Goal: Task Accomplishment & Management: Manage account settings

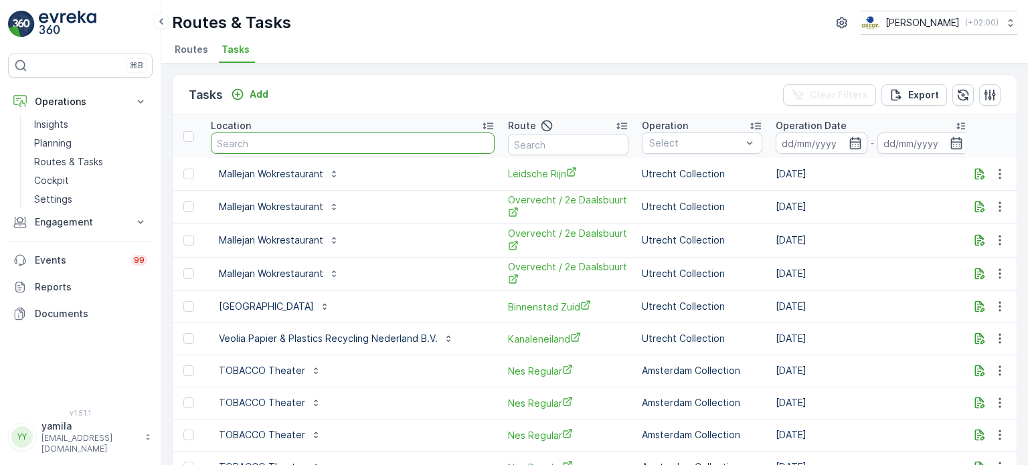
click at [239, 135] on input "text" at bounding box center [353, 143] width 284 height 21
type input "agn"
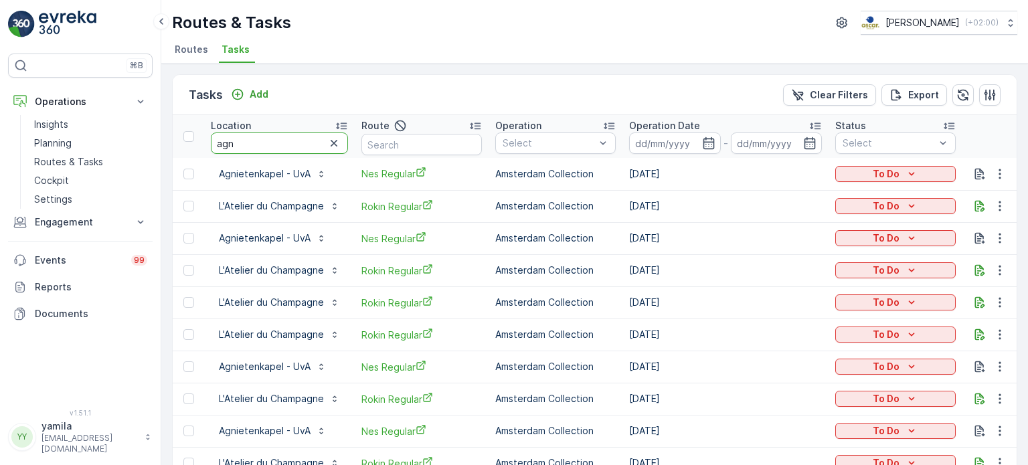
click at [244, 141] on input "agn" at bounding box center [279, 143] width 137 height 21
type input "agnietenkapel"
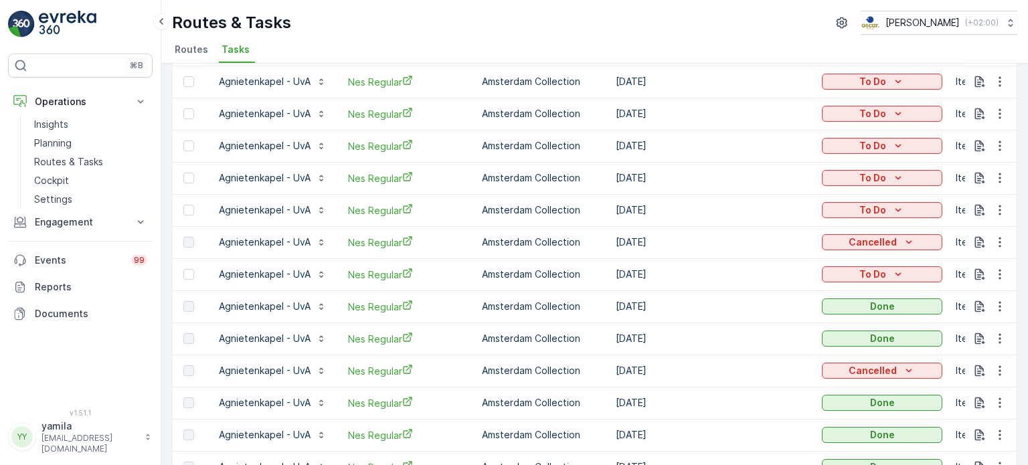
scroll to position [125, 0]
click at [80, 182] on link "Cockpit" at bounding box center [91, 180] width 124 height 19
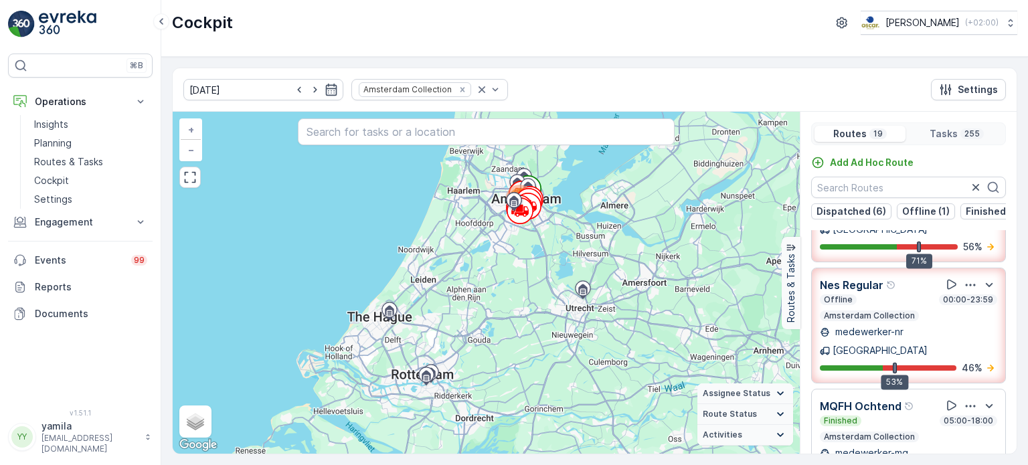
scroll to position [321, 0]
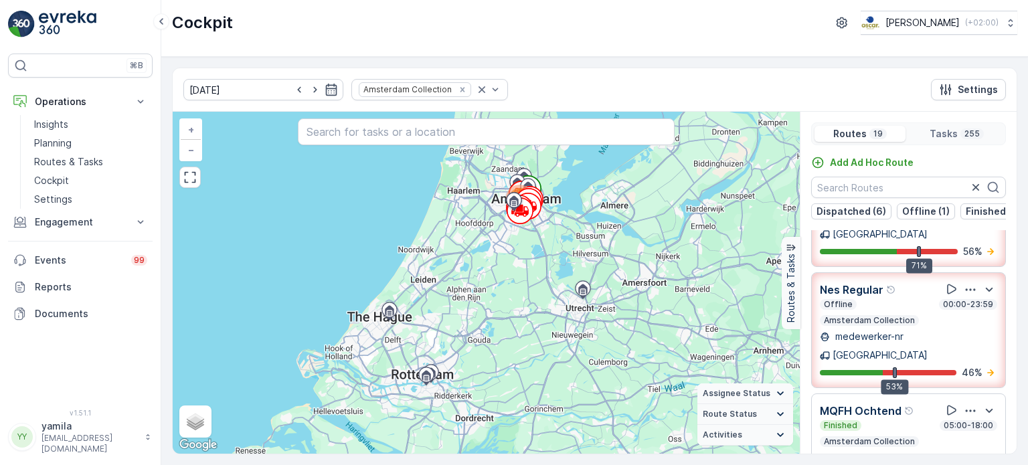
click at [888, 299] on div "Offline 00:00-23:59 Amsterdam Collection" at bounding box center [908, 312] width 177 height 27
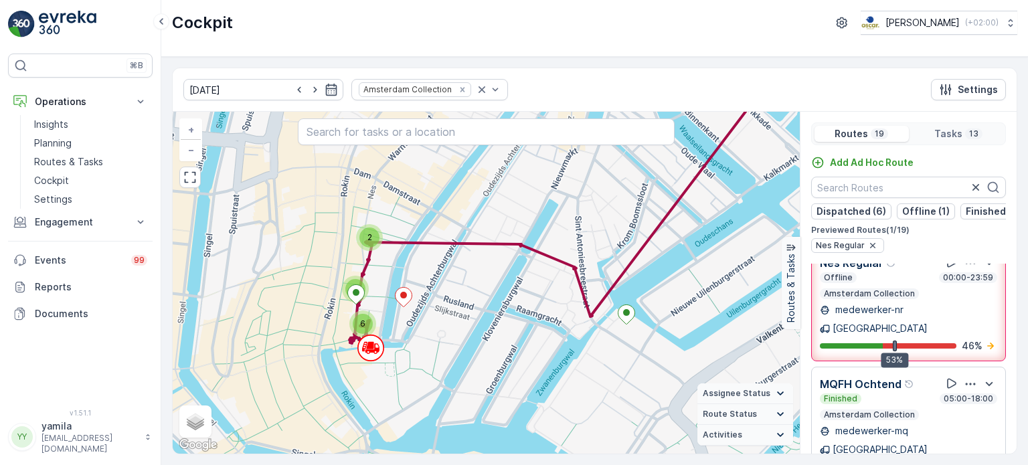
scroll to position [287, 0]
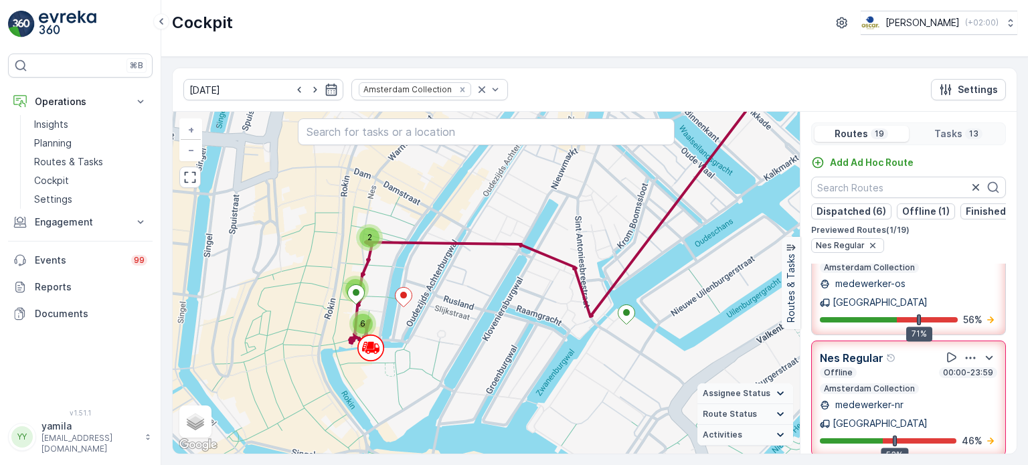
click at [907, 384] on p "Amsterdam Collection" at bounding box center [870, 389] width 94 height 11
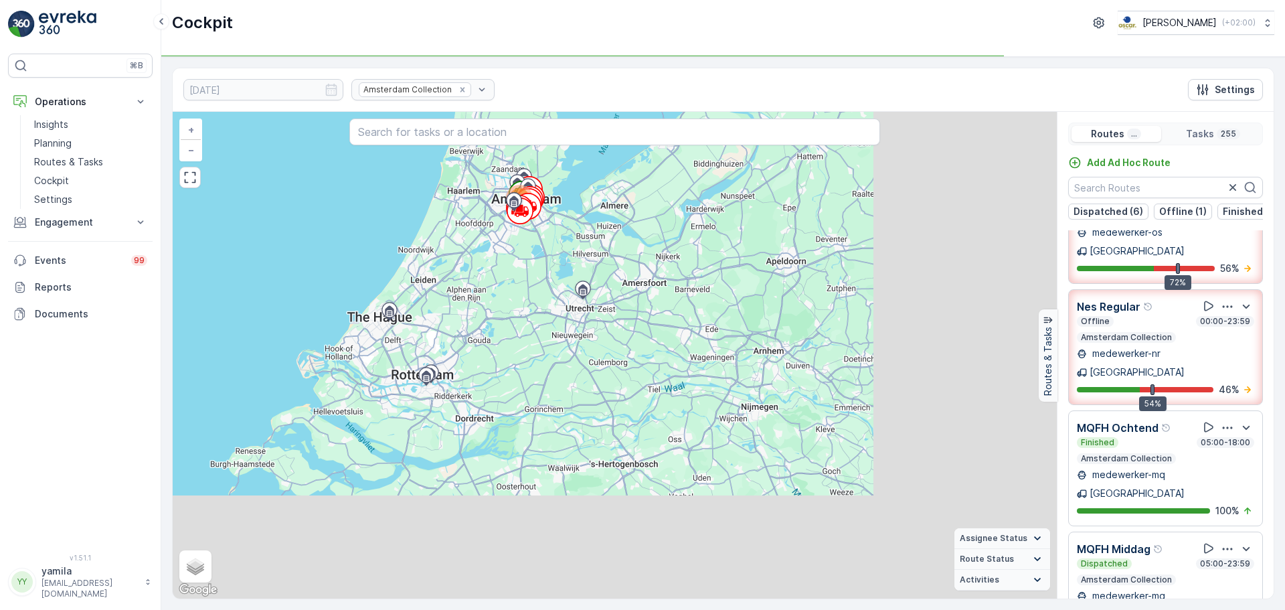
scroll to position [183, 0]
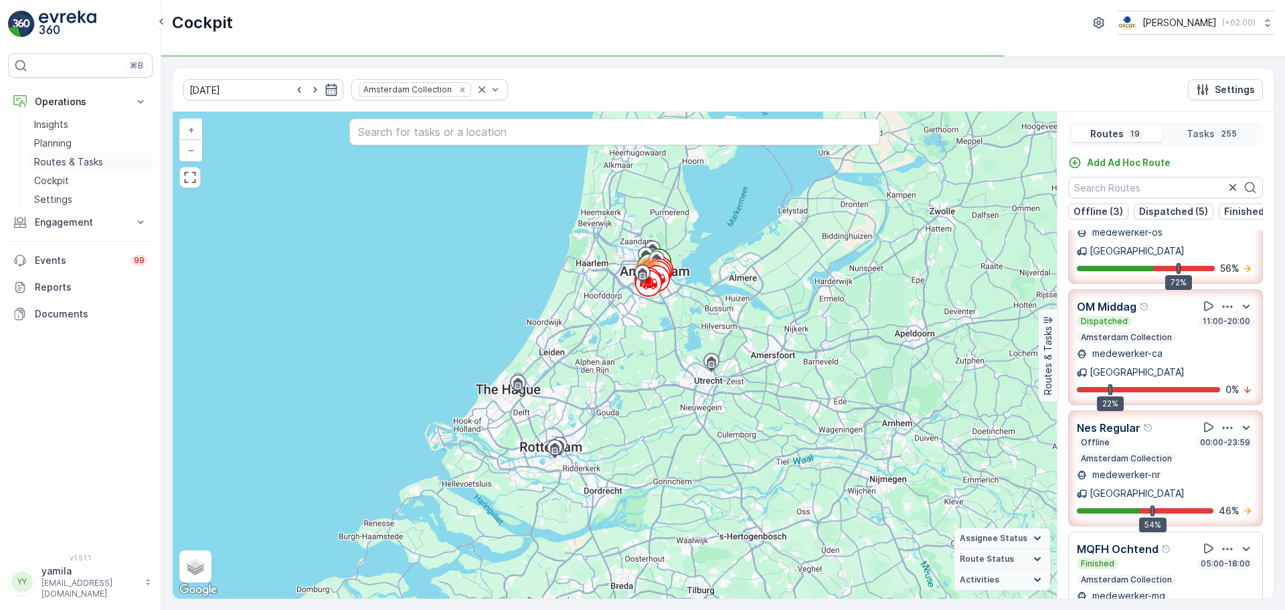
click at [74, 161] on p "Routes & Tasks" at bounding box center [68, 161] width 69 height 13
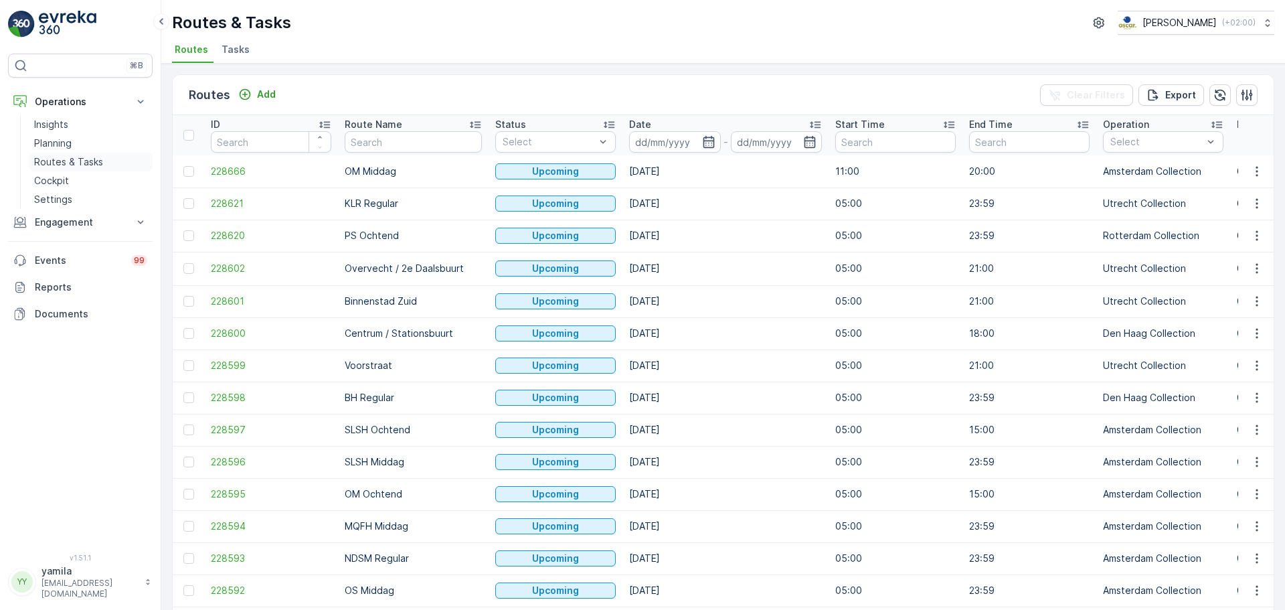
click at [88, 153] on link "Routes & Tasks" at bounding box center [91, 162] width 124 height 19
click at [238, 54] on span "Tasks" at bounding box center [236, 49] width 28 height 13
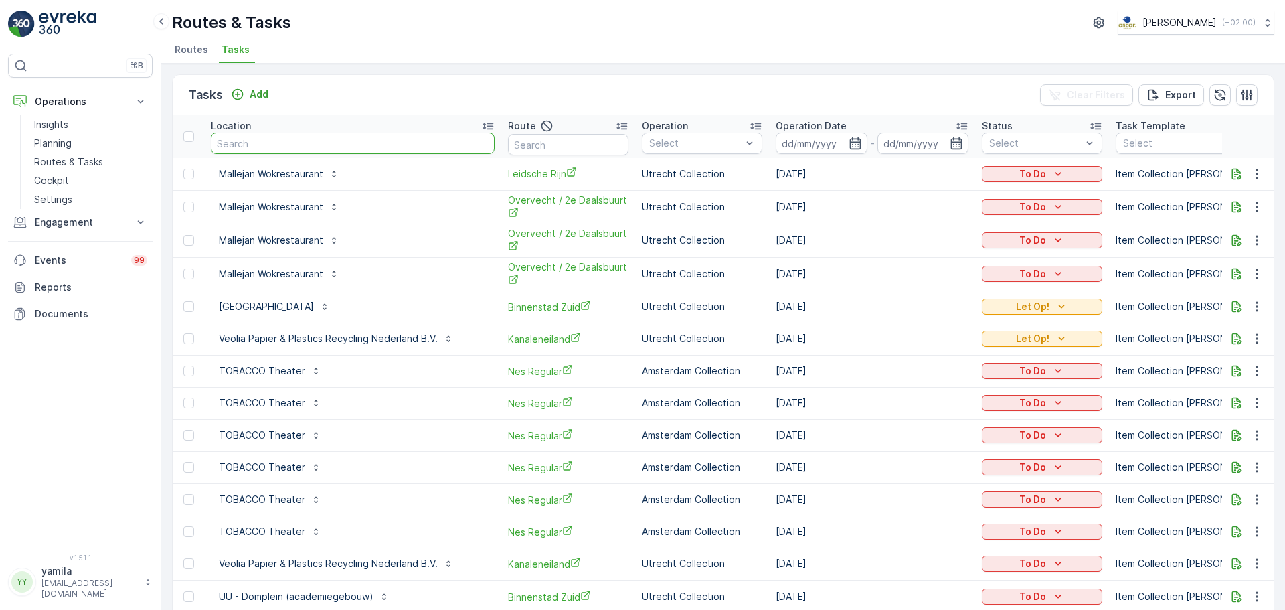
click at [331, 149] on input "text" at bounding box center [353, 143] width 284 height 21
type input "gasthuys"
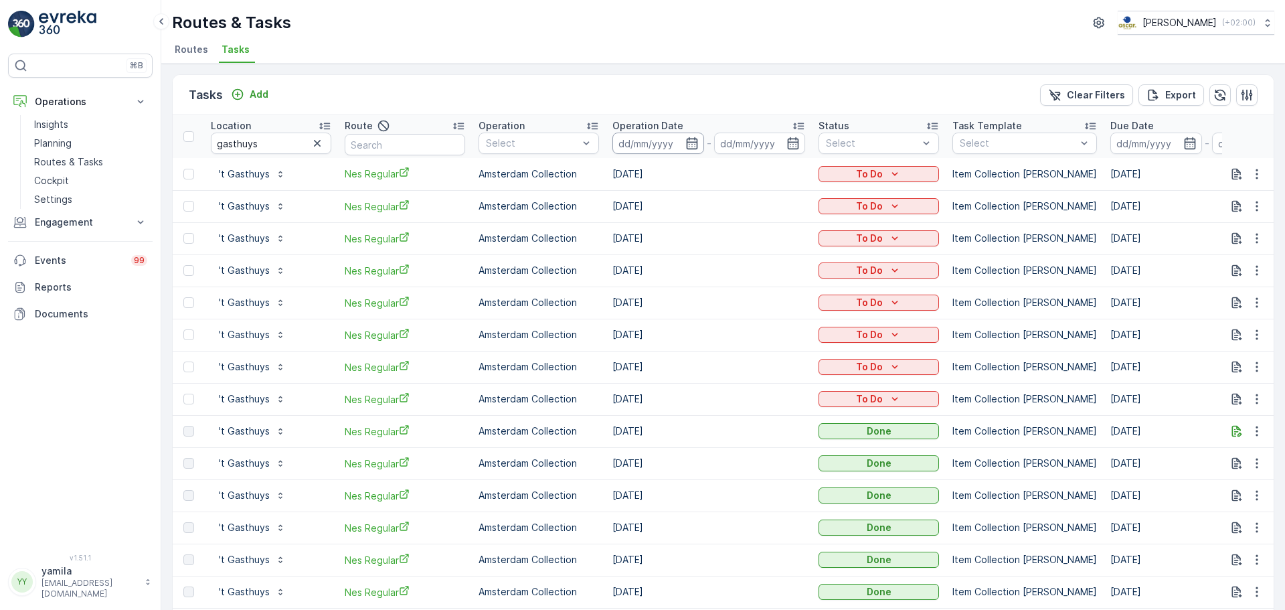
click at [664, 135] on input at bounding box center [659, 143] width 92 height 21
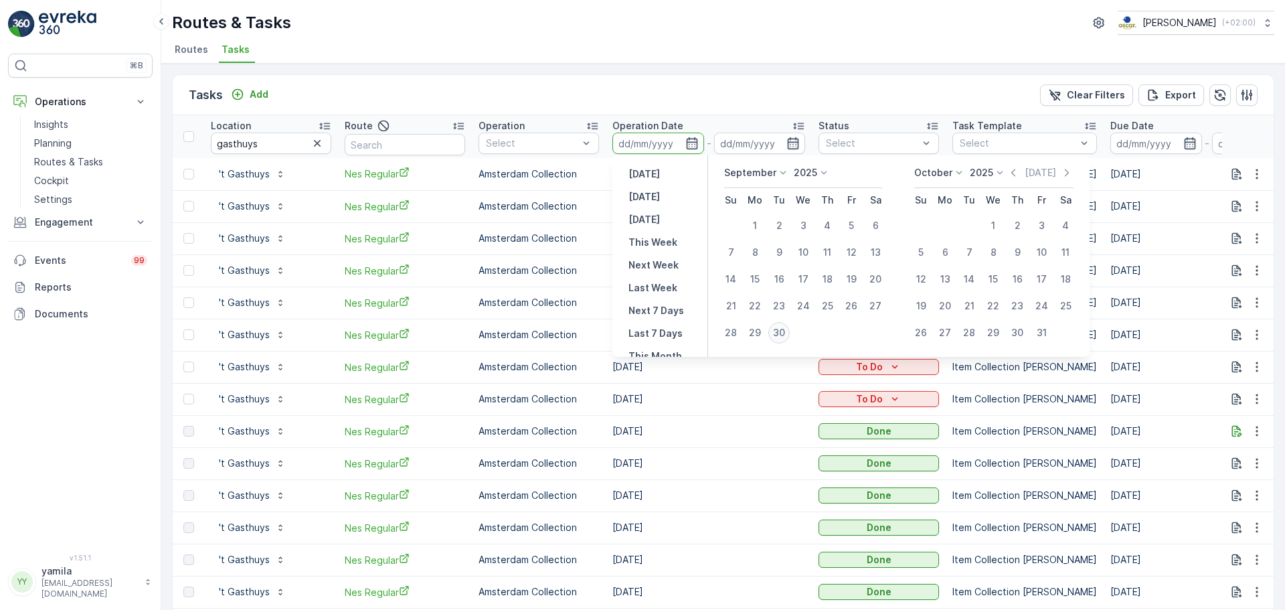
click at [787, 338] on div "30" at bounding box center [779, 332] width 21 height 21
type input "[DATE]"
click at [787, 338] on div "30" at bounding box center [779, 332] width 21 height 21
type input "[DATE]"
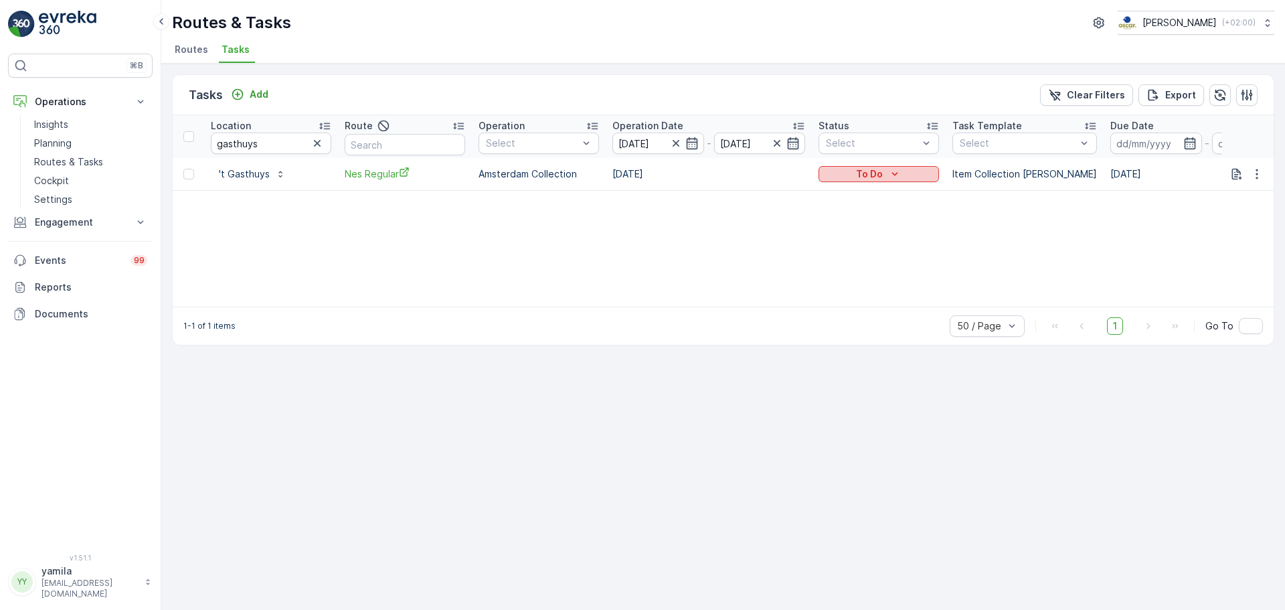
click at [884, 166] on button "To Do" at bounding box center [879, 174] width 120 height 16
click at [843, 236] on span "Done" at bounding box center [839, 231] width 24 height 13
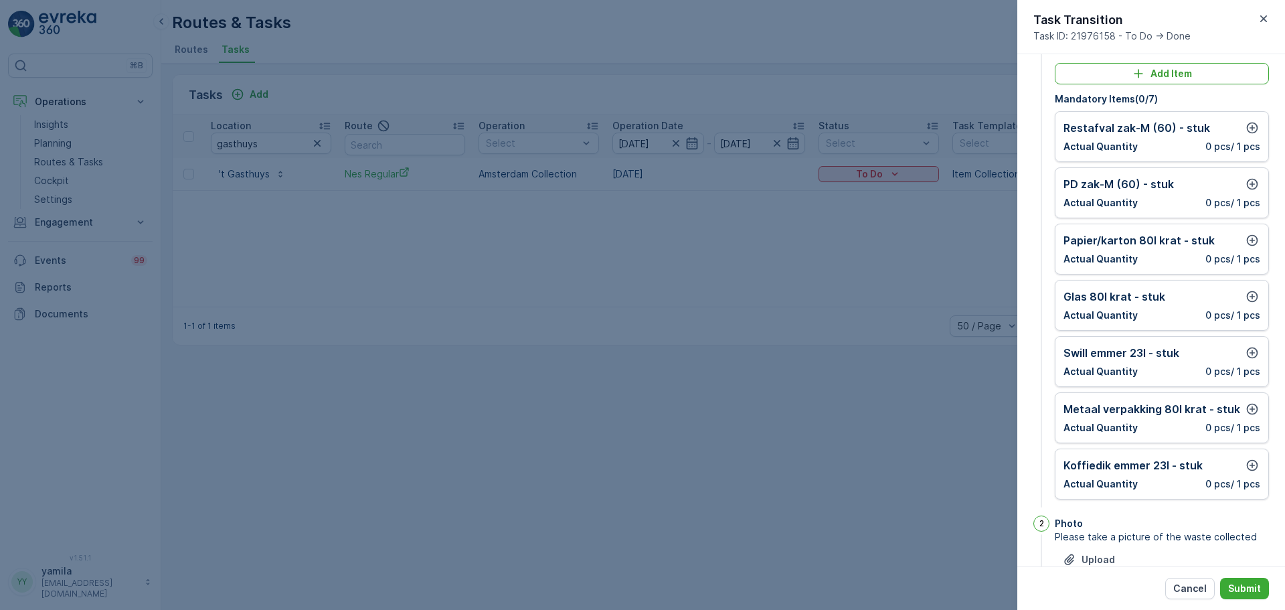
scroll to position [42, 0]
click at [1028, 234] on icon "button" at bounding box center [1252, 239] width 11 height 11
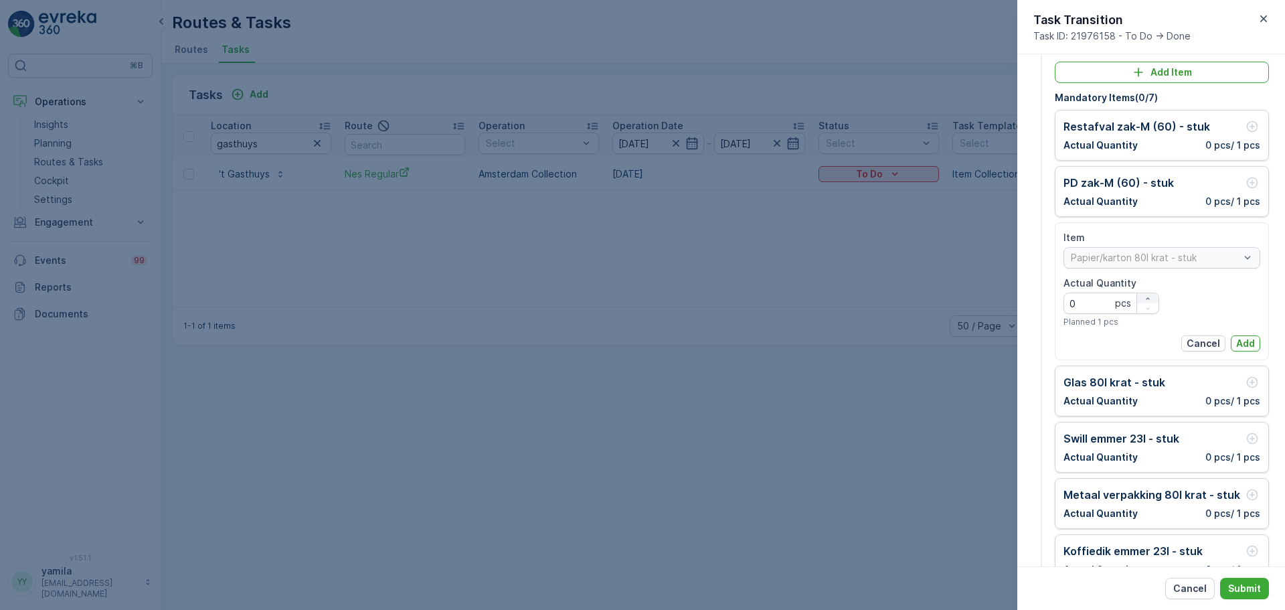
click at [1028, 296] on div "button" at bounding box center [1147, 299] width 21 height 8
type Quantity "2"
click at [1028, 347] on p "Add" at bounding box center [1245, 343] width 19 height 13
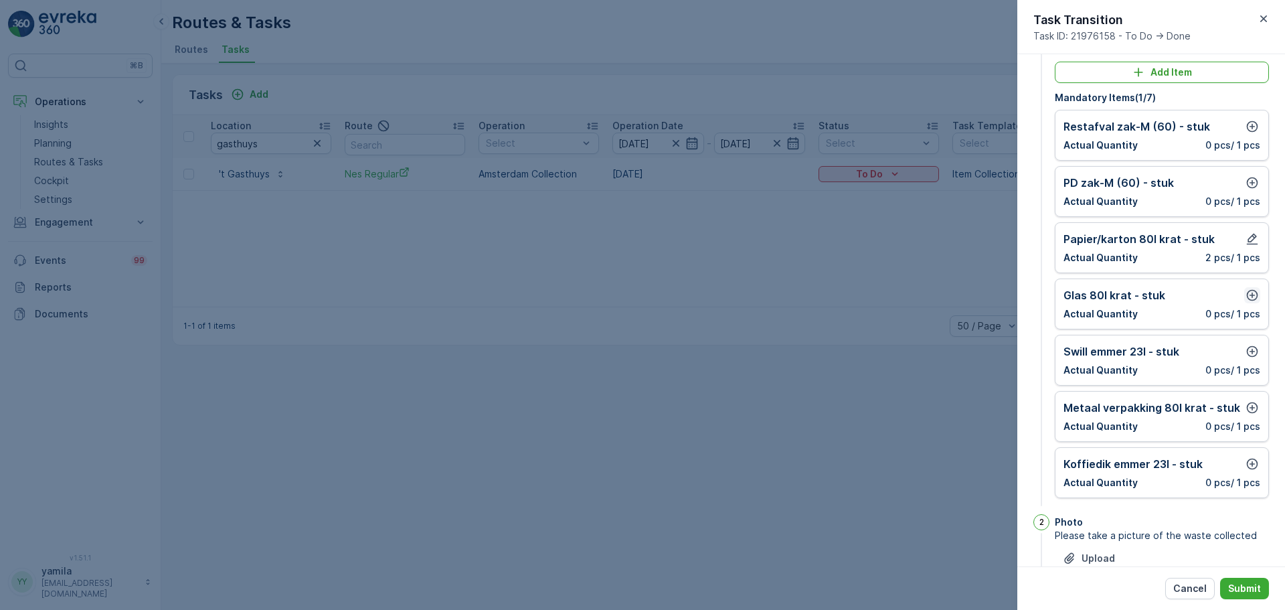
click at [1028, 293] on icon "button" at bounding box center [1252, 295] width 13 height 13
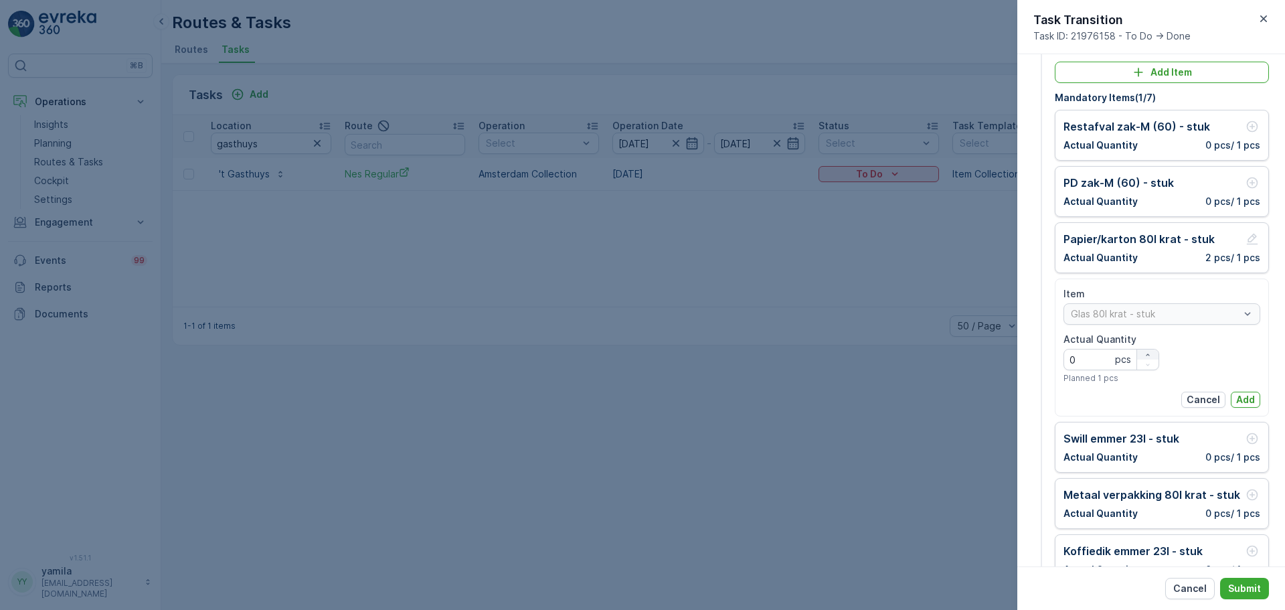
click at [1028, 351] on div "button" at bounding box center [1147, 355] width 21 height 8
type Quantity "1"
click at [1028, 394] on p "Add" at bounding box center [1245, 399] width 19 height 13
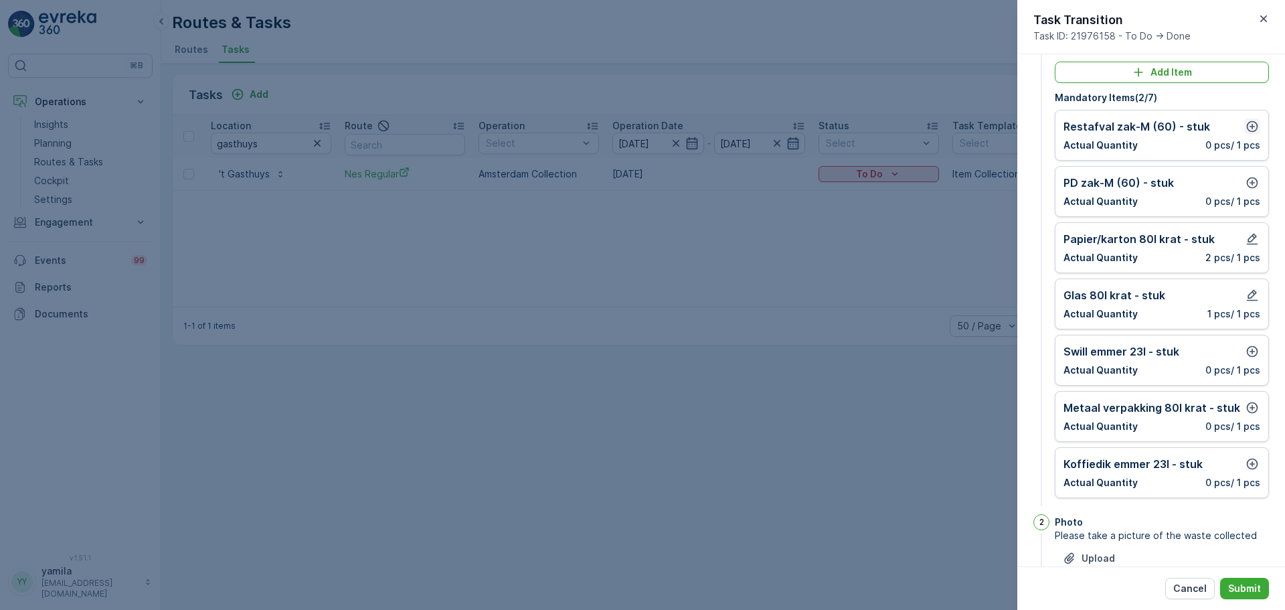
click at [1028, 130] on icon "button" at bounding box center [1252, 126] width 13 height 13
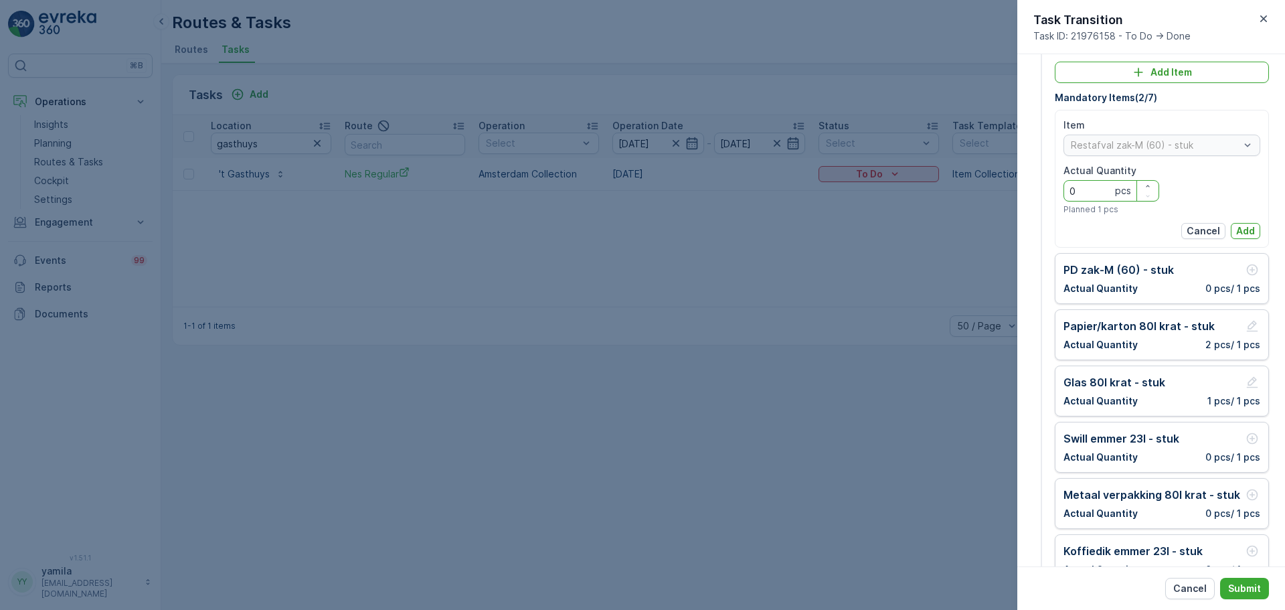
drag, startPoint x: 1095, startPoint y: 191, endPoint x: 1045, endPoint y: 188, distance: 50.3
click at [1028, 188] on div "1 Item Size Please select item size Add Item Mandatory Items ( 2 / 7 ) Item Res…" at bounding box center [1152, 312] width 236 height 568
type Quantity "5"
click at [1028, 222] on div "Item Restafval zak-M (60) - stuk Actual Quantity 5 pcs Planned 1 pcs Cancel Add" at bounding box center [1162, 178] width 197 height 120
click at [1028, 227] on p "Add" at bounding box center [1245, 230] width 19 height 13
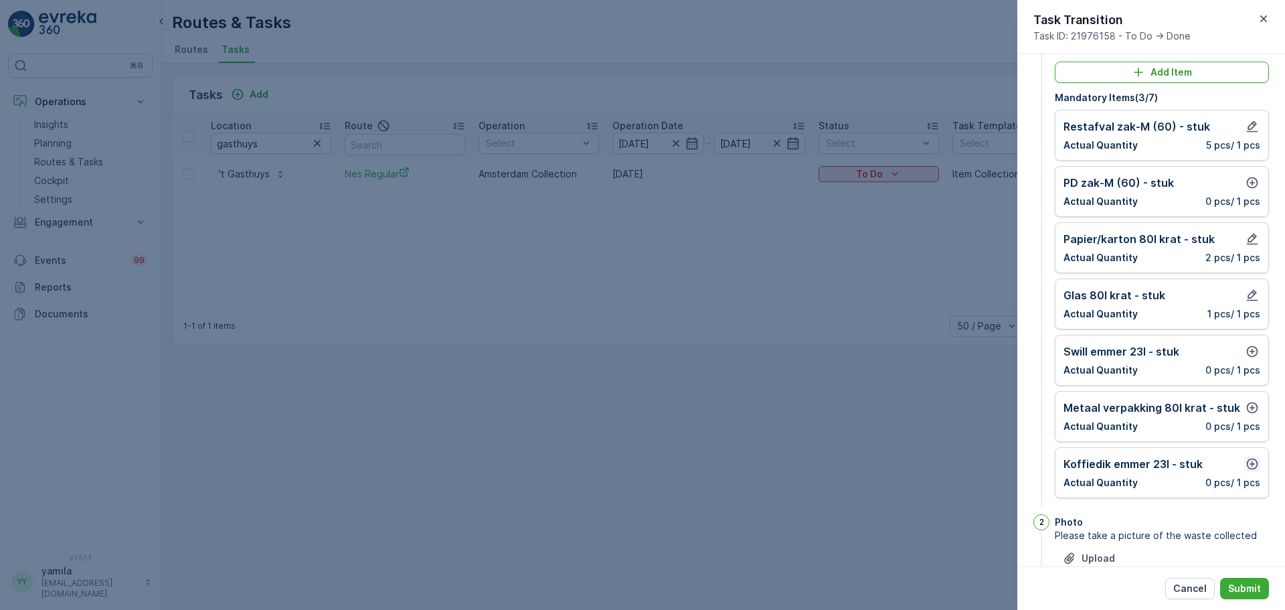
click at [1028, 461] on icon "button" at bounding box center [1252, 463] width 13 height 13
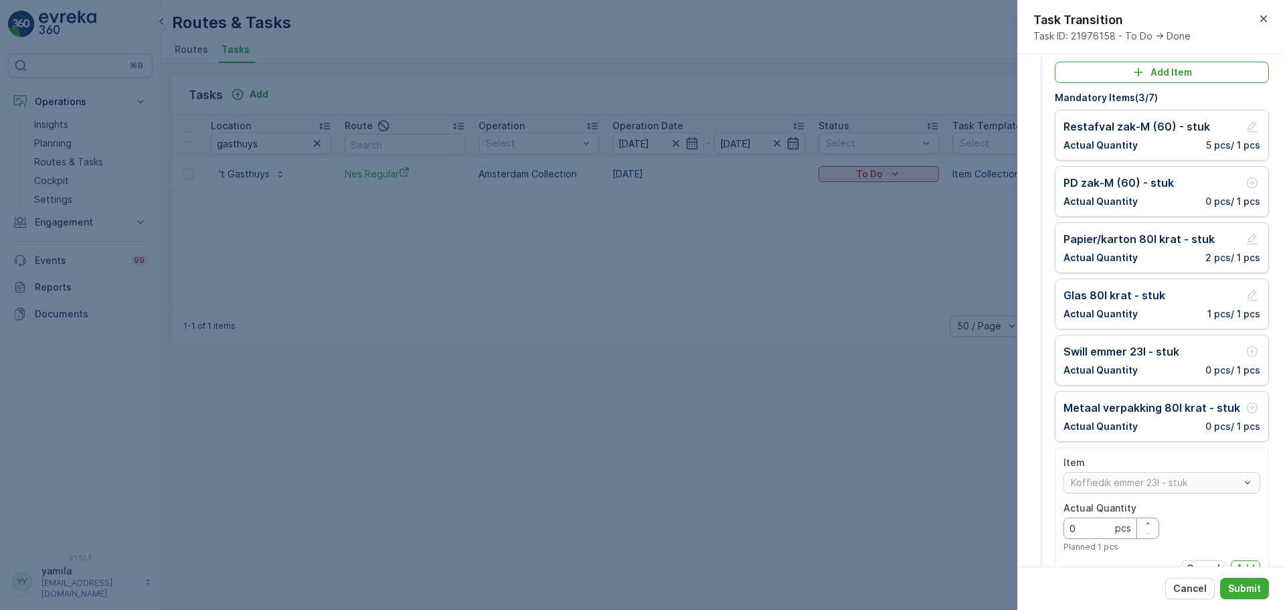
click at [1028, 465] on Quantity "0" at bounding box center [1112, 527] width 96 height 21
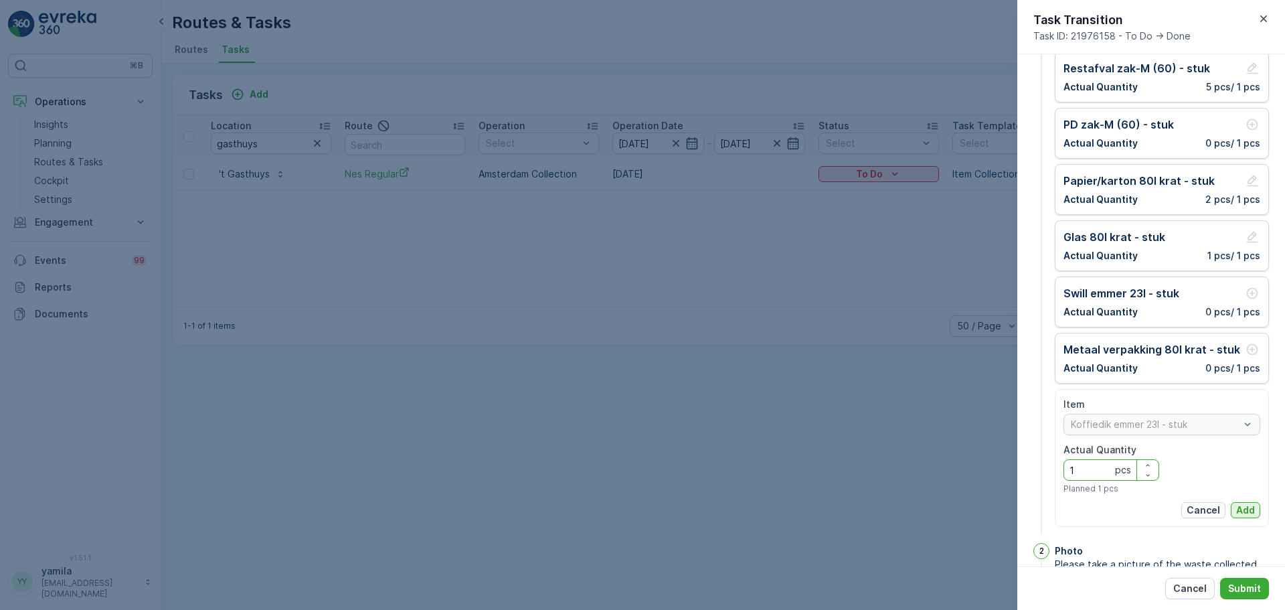
type Quantity "1"
click at [1028, 465] on p "Add" at bounding box center [1245, 509] width 19 height 13
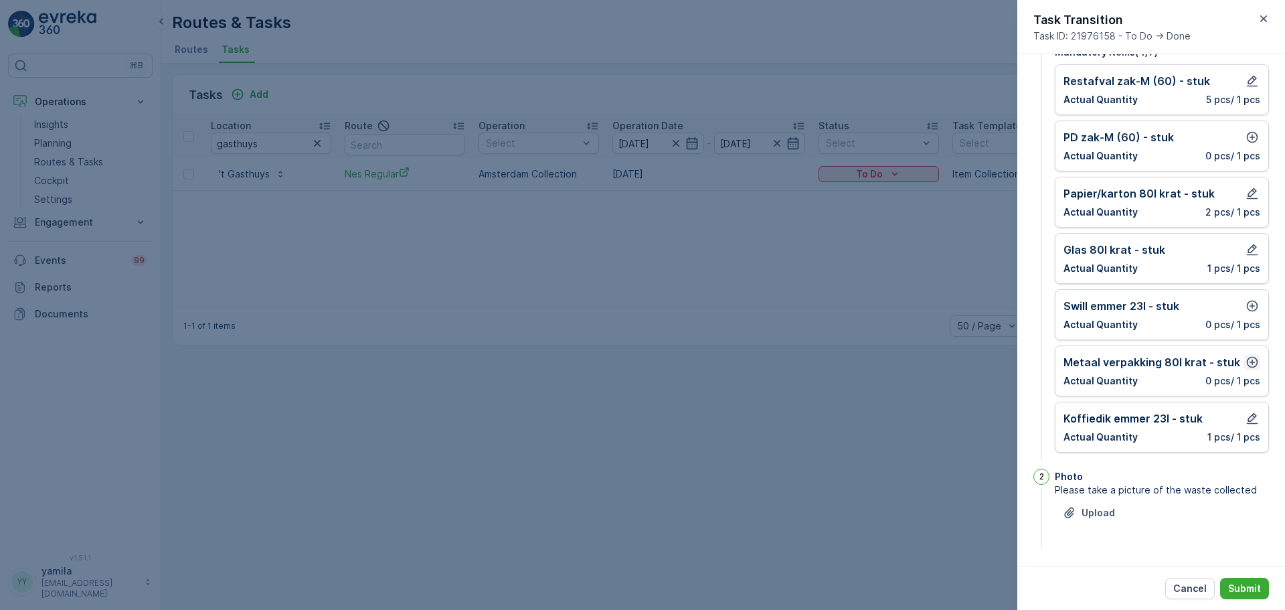
click at [1028, 363] on icon "button" at bounding box center [1252, 362] width 11 height 11
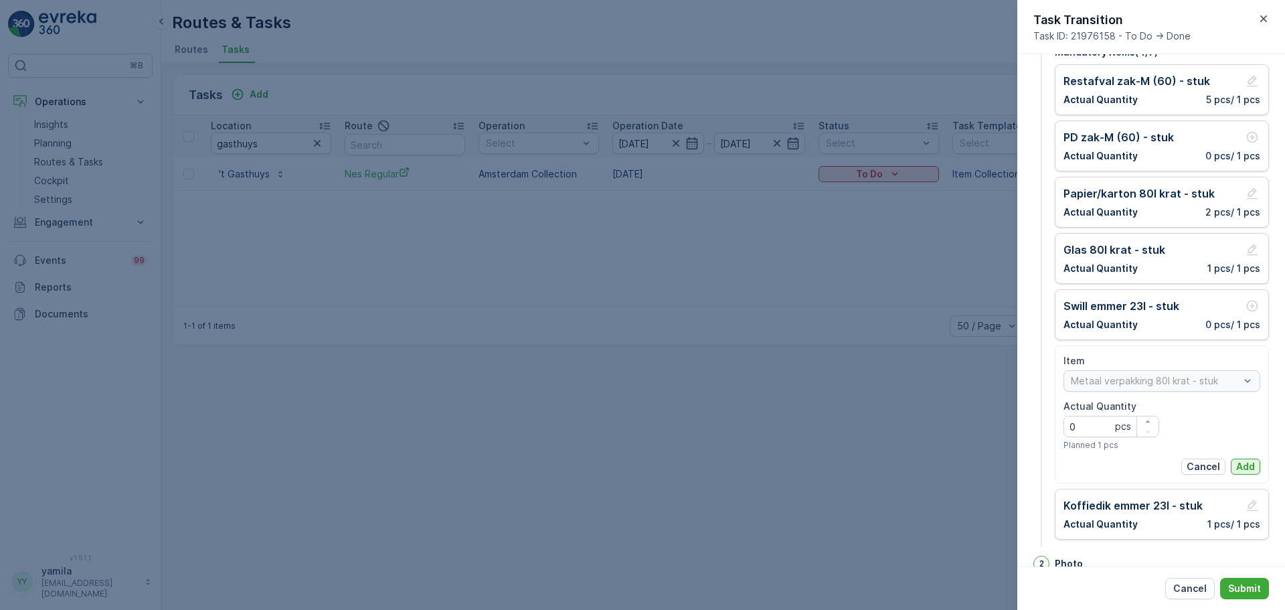
click at [1028, 465] on p "Add" at bounding box center [1245, 466] width 19 height 13
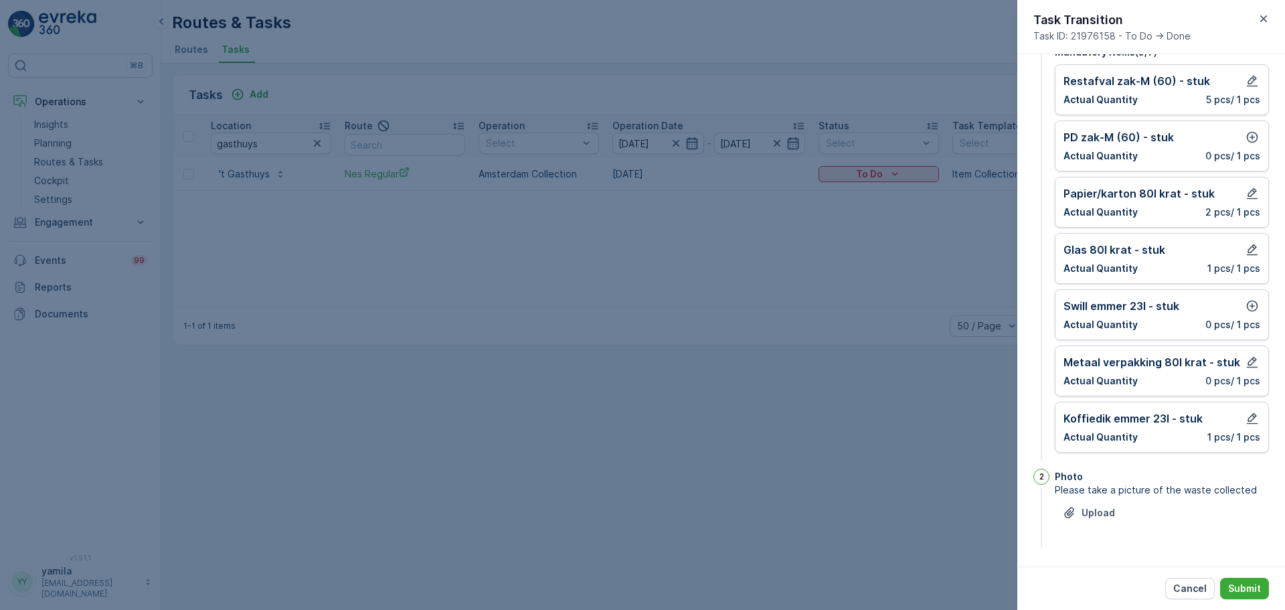
click at [1028, 314] on div "Swill emmer 23l - stuk Actual Quantity 0 pcs / 1 pcs" at bounding box center [1162, 314] width 197 height 33
click at [1028, 310] on icon "button" at bounding box center [1252, 305] width 13 height 13
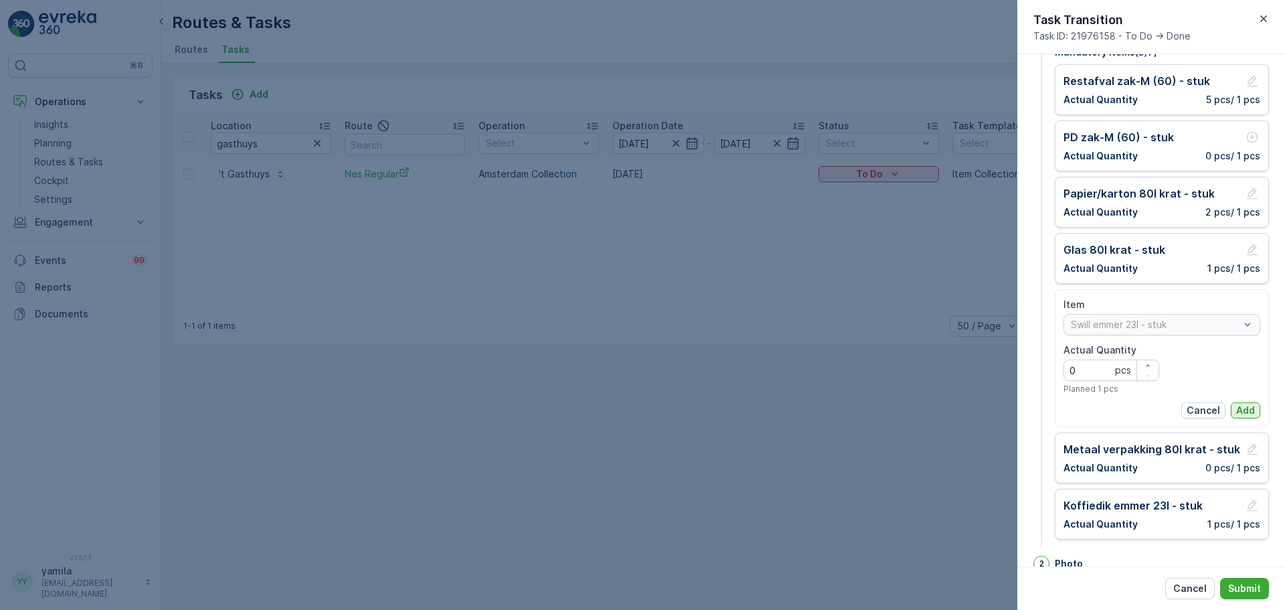
click at [1028, 412] on p "Add" at bounding box center [1245, 410] width 19 height 13
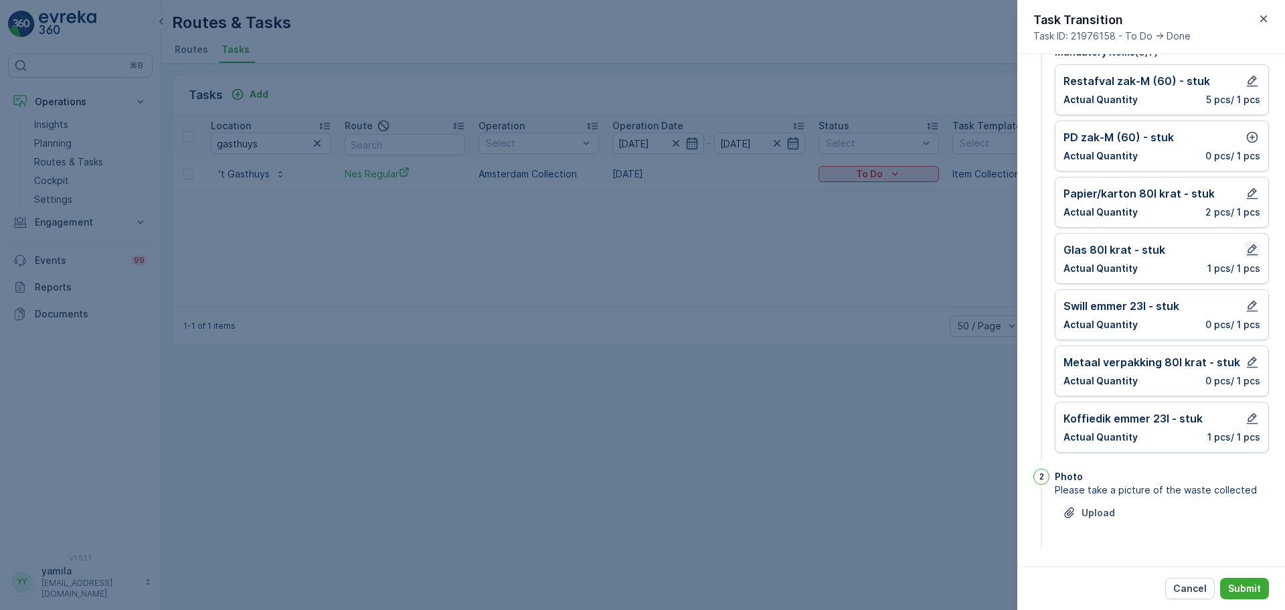
click at [1028, 248] on icon "button" at bounding box center [1252, 249] width 11 height 11
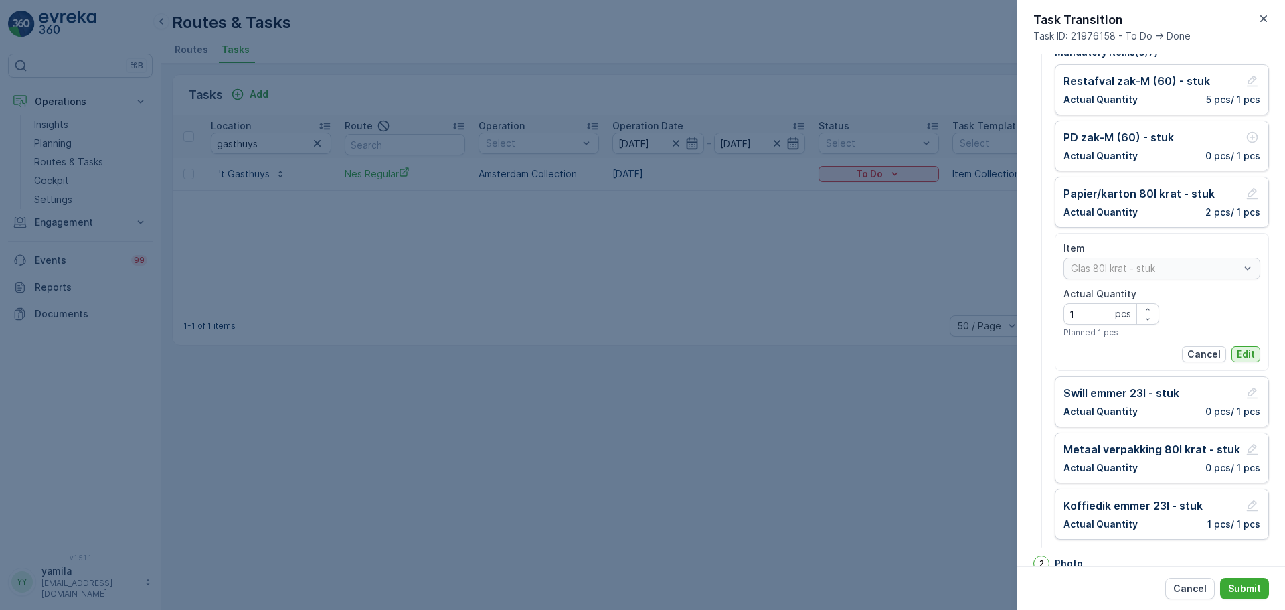
click at [1028, 349] on p "Edit" at bounding box center [1246, 353] width 18 height 13
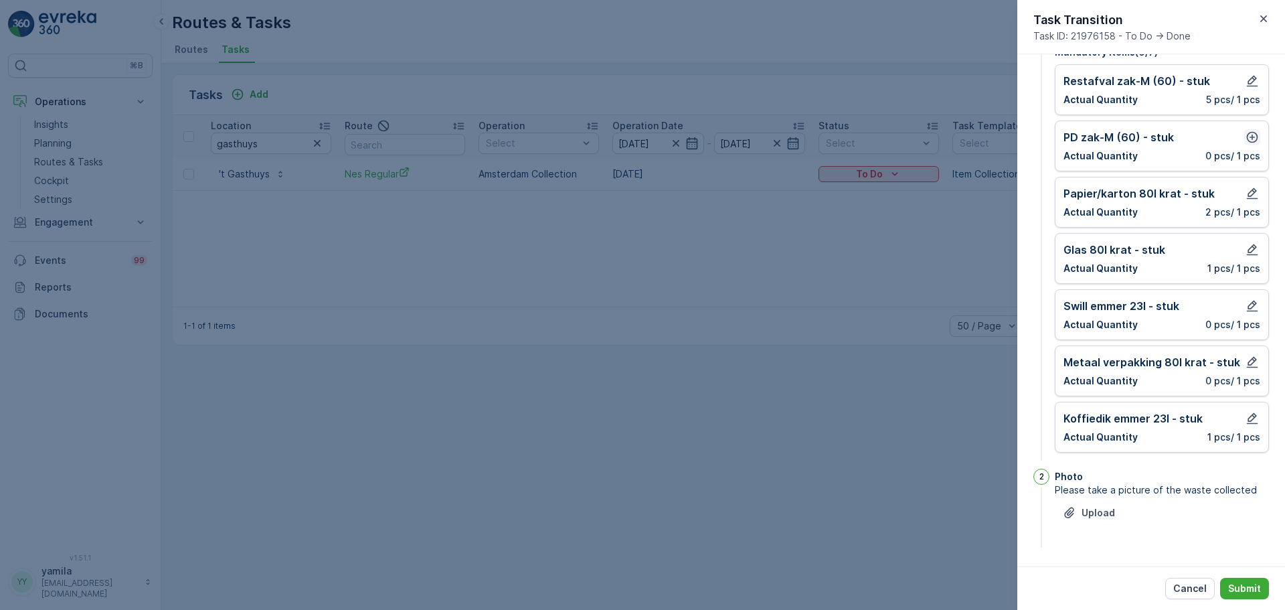
click at [1028, 141] on icon "button" at bounding box center [1252, 137] width 13 height 13
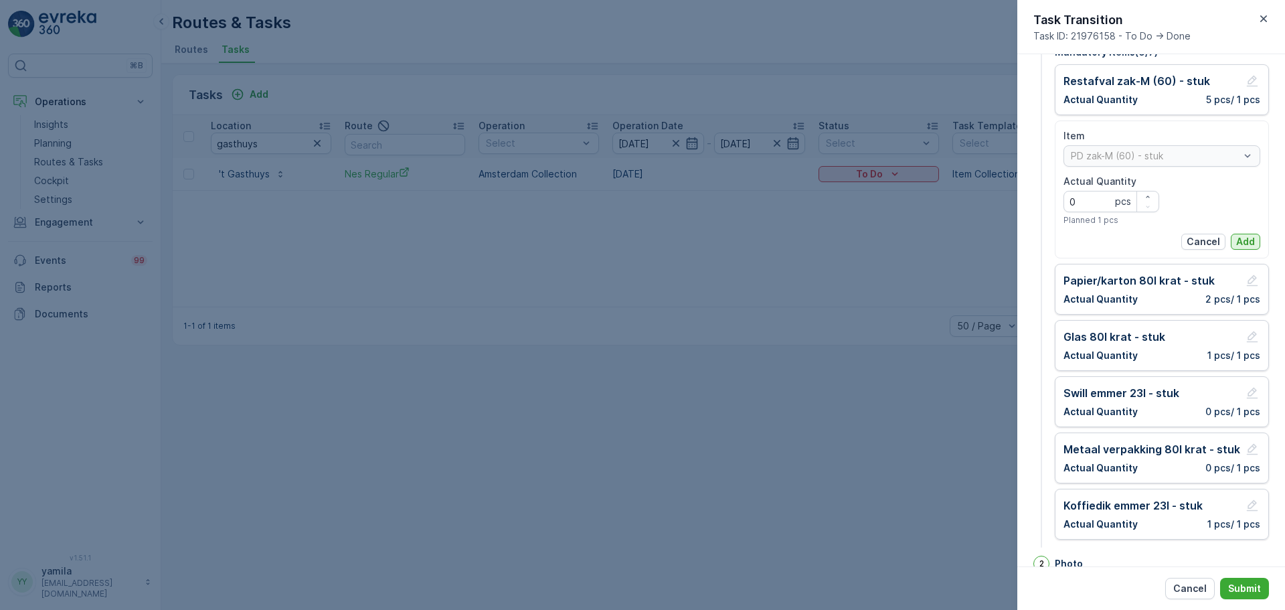
click at [1028, 241] on p "Add" at bounding box center [1245, 241] width 19 height 13
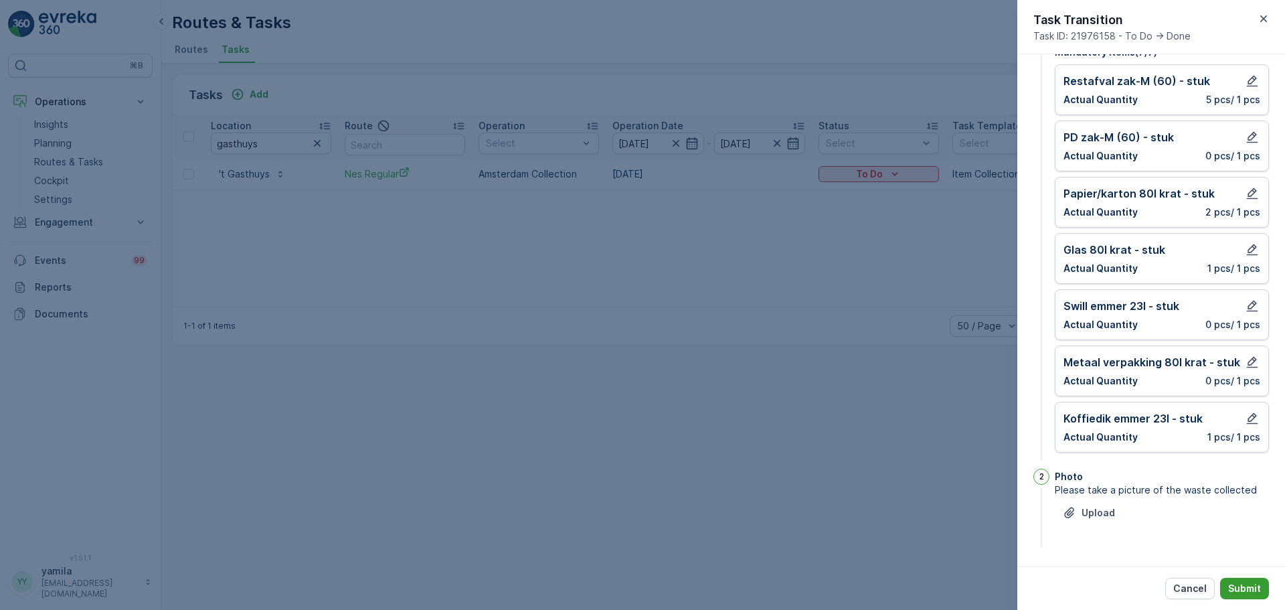
click at [1028, 465] on p "Submit" at bounding box center [1244, 588] width 33 height 13
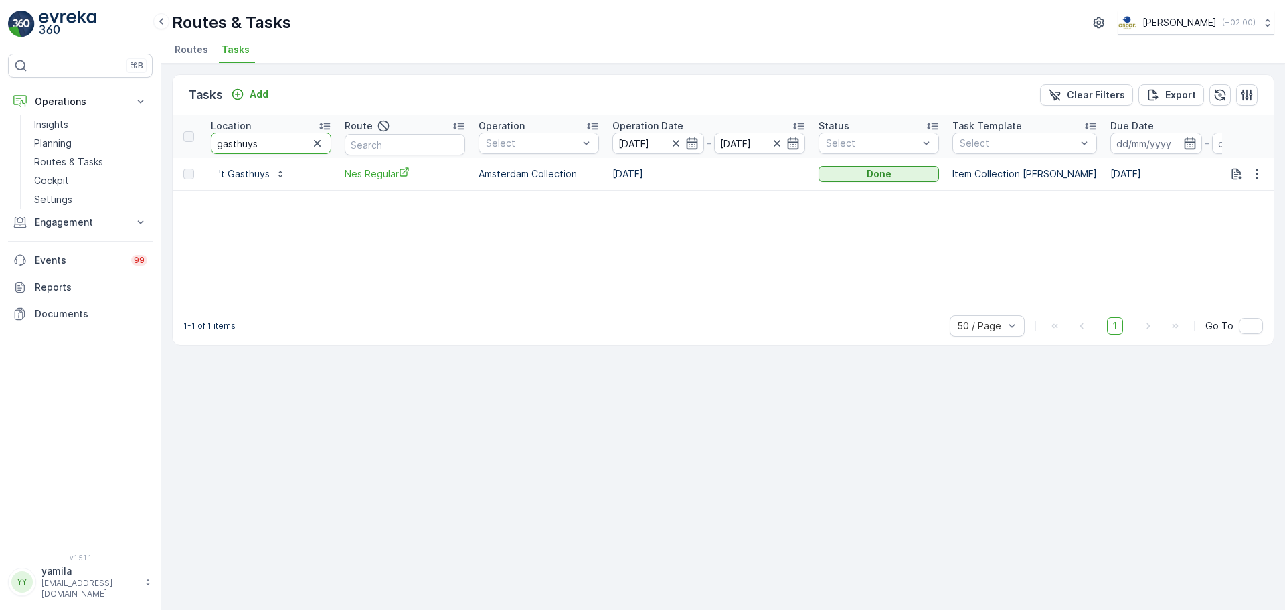
click at [270, 148] on input "gasthuys" at bounding box center [271, 143] width 120 height 21
type input "zeppos"
click at [848, 172] on div "To Do" at bounding box center [879, 173] width 110 height 13
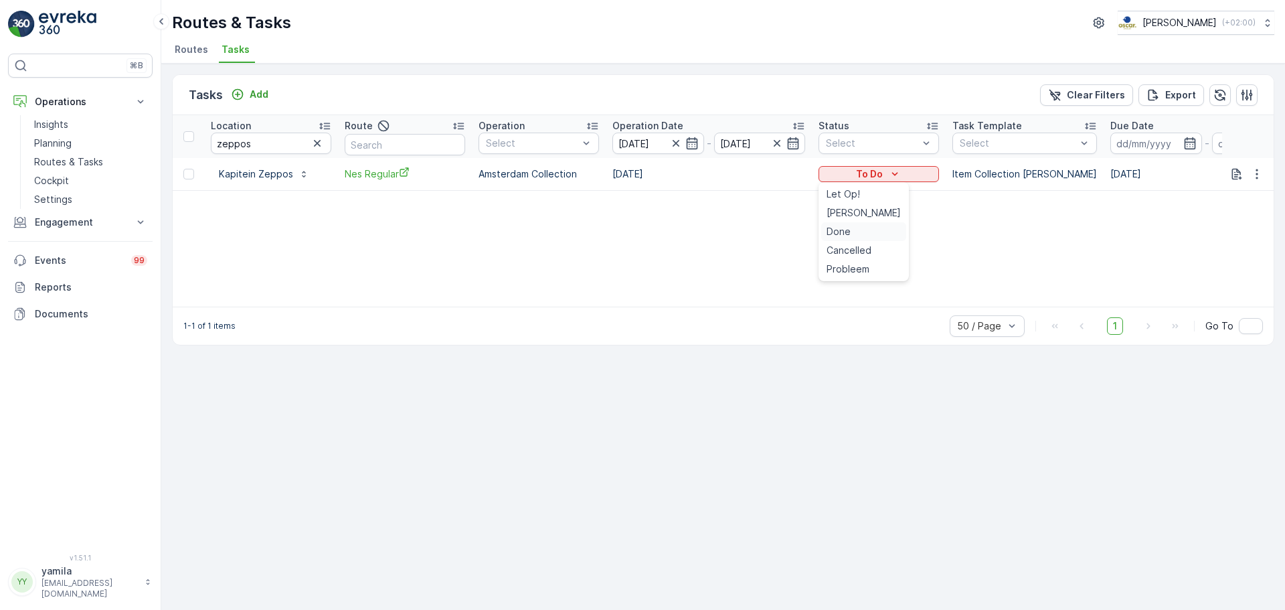
click at [858, 239] on div "Done" at bounding box center [863, 231] width 85 height 19
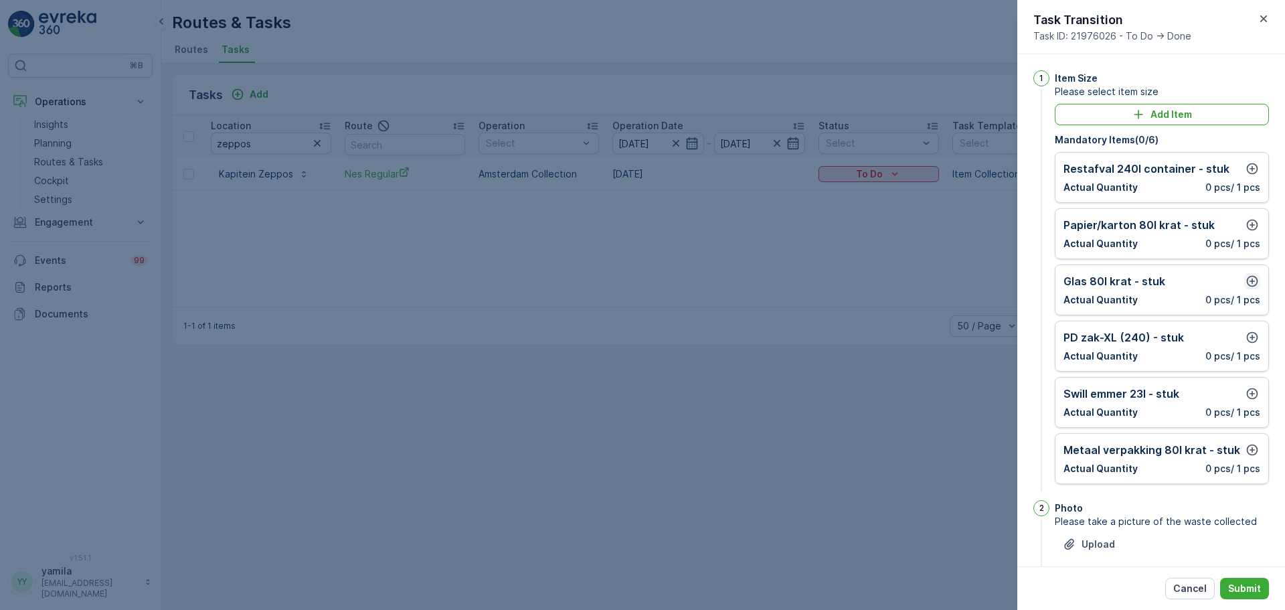
click at [1028, 274] on icon "button" at bounding box center [1252, 280] width 13 height 13
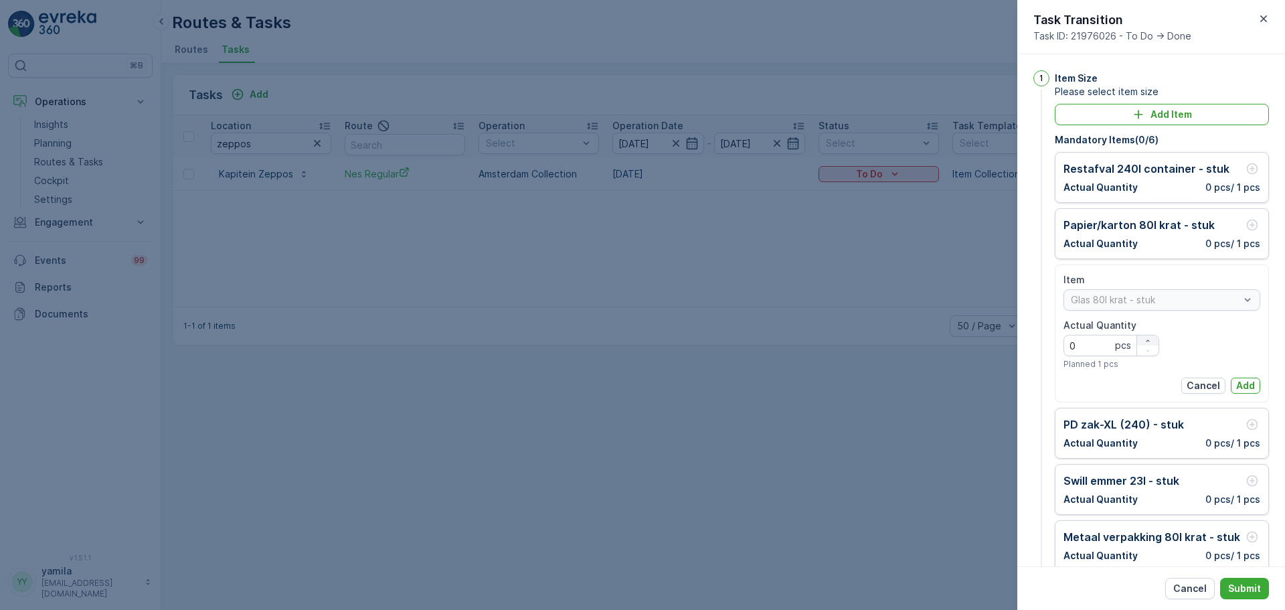
click at [1028, 337] on icon "button" at bounding box center [1148, 341] width 8 height 8
type Quantity "1"
click at [1028, 380] on button "Add" at bounding box center [1245, 386] width 29 height 16
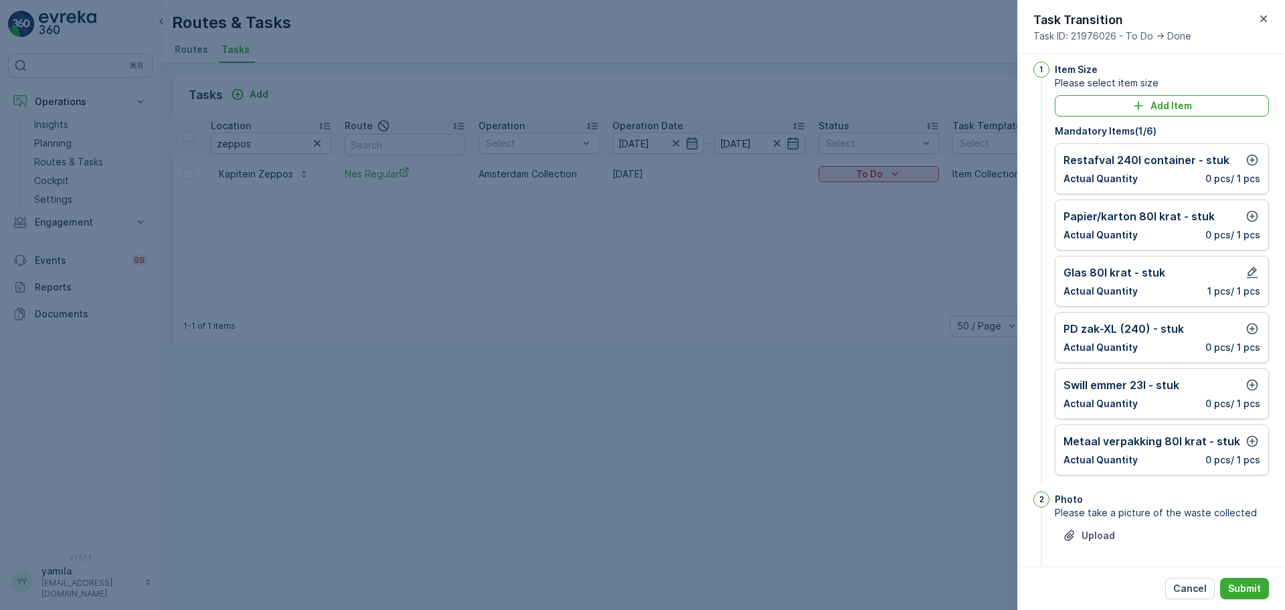
scroll to position [9, 0]
click at [1028, 96] on button "Add Item" at bounding box center [1162, 104] width 214 height 21
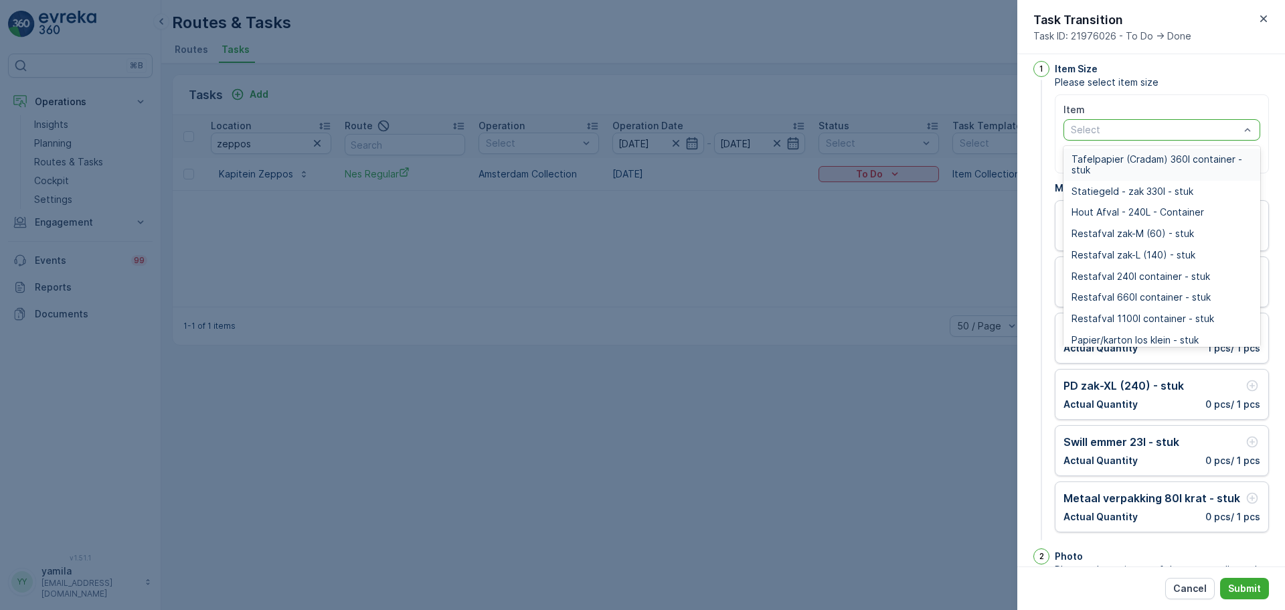
click at [1028, 140] on div "Select" at bounding box center [1162, 129] width 197 height 21
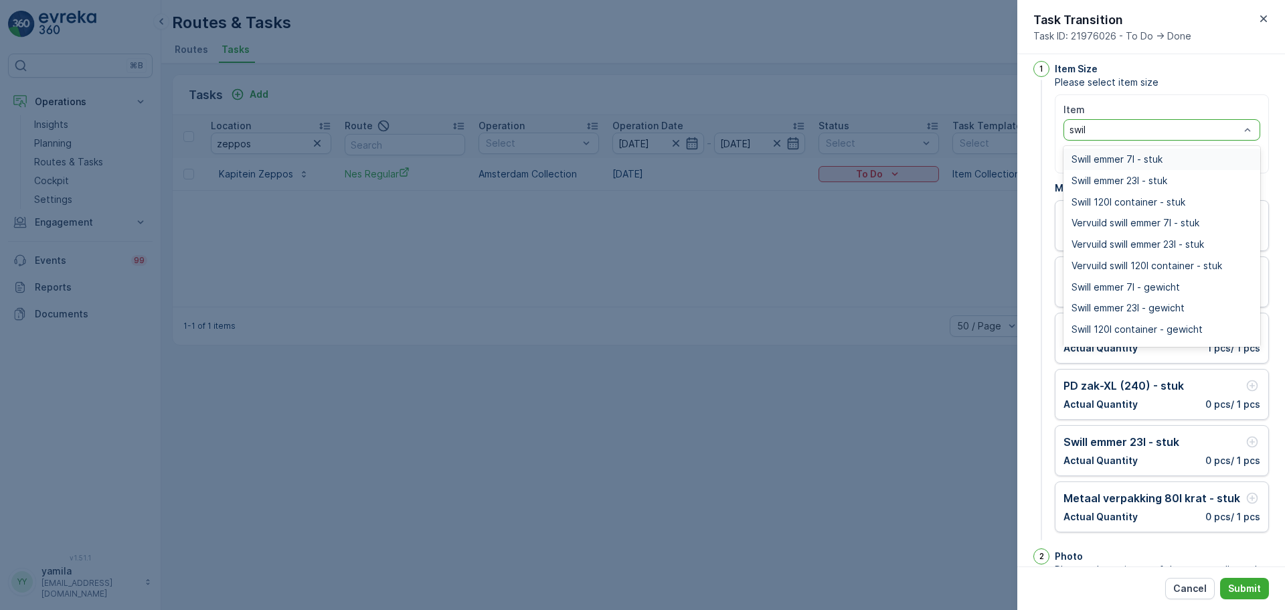
type input "swill"
click at [1028, 205] on span "Swill 120l container - stuk" at bounding box center [1129, 202] width 114 height 11
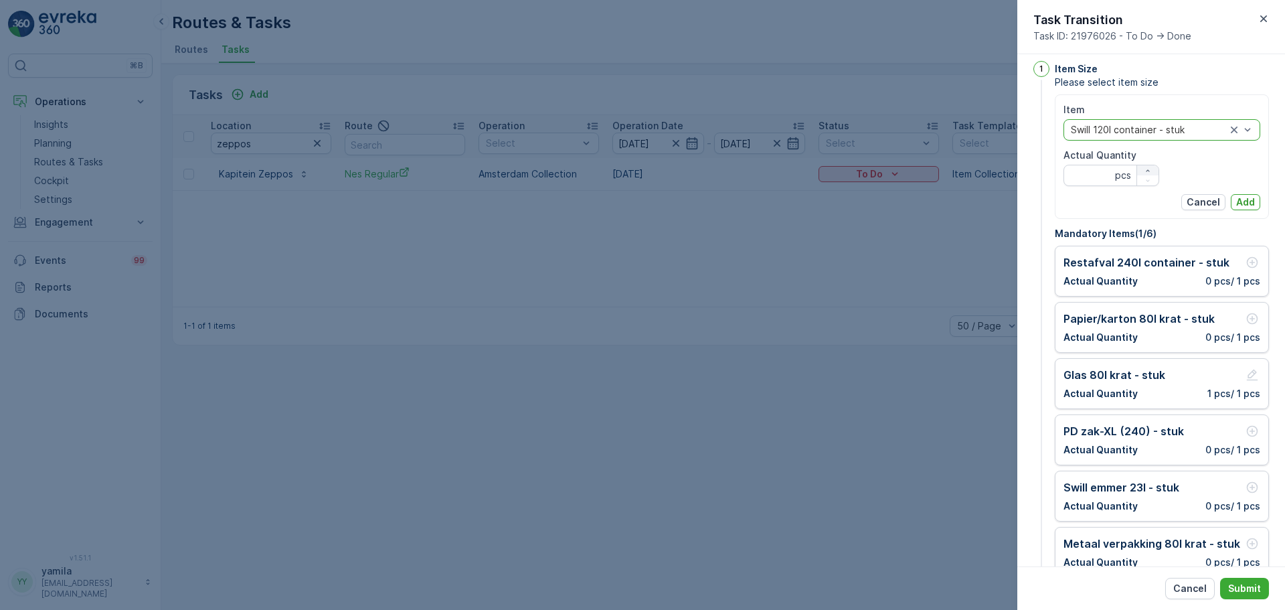
click at [1028, 167] on div "button" at bounding box center [1147, 171] width 21 height 8
type Quantity "1"
click at [1028, 200] on p "Add" at bounding box center [1245, 201] width 19 height 13
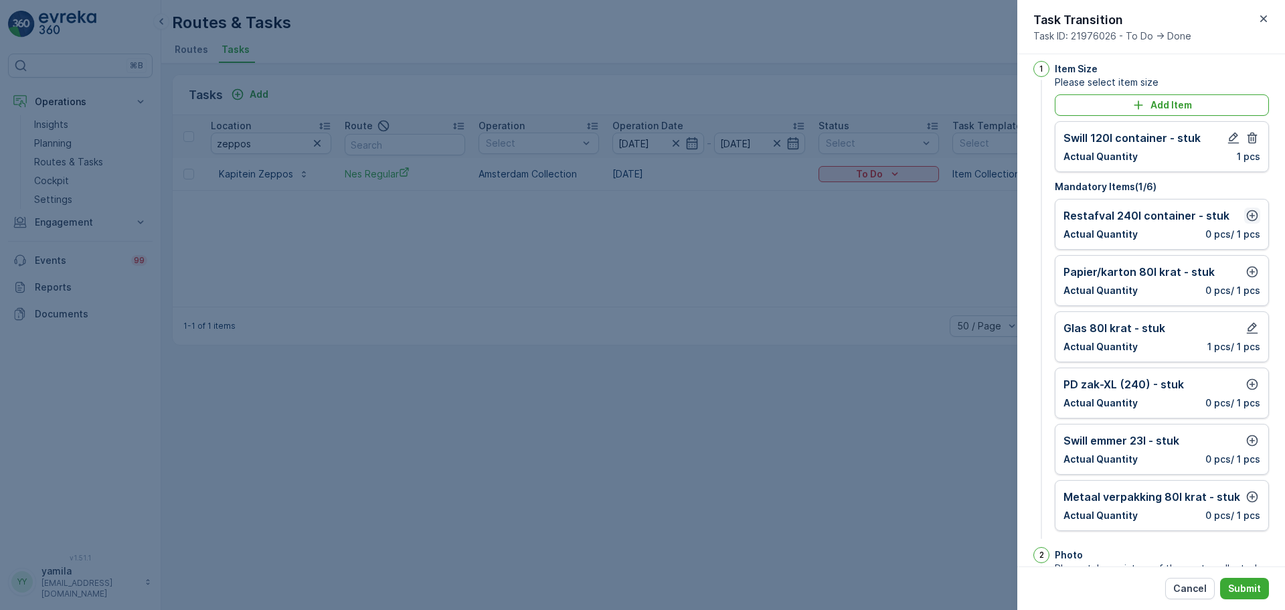
click at [1028, 216] on icon "button" at bounding box center [1252, 215] width 13 height 13
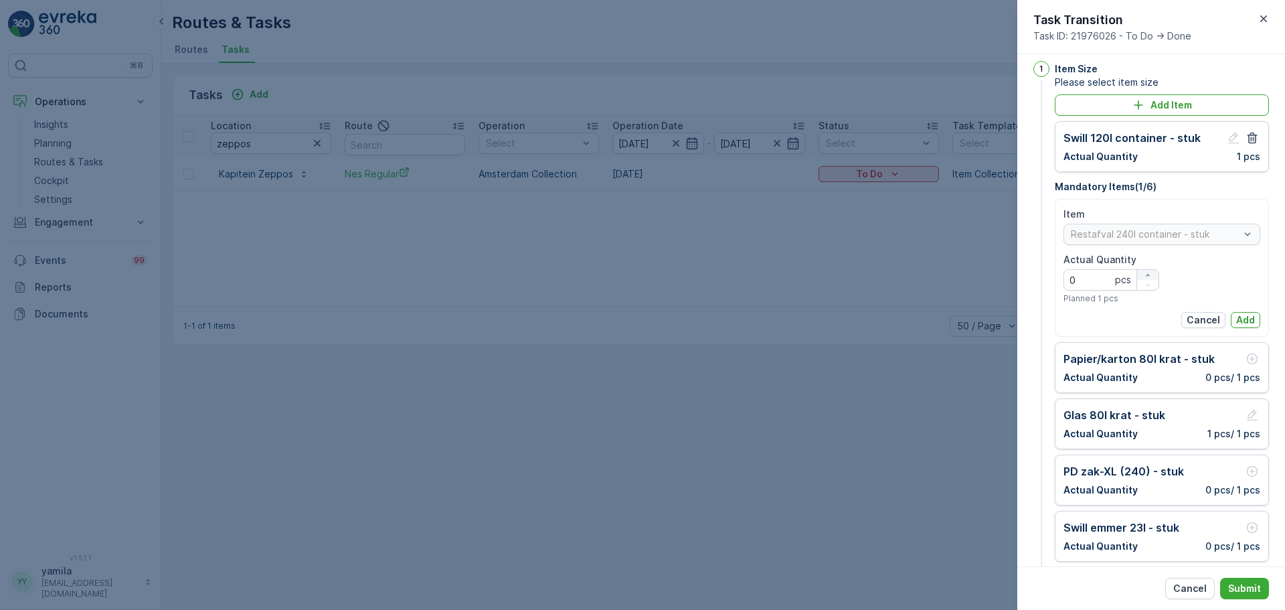
click at [1028, 278] on icon "button" at bounding box center [1148, 275] width 8 height 8
type Quantity "1"
click at [1028, 313] on p "Add" at bounding box center [1245, 319] width 19 height 13
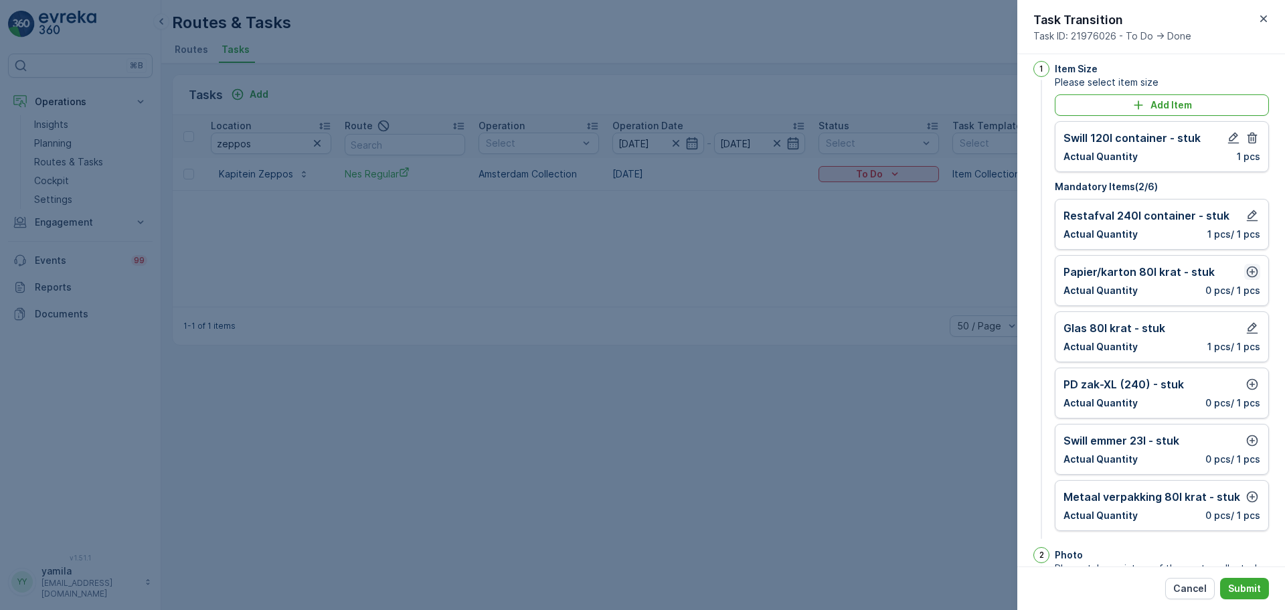
click at [1028, 268] on icon "button" at bounding box center [1252, 271] width 13 height 13
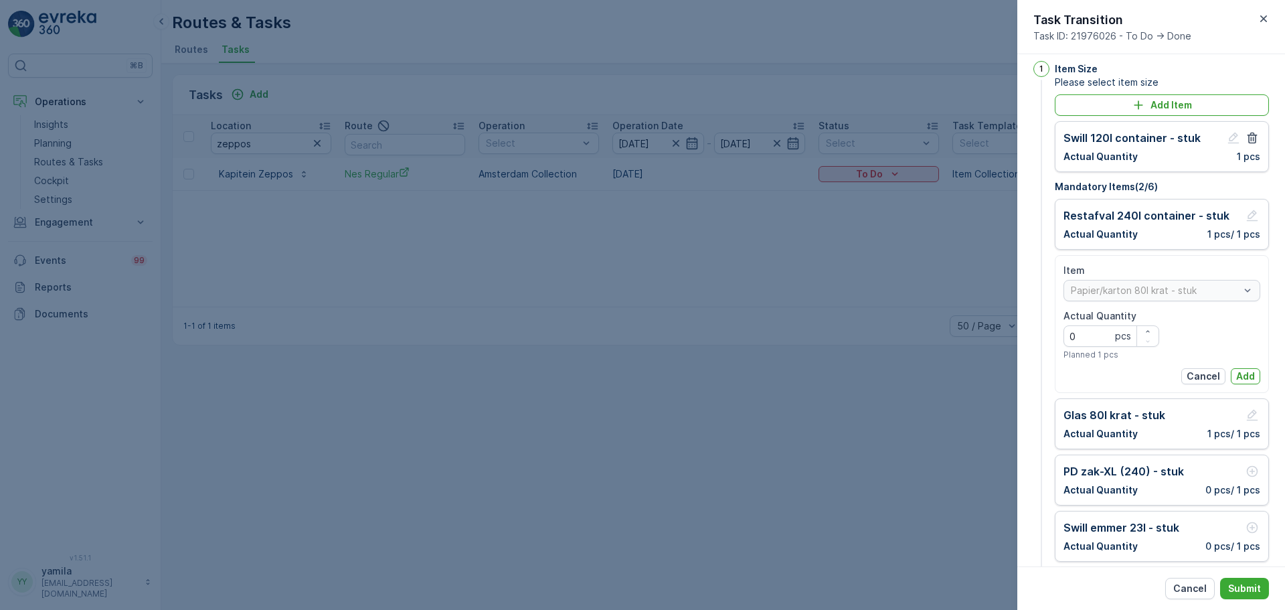
click at [1028, 325] on Quantity "0" at bounding box center [1112, 335] width 96 height 21
click at [1028, 327] on div "button" at bounding box center [1147, 331] width 21 height 8
type Quantity "1"
click at [1028, 367] on div "Item Papier/karton 80l krat - stuk Actual Quantity 1 pcs Planned 1 pcs Cancel A…" at bounding box center [1162, 324] width 197 height 120
click at [1028, 372] on p "Add" at bounding box center [1245, 376] width 19 height 13
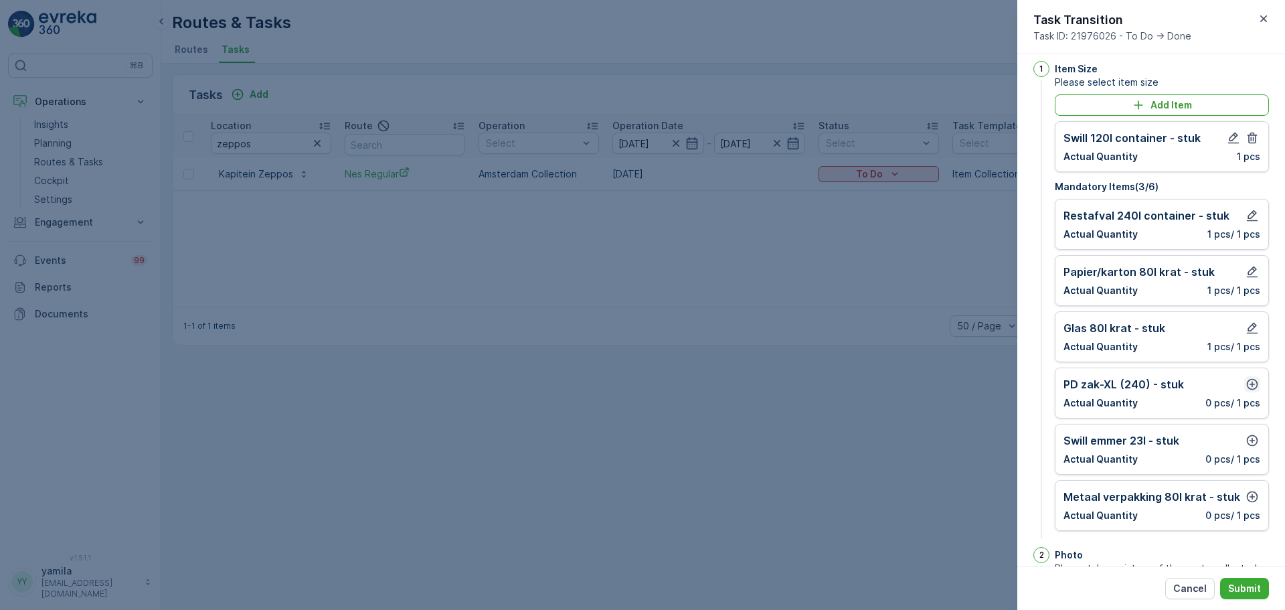
click at [1028, 389] on icon "button" at bounding box center [1252, 384] width 11 height 11
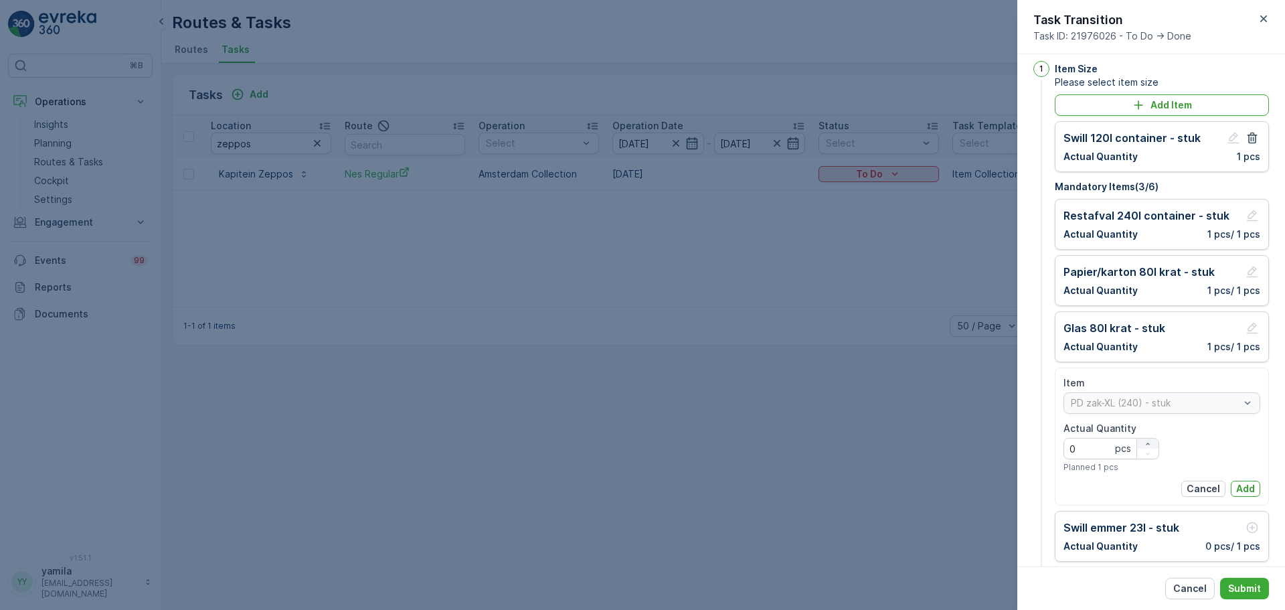
click at [1028, 444] on icon "button" at bounding box center [1148, 444] width 8 height 8
type Quantity "1"
click at [1028, 465] on p "Add" at bounding box center [1245, 488] width 19 height 13
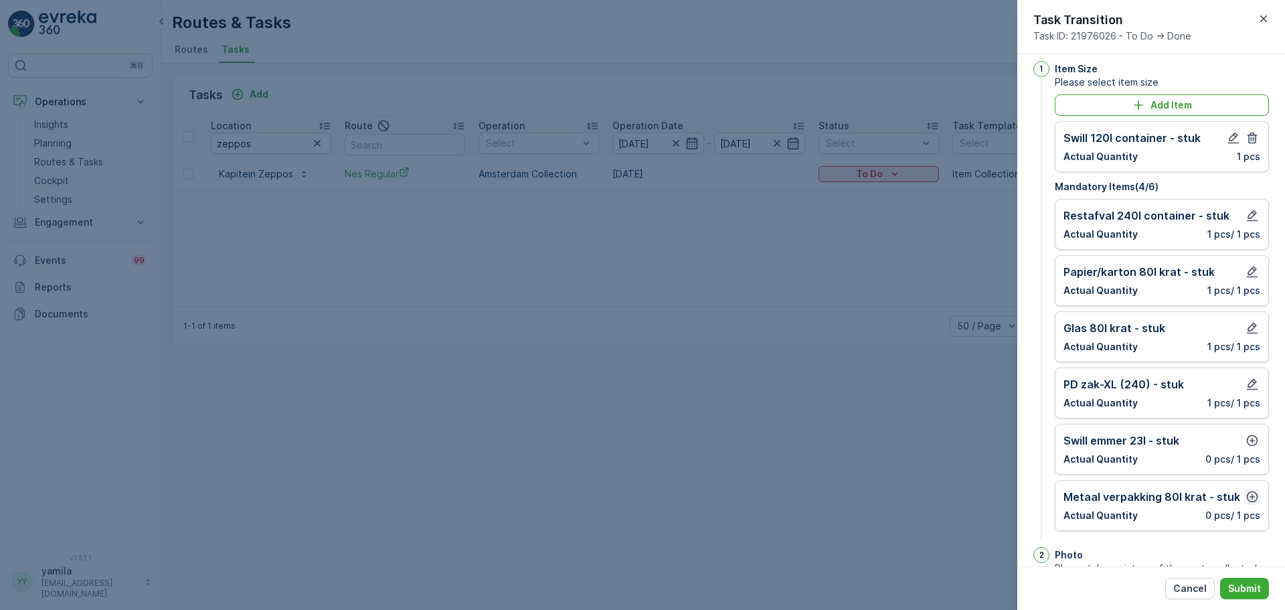
click at [1028, 465] on icon "button" at bounding box center [1252, 496] width 13 height 13
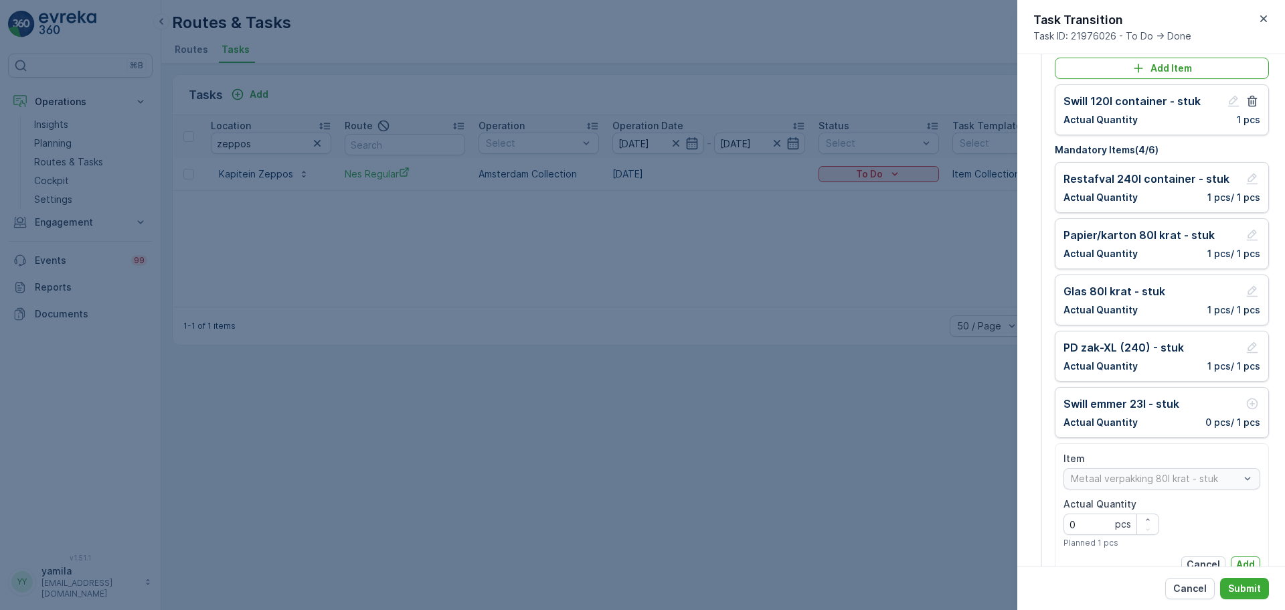
scroll to position [48, 0]
click at [1028, 465] on p "Add" at bounding box center [1245, 562] width 19 height 13
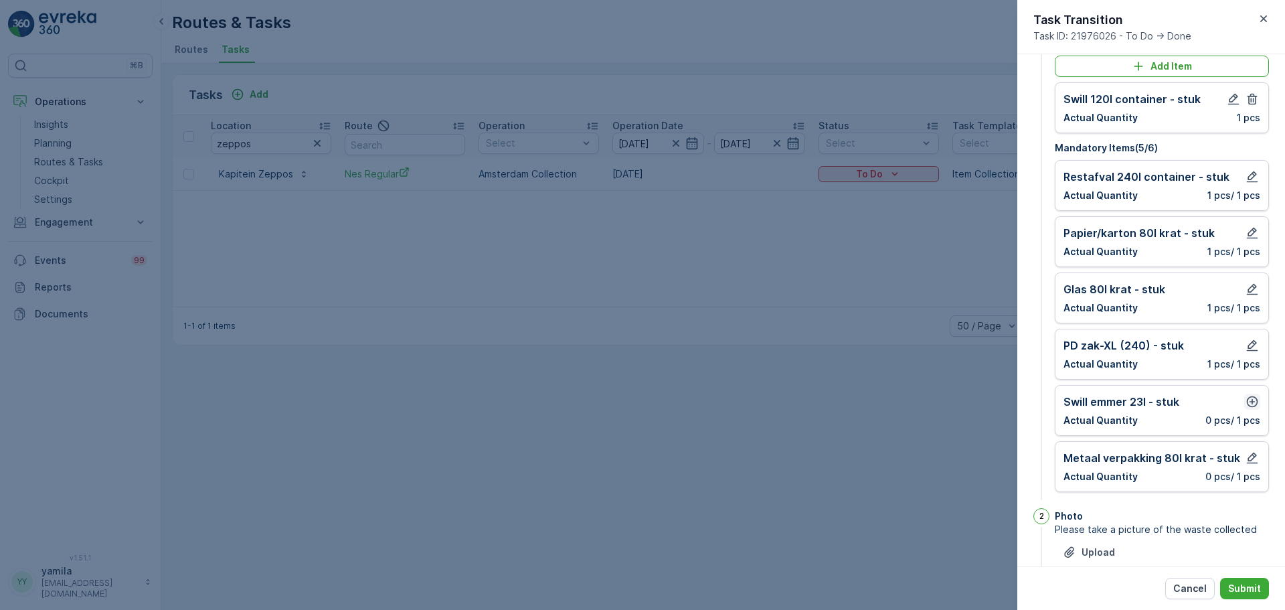
click at [1028, 400] on icon "button" at bounding box center [1252, 401] width 13 height 13
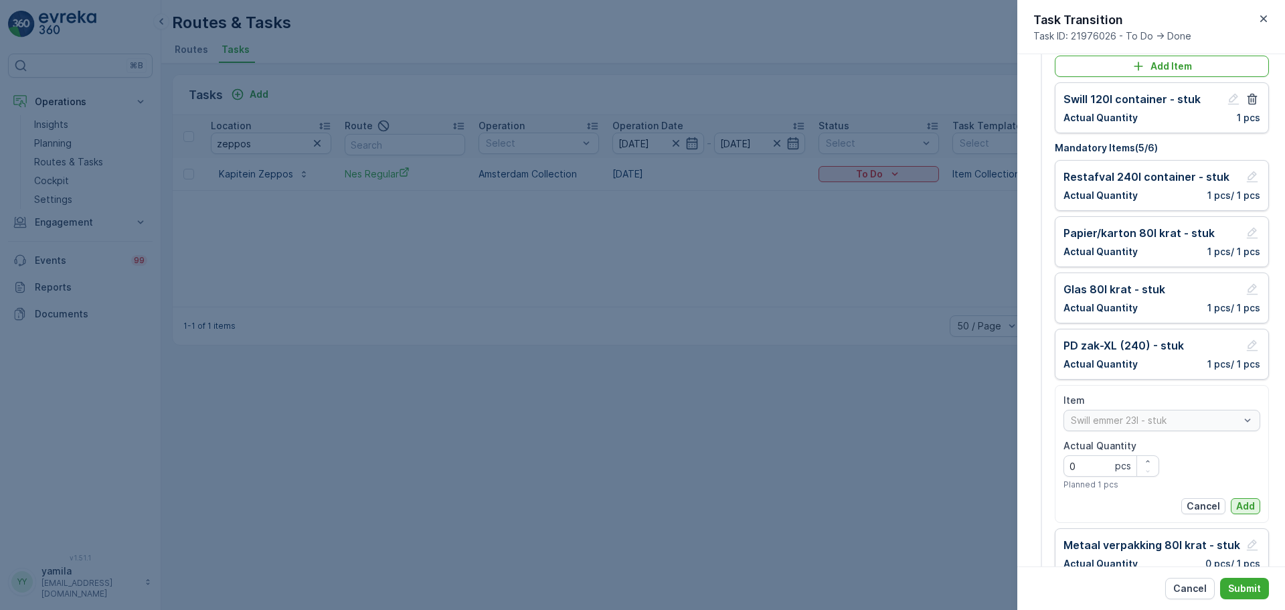
click at [1028, 465] on p "Add" at bounding box center [1245, 505] width 19 height 13
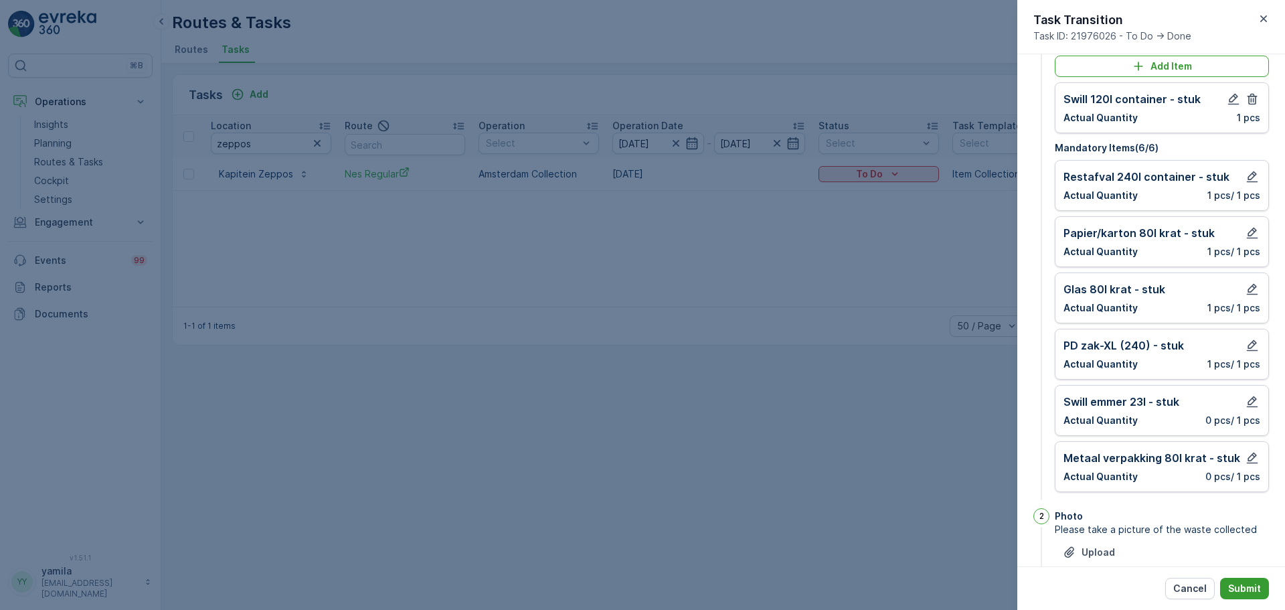
click at [1028, 465] on p "Submit" at bounding box center [1244, 588] width 33 height 13
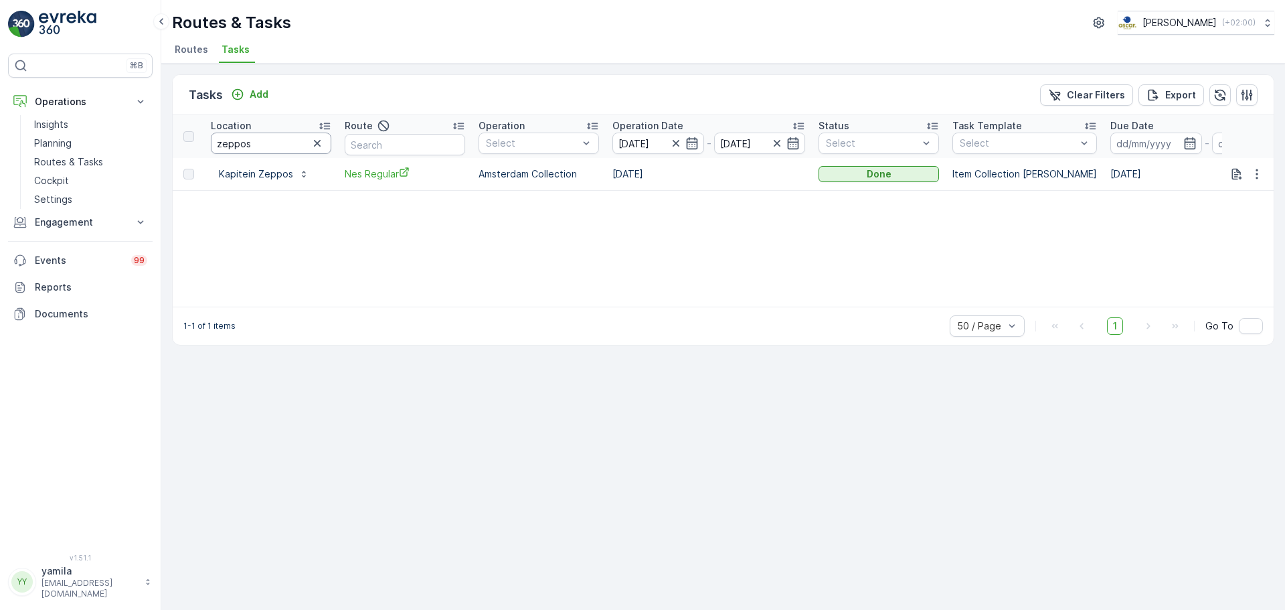
click at [243, 139] on input "zeppos" at bounding box center [271, 143] width 120 height 21
type input "tobacco"
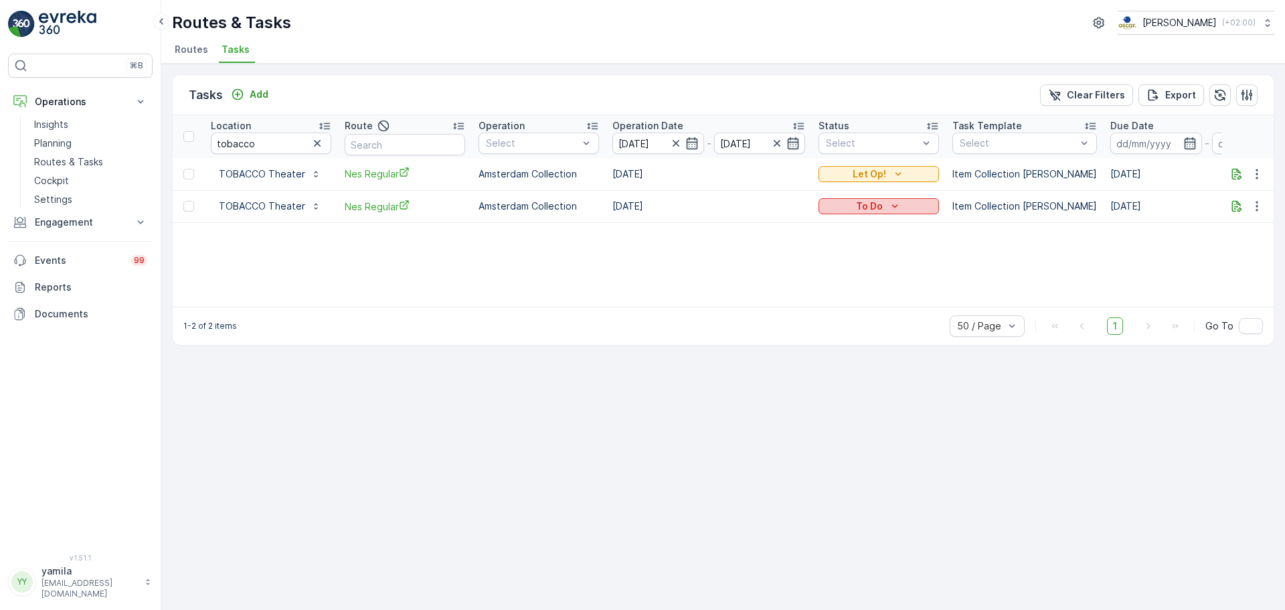
click at [874, 214] on button "To Do" at bounding box center [879, 206] width 120 height 16
click at [906, 173] on div "Let Op!" at bounding box center [879, 173] width 110 height 13
click at [853, 216] on div "Done" at bounding box center [863, 213] width 85 height 19
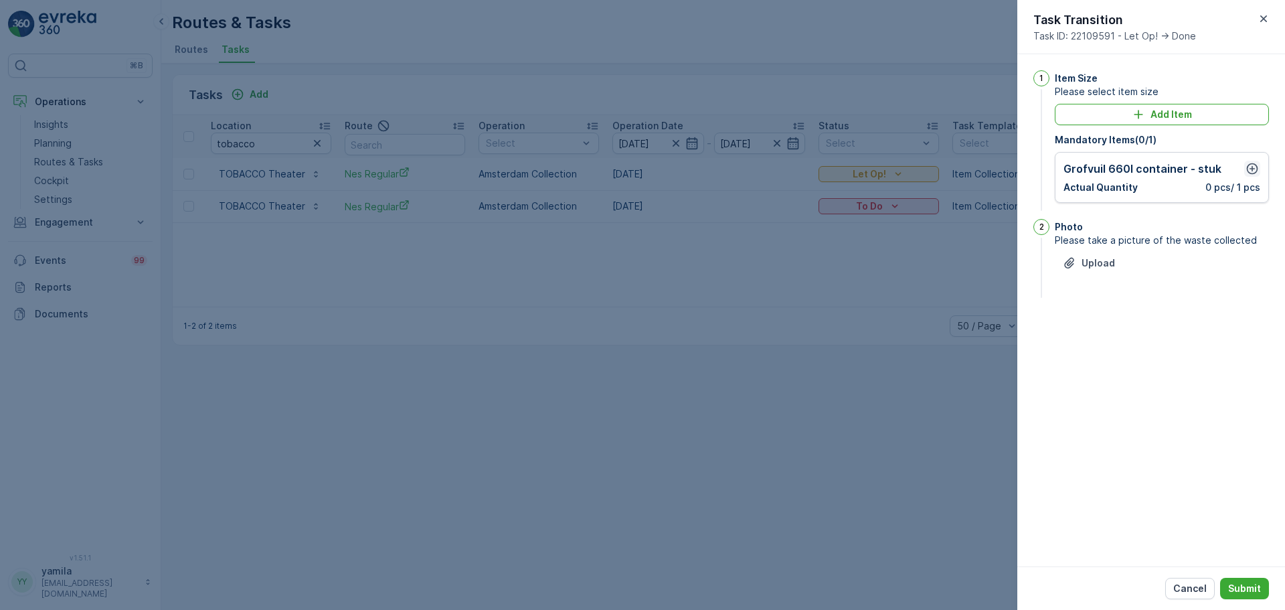
click at [1028, 174] on icon "button" at bounding box center [1252, 168] width 13 height 13
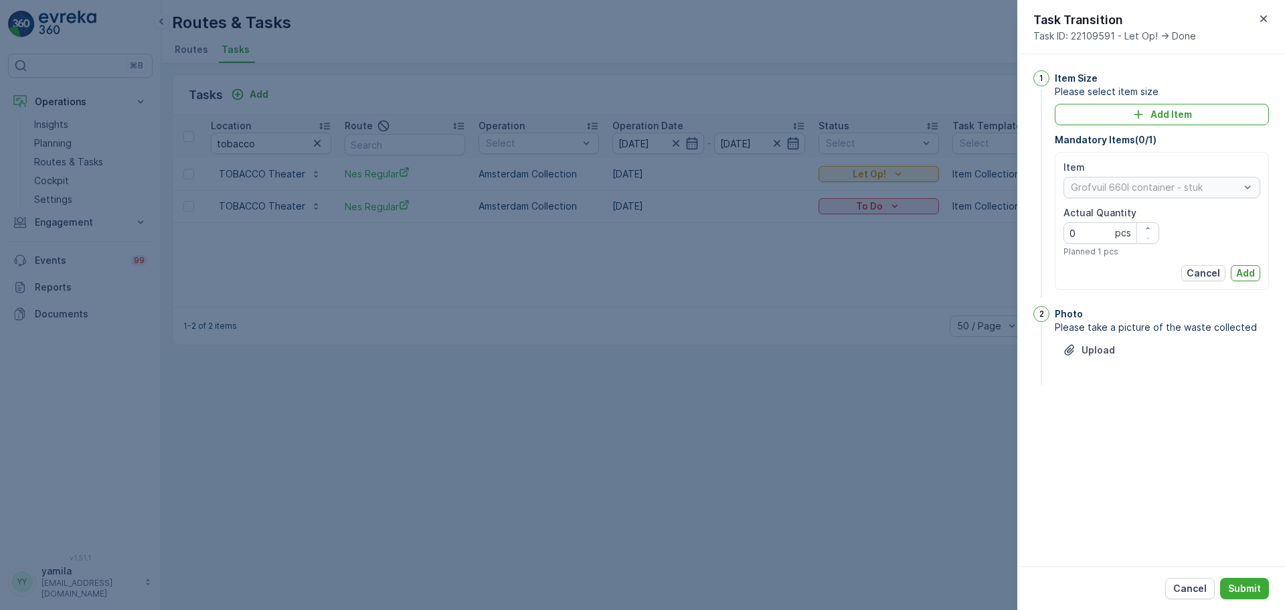
click at [1028, 221] on div "Actual Quantity 0 pcs Planned 1 pcs" at bounding box center [1112, 231] width 96 height 51
click at [1028, 230] on icon "button" at bounding box center [1148, 228] width 8 height 8
type Quantity "1"
click at [1028, 270] on p "Add" at bounding box center [1245, 272] width 19 height 13
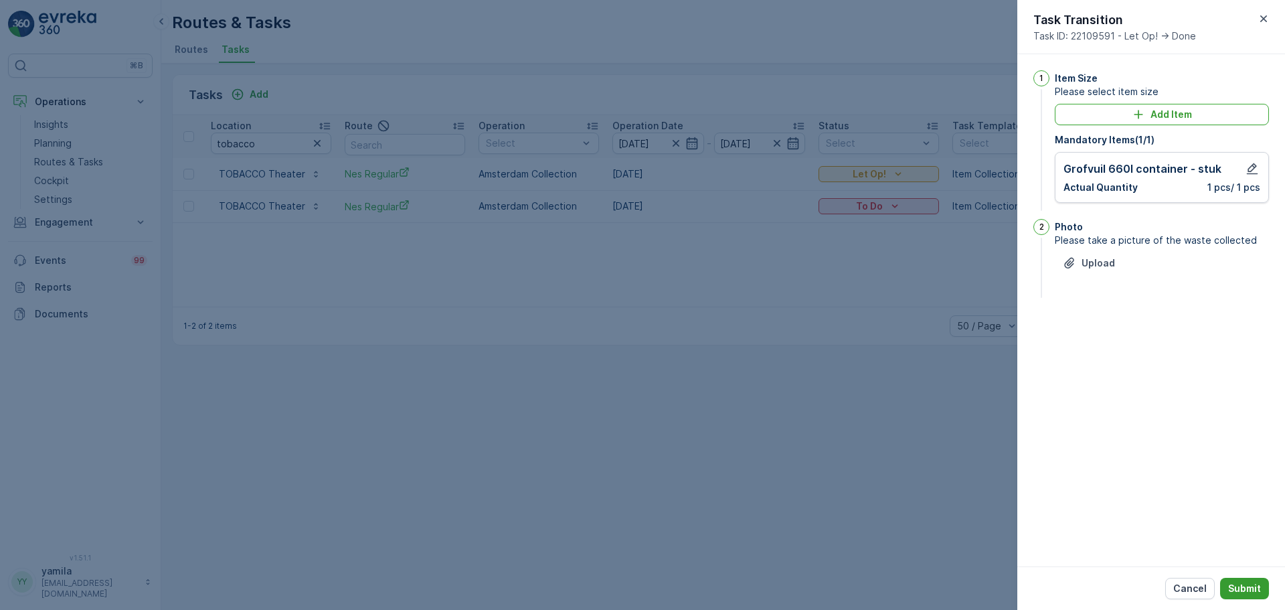
click at [1028, 465] on button "Submit" at bounding box center [1244, 588] width 49 height 21
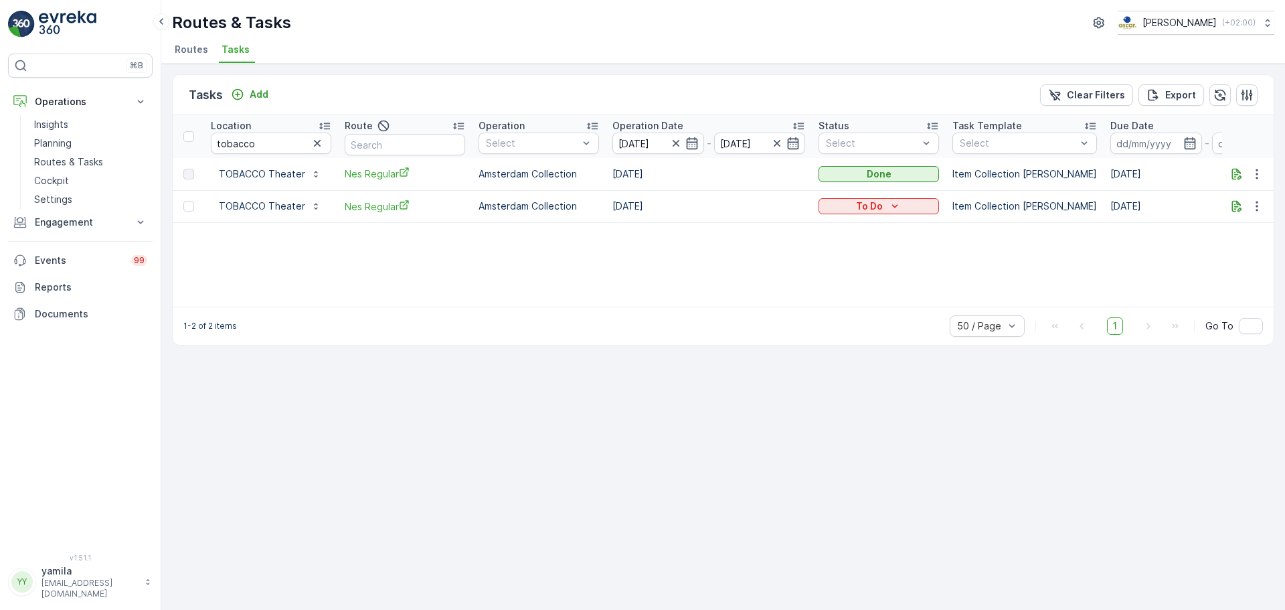
click at [922, 223] on div "Location tobacco Route Operation Select Operation Date 30.09.2025 - 30.09.2025 …" at bounding box center [723, 210] width 1101 height 191
click at [908, 202] on div "To Do" at bounding box center [879, 205] width 110 height 13
click at [843, 258] on span "Done" at bounding box center [839, 263] width 24 height 13
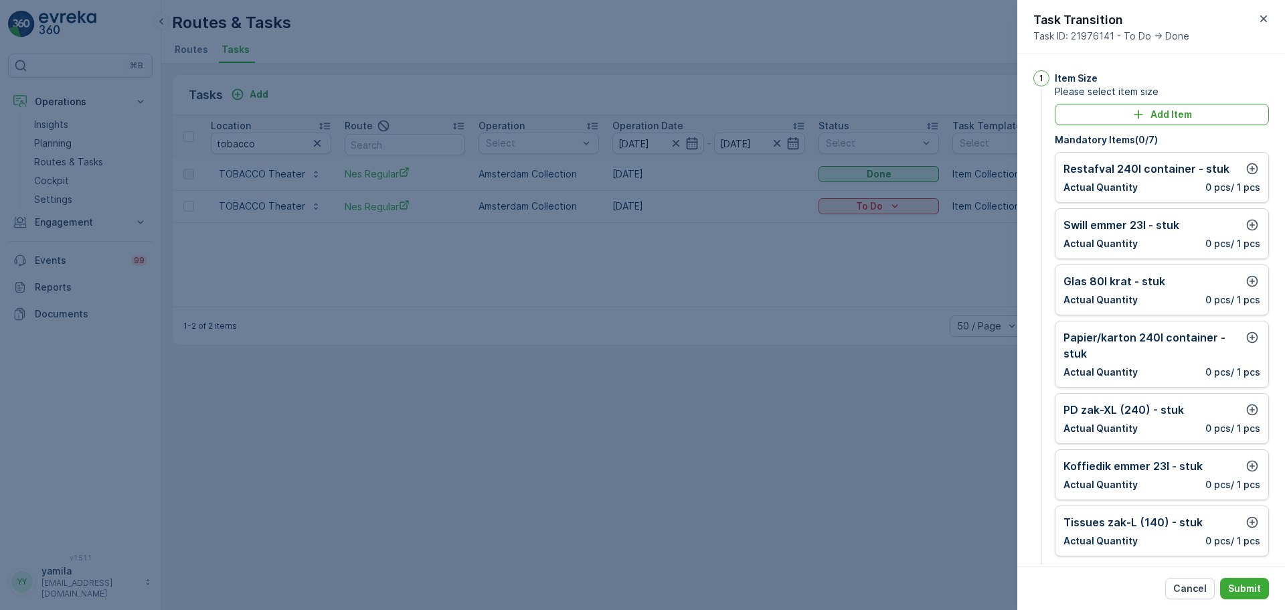
scroll to position [27, 0]
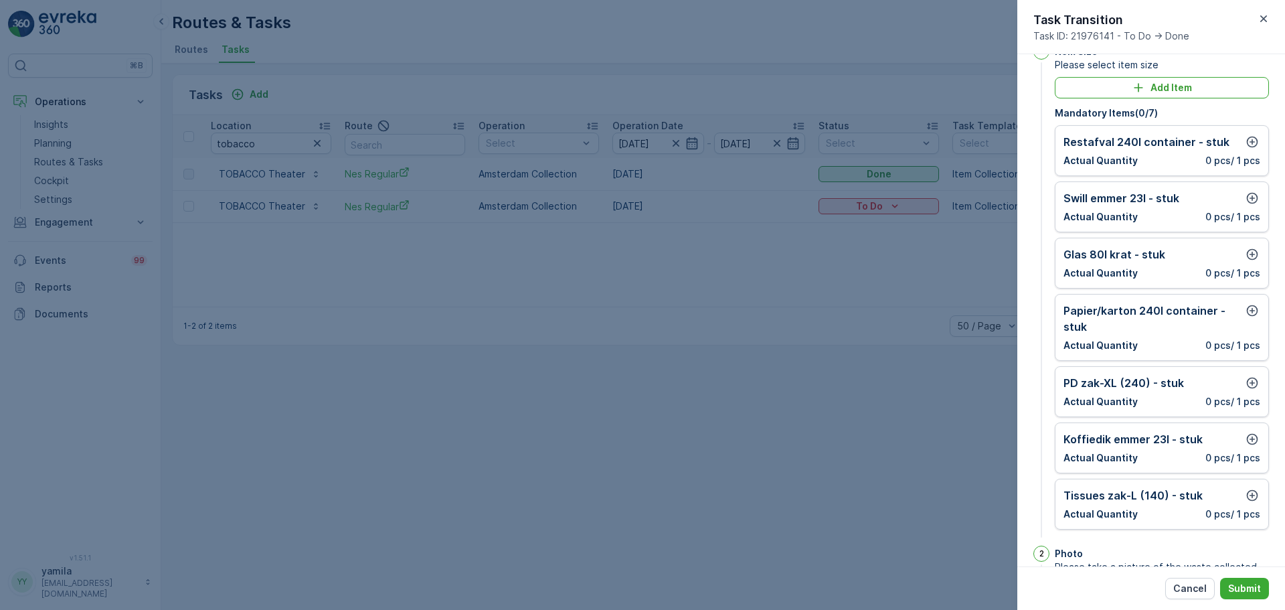
click at [1028, 263] on div "Glas 80l krat - stuk Actual Quantity 0 pcs / 1 pcs" at bounding box center [1162, 263] width 214 height 51
click at [1028, 254] on icon "button" at bounding box center [1252, 254] width 11 height 11
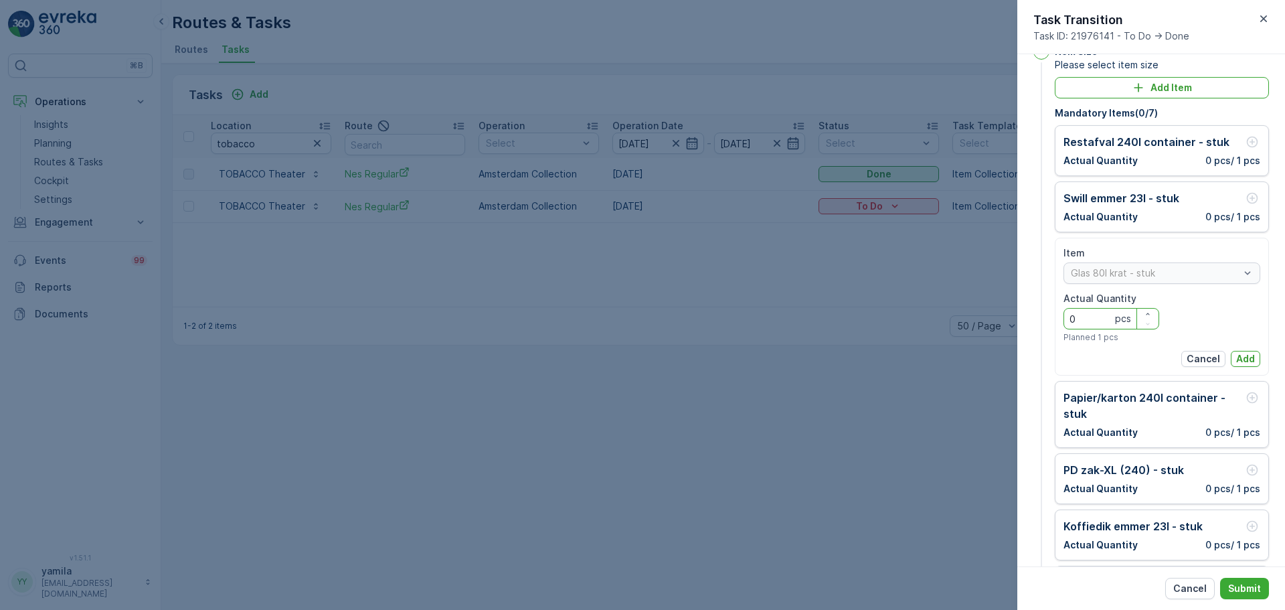
click at [1028, 316] on Quantity "0" at bounding box center [1112, 318] width 96 height 21
type Quantity "7"
type Quantity "8"
click at [1028, 353] on p "Add" at bounding box center [1245, 358] width 19 height 13
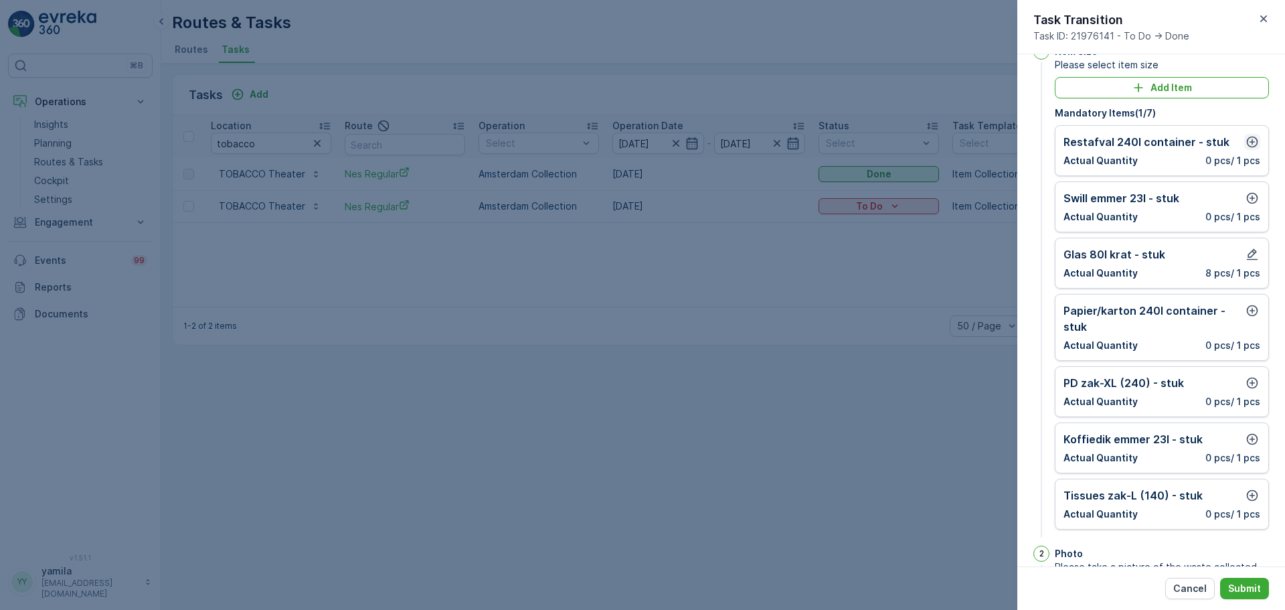
click at [1028, 145] on icon "button" at bounding box center [1252, 141] width 13 height 13
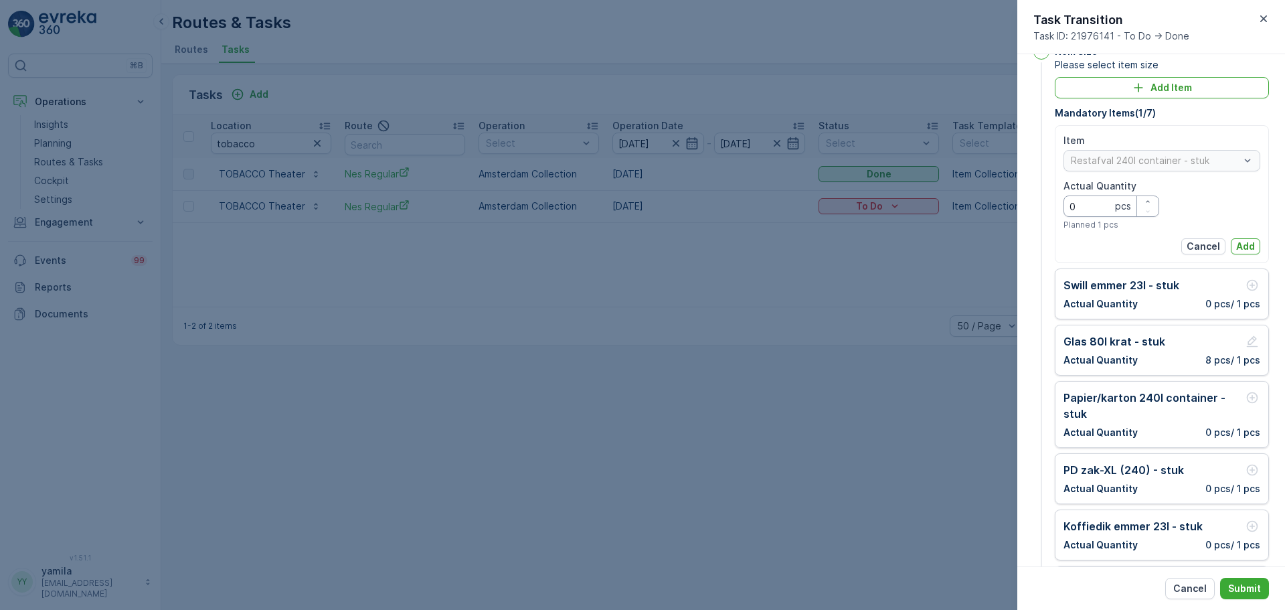
click at [1028, 207] on Quantity "0" at bounding box center [1112, 205] width 96 height 21
type Quantity "10"
click at [1028, 250] on p "Add" at bounding box center [1245, 246] width 19 height 13
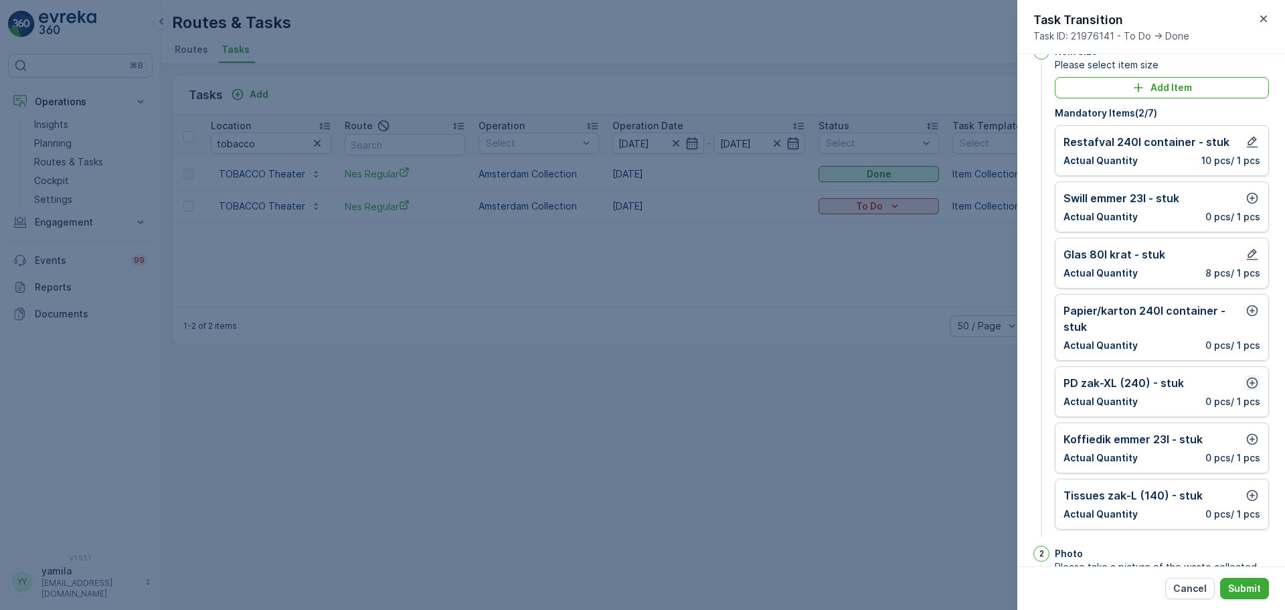
click at [1028, 383] on icon "button" at bounding box center [1252, 383] width 11 height 11
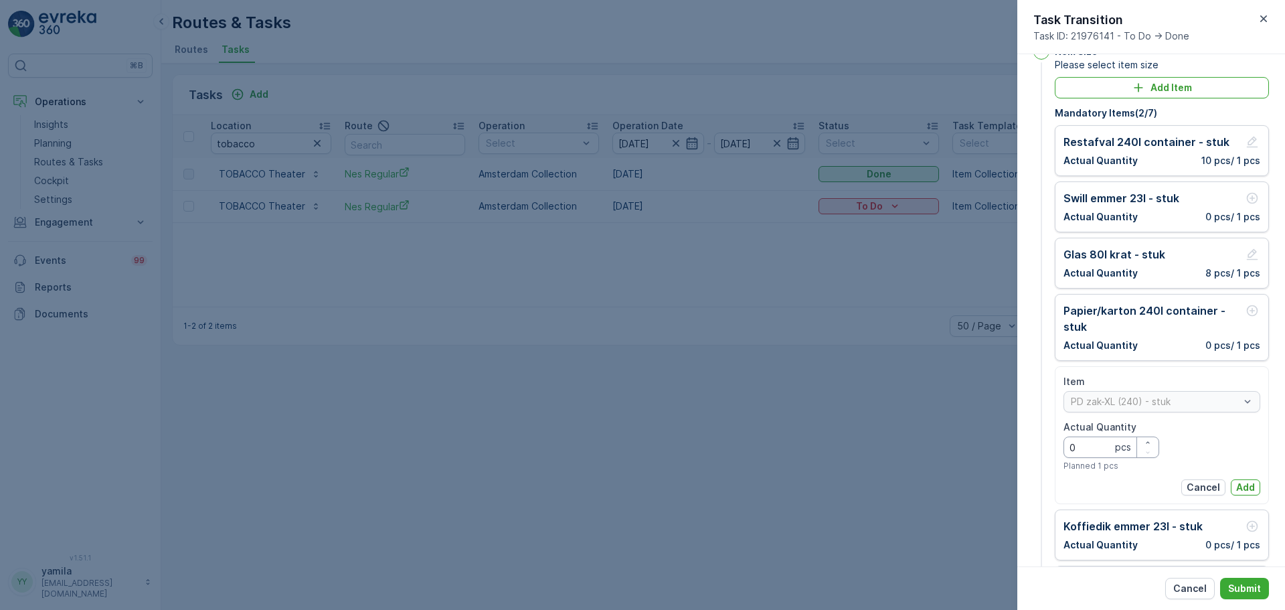
click at [1028, 440] on Quantity "0" at bounding box center [1112, 446] width 96 height 21
type Quantity "1"
click at [1028, 465] on p "Add" at bounding box center [1245, 487] width 19 height 13
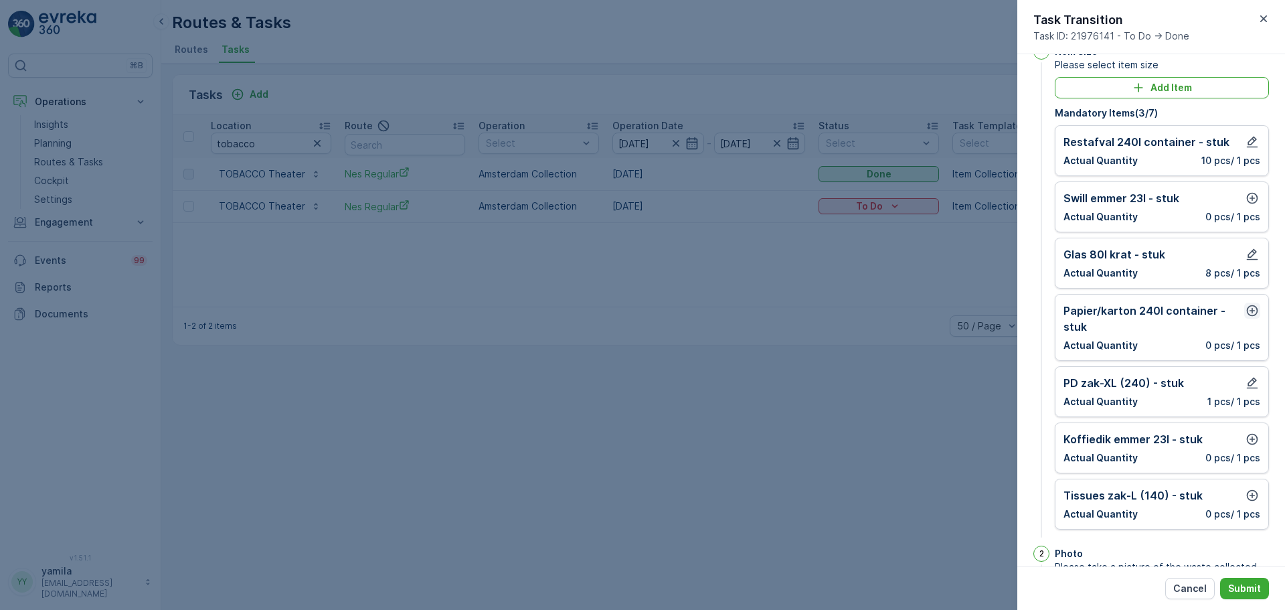
click at [1028, 308] on icon "button" at bounding box center [1252, 310] width 13 height 13
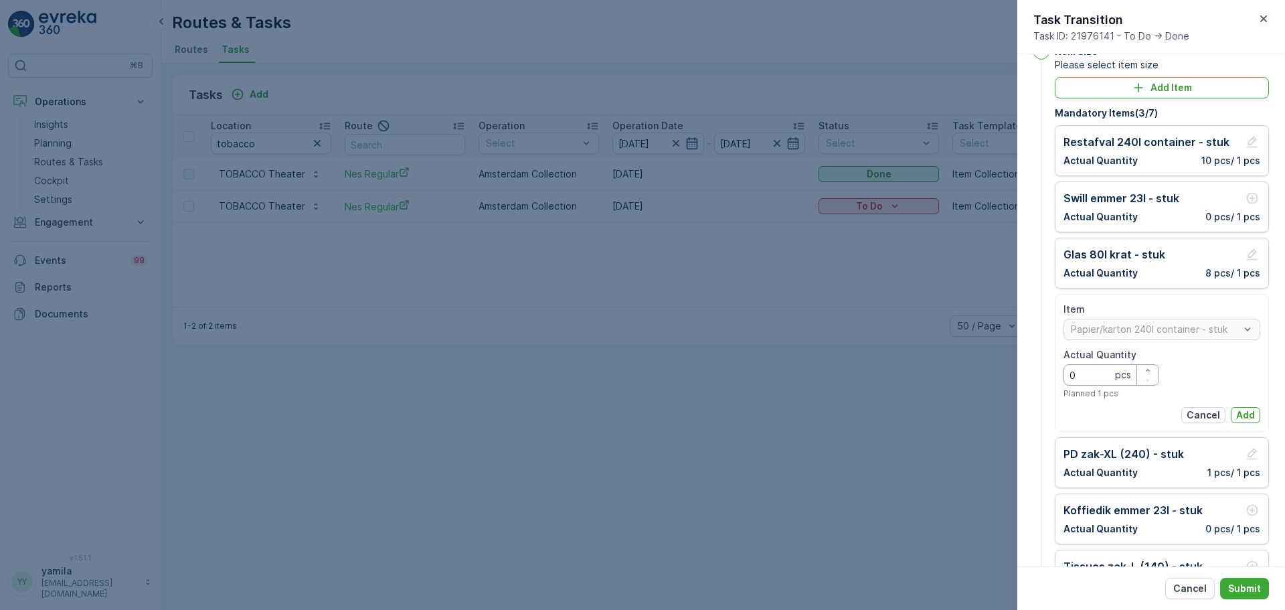
click at [1028, 376] on Quantity "0" at bounding box center [1112, 374] width 96 height 21
type Quantity "2"
click at [1028, 415] on p "Add" at bounding box center [1245, 414] width 19 height 13
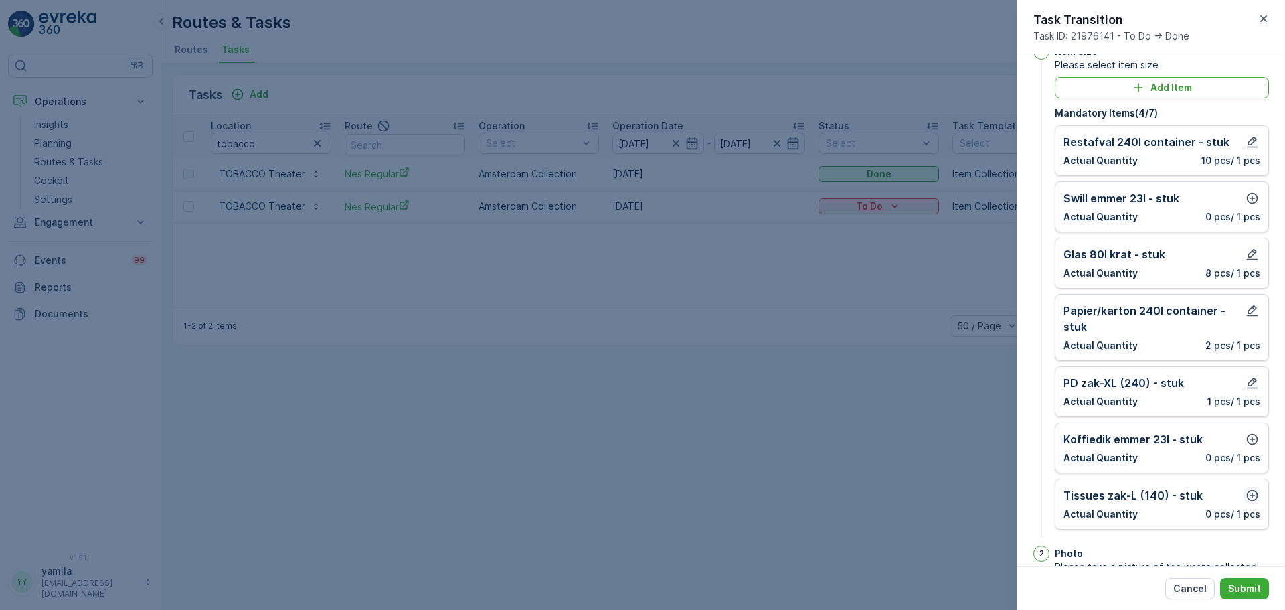
click at [1028, 465] on icon "button" at bounding box center [1252, 495] width 13 height 13
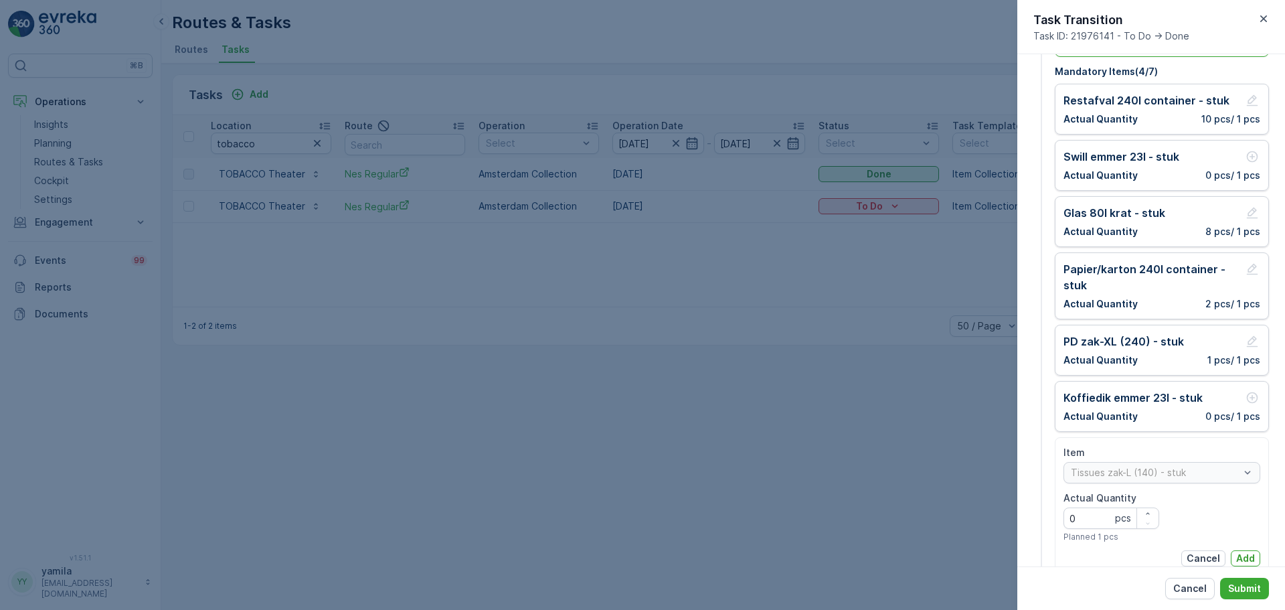
scroll to position [69, 0]
click at [1028, 465] on p "Add" at bounding box center [1245, 557] width 19 height 13
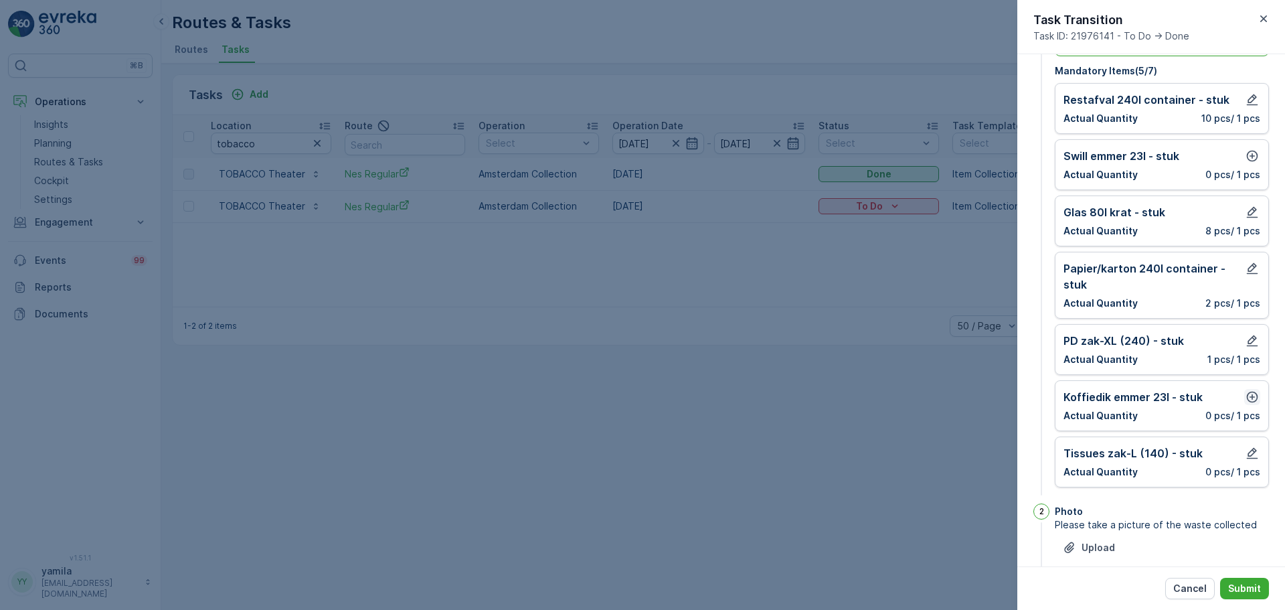
click at [1028, 400] on icon "button" at bounding box center [1252, 396] width 13 height 13
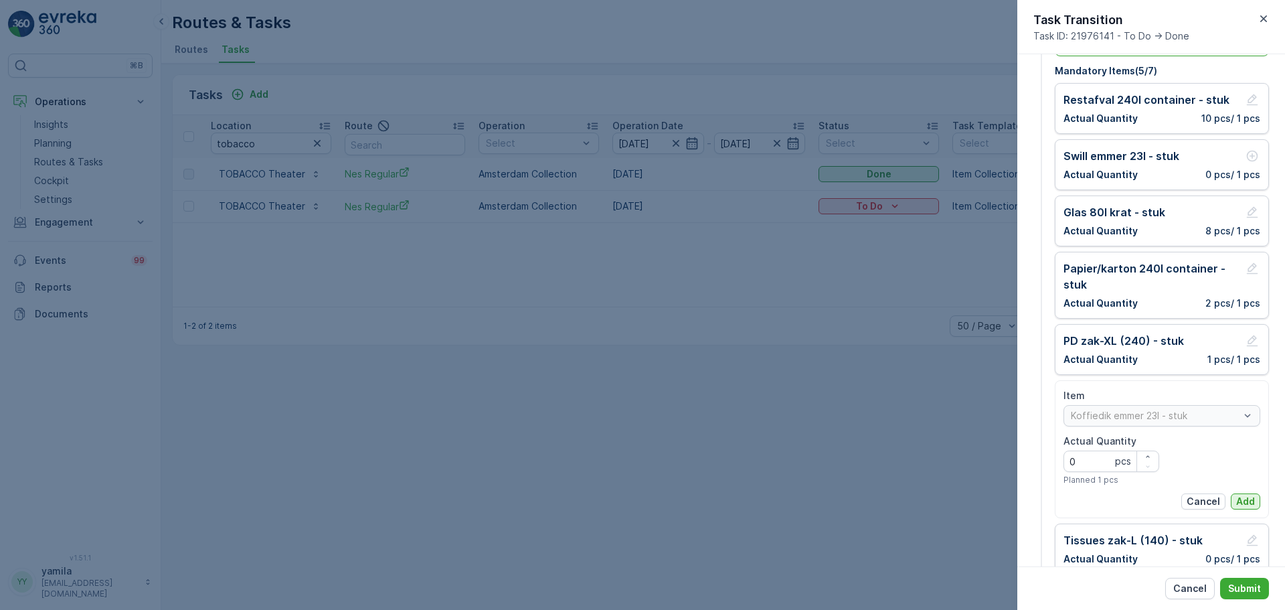
click at [1028, 465] on p "Add" at bounding box center [1245, 501] width 19 height 13
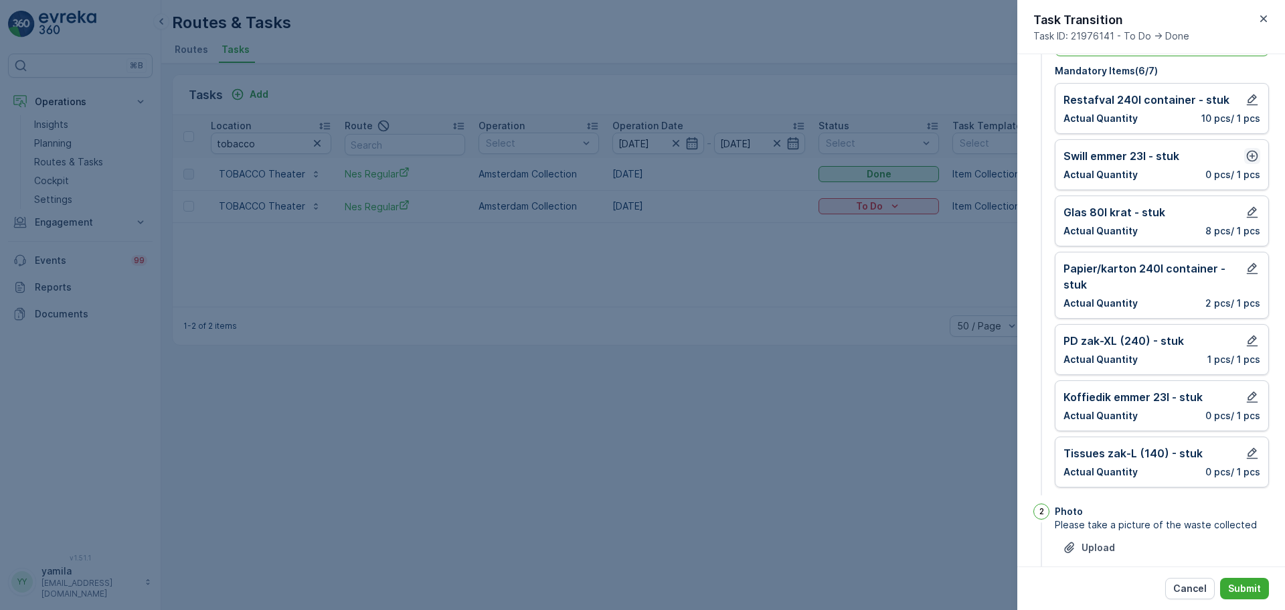
click at [1028, 158] on icon "button" at bounding box center [1252, 156] width 11 height 11
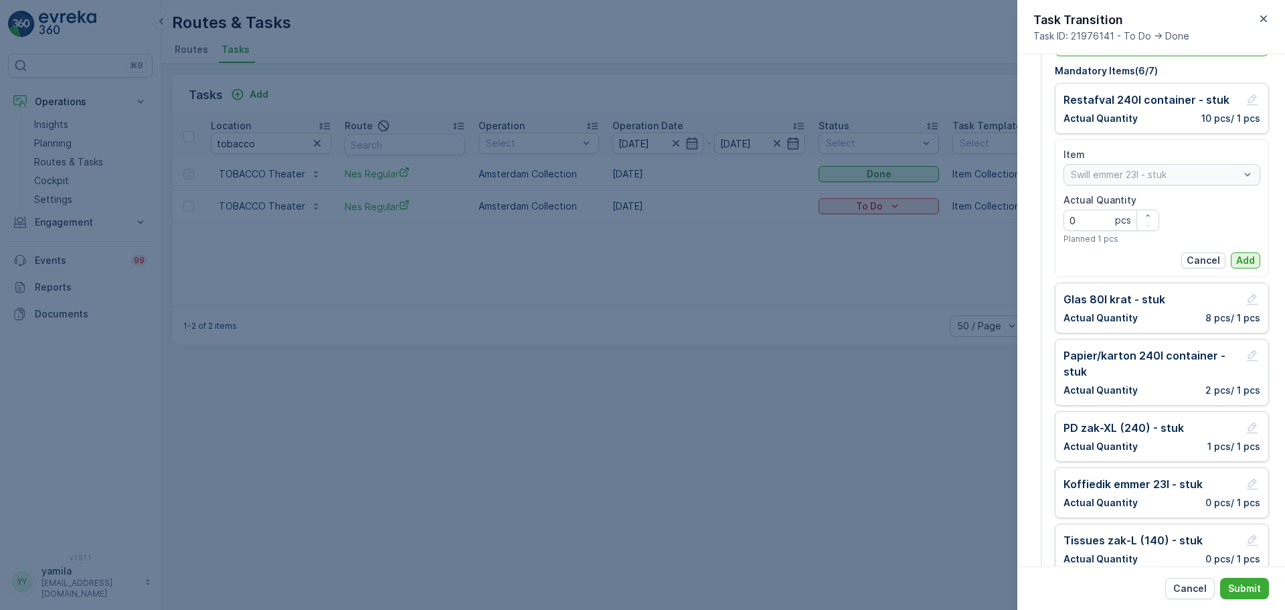
click at [1028, 257] on p "Add" at bounding box center [1245, 260] width 19 height 13
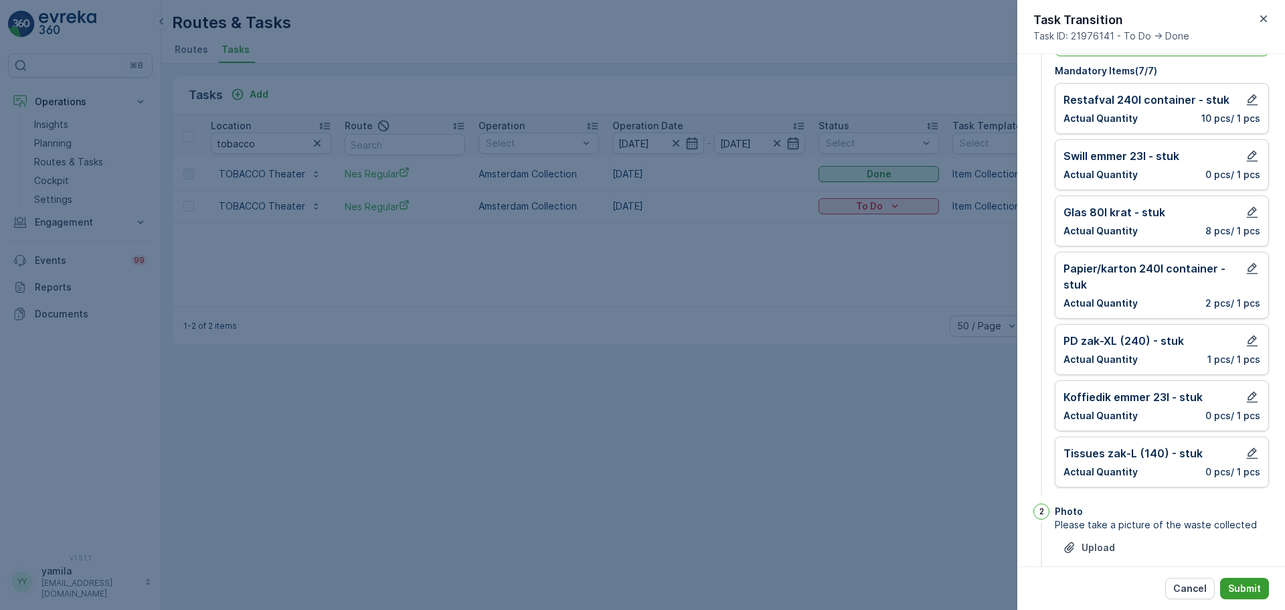
click at [1028, 465] on p "Submit" at bounding box center [1244, 588] width 33 height 13
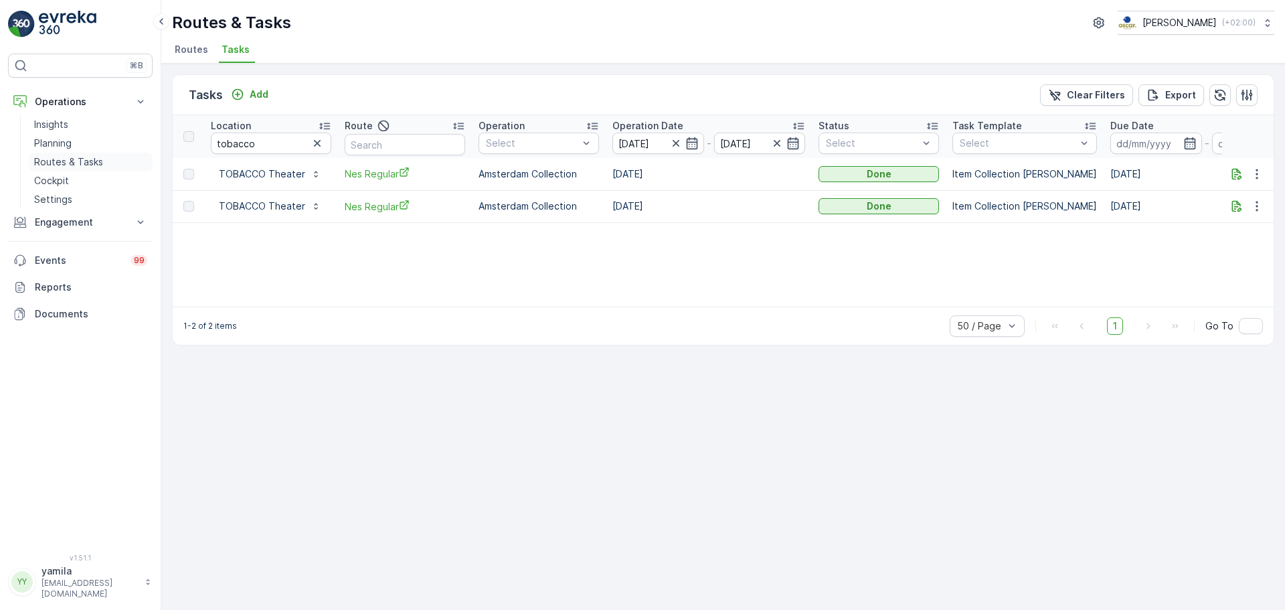
click at [80, 163] on p "Routes & Tasks" at bounding box center [68, 161] width 69 height 13
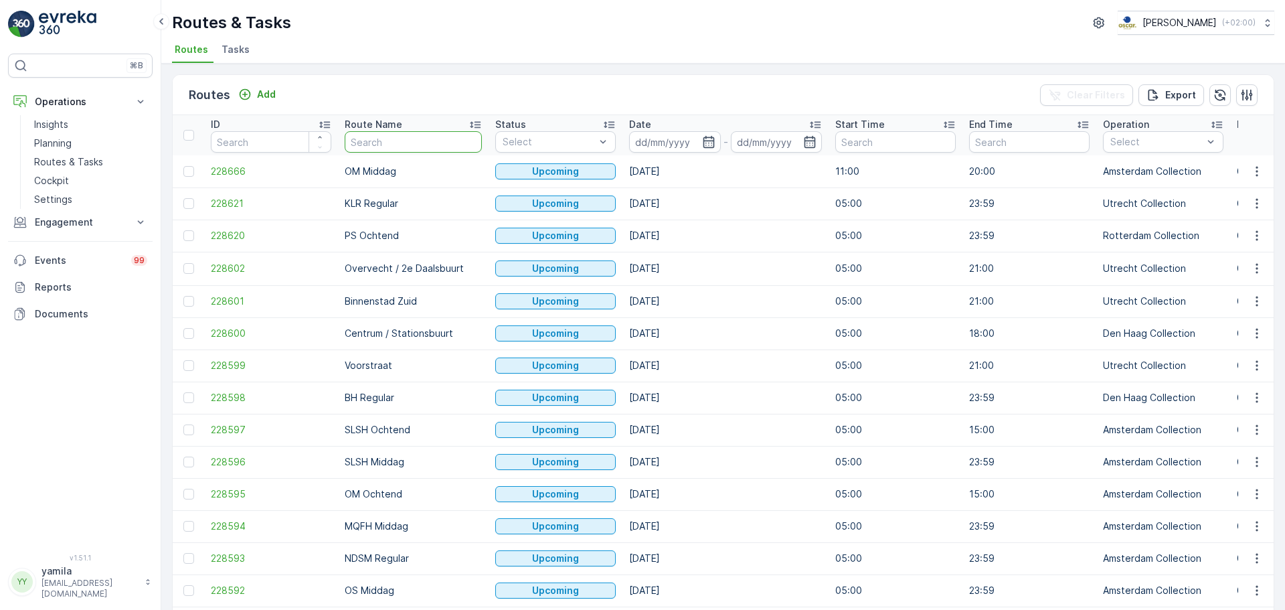
click at [378, 141] on input "text" at bounding box center [413, 141] width 137 height 21
type input "slsh"
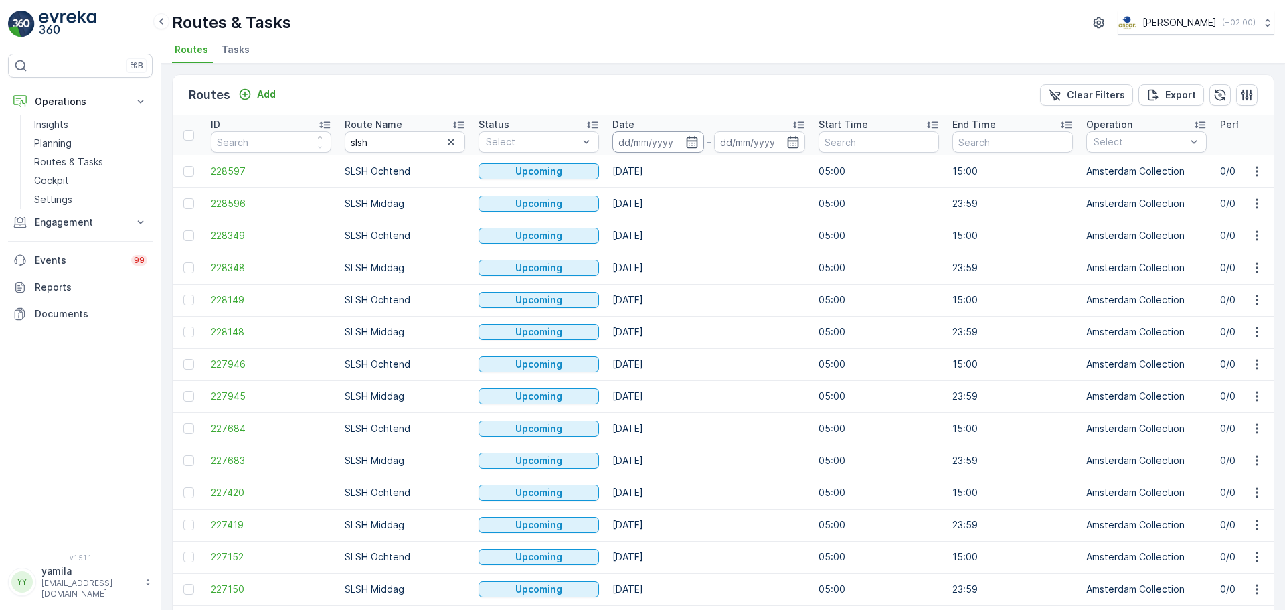
click at [647, 139] on input at bounding box center [659, 141] width 92 height 21
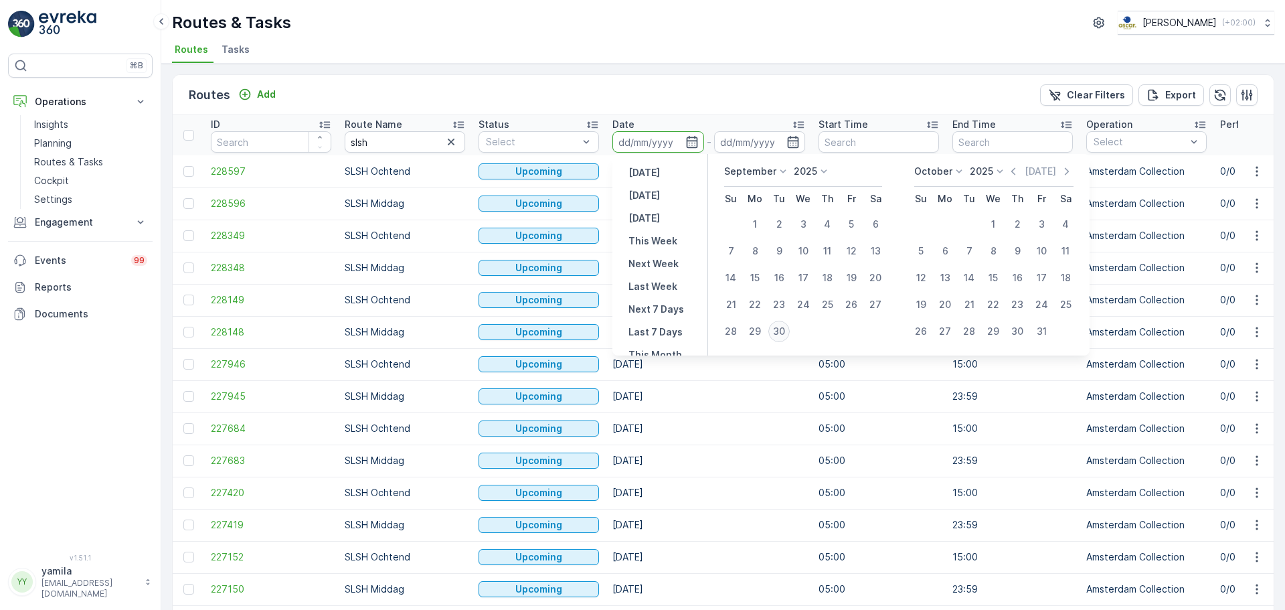
click at [776, 329] on div "30" at bounding box center [779, 331] width 21 height 21
type input "[DATE]"
click at [776, 329] on div "30" at bounding box center [779, 331] width 21 height 21
type input "[DATE]"
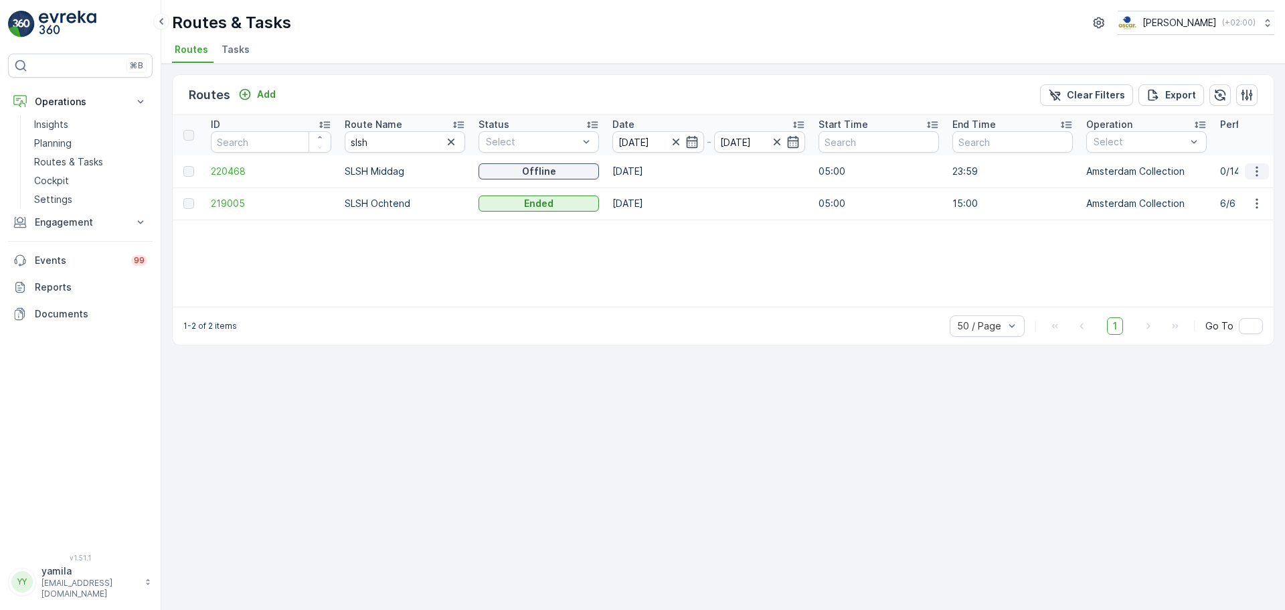
click at [1028, 174] on icon "button" at bounding box center [1257, 171] width 13 height 13
click at [1028, 197] on span "See More Details" at bounding box center [1226, 191] width 78 height 13
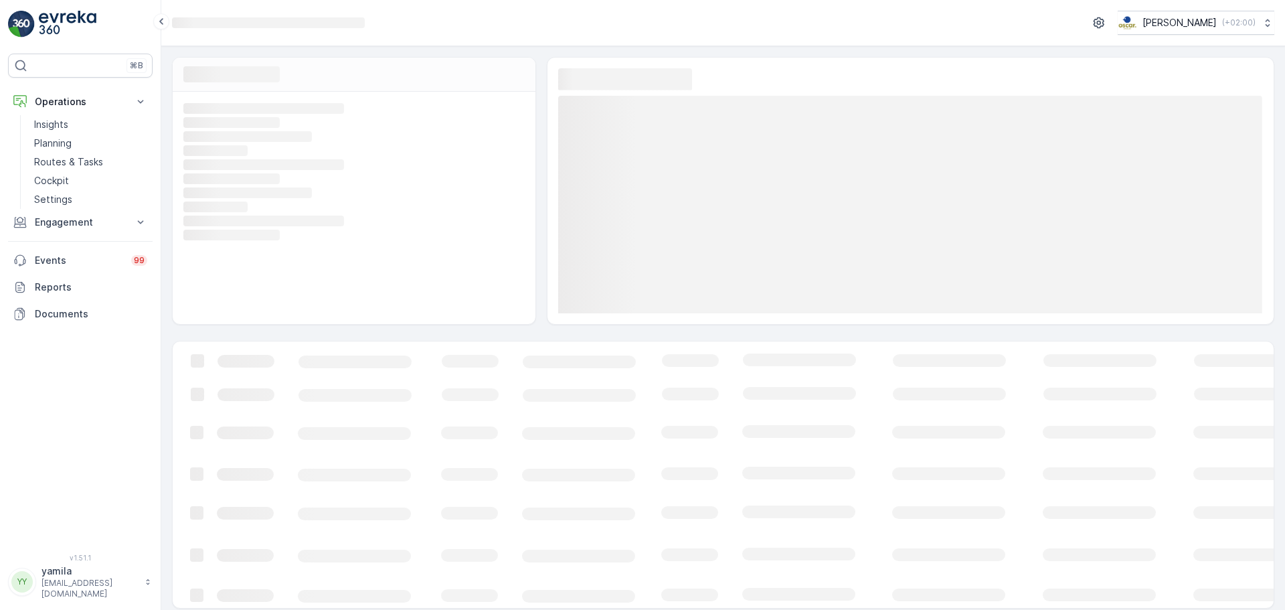
click at [1028, 197] on rect at bounding box center [910, 205] width 705 height 218
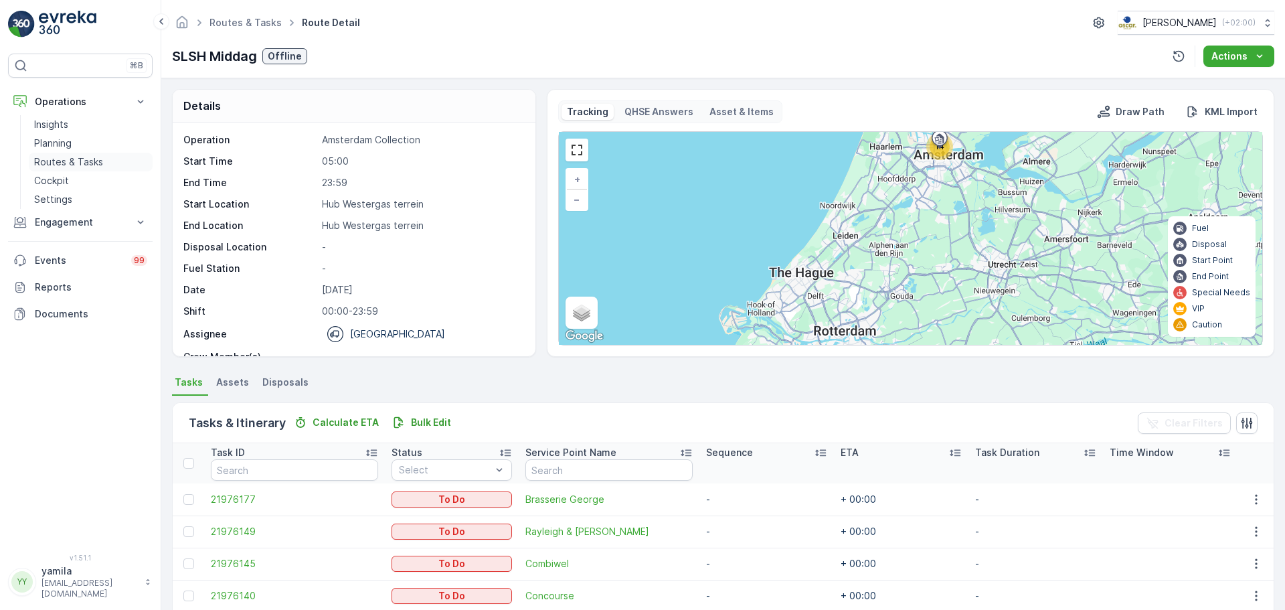
click at [96, 154] on link "Routes & Tasks" at bounding box center [91, 162] width 124 height 19
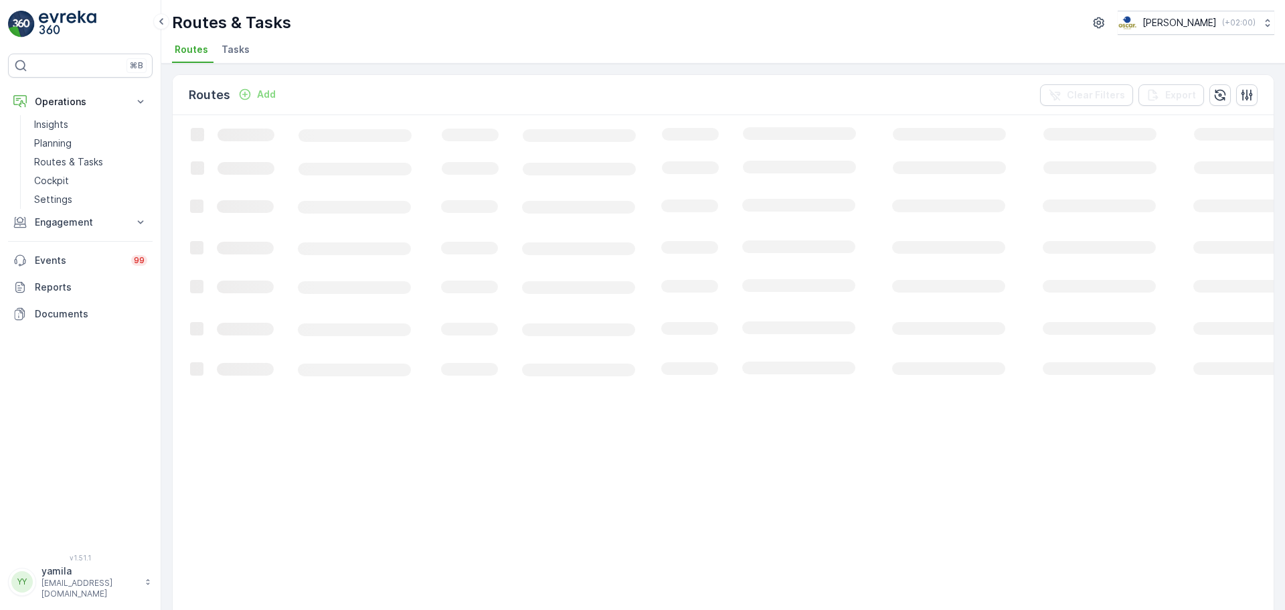
click at [235, 51] on span "Tasks" at bounding box center [236, 49] width 28 height 13
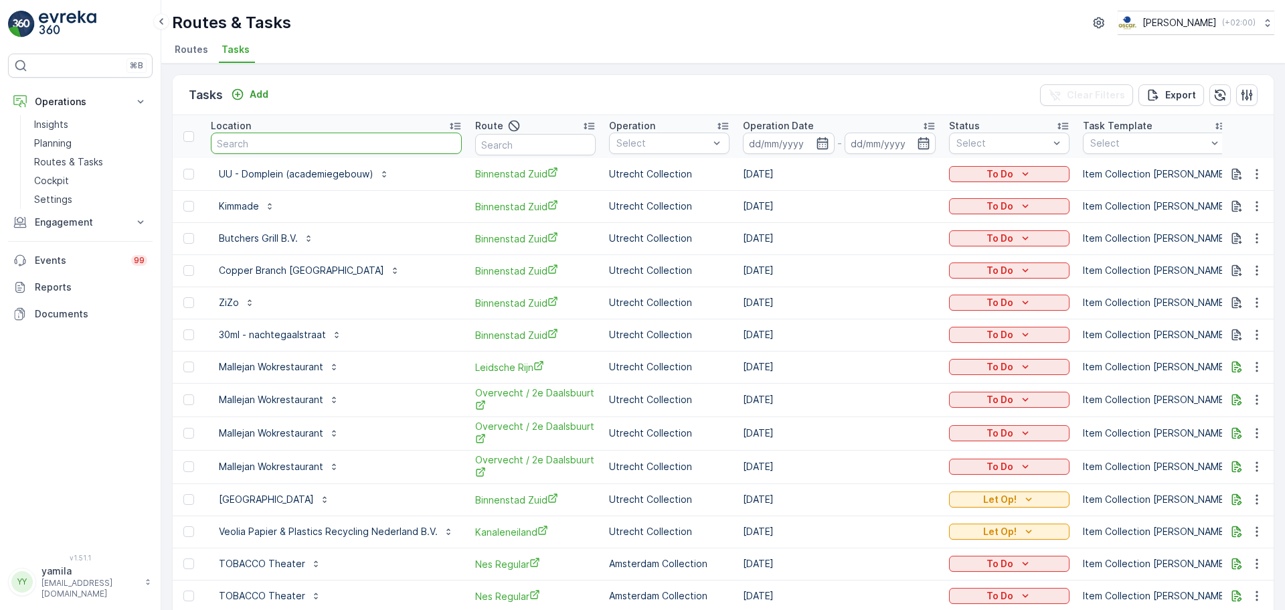
click at [256, 139] on input "text" at bounding box center [336, 143] width 251 height 21
type input "flavours"
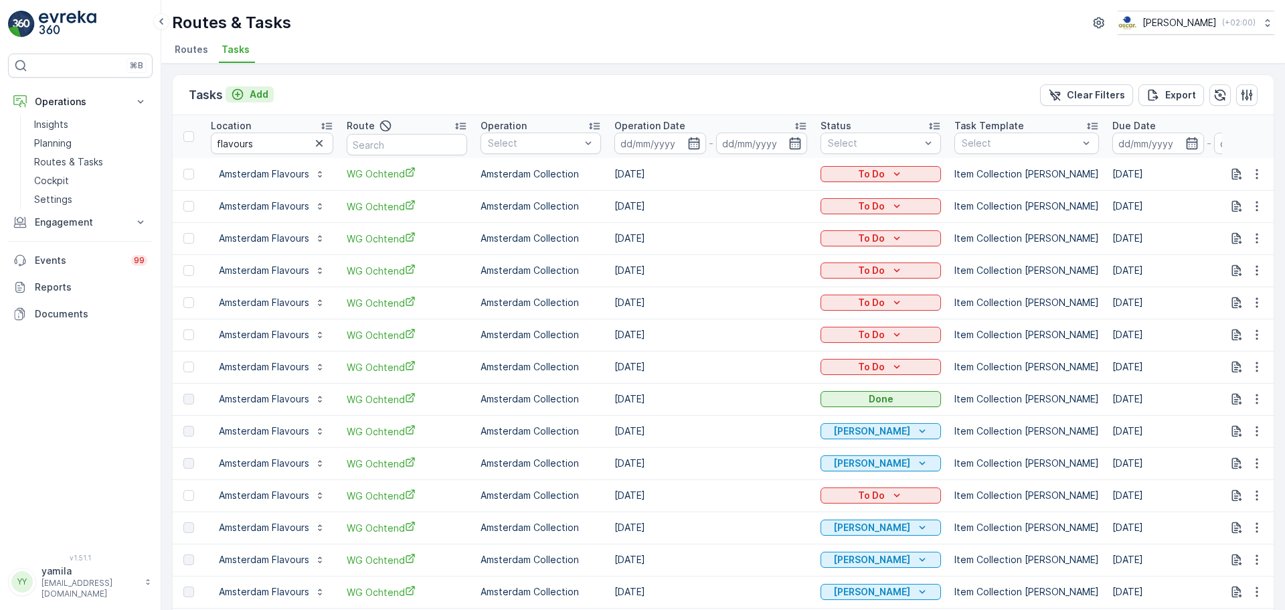
click at [253, 97] on p "Add" at bounding box center [259, 94] width 19 height 13
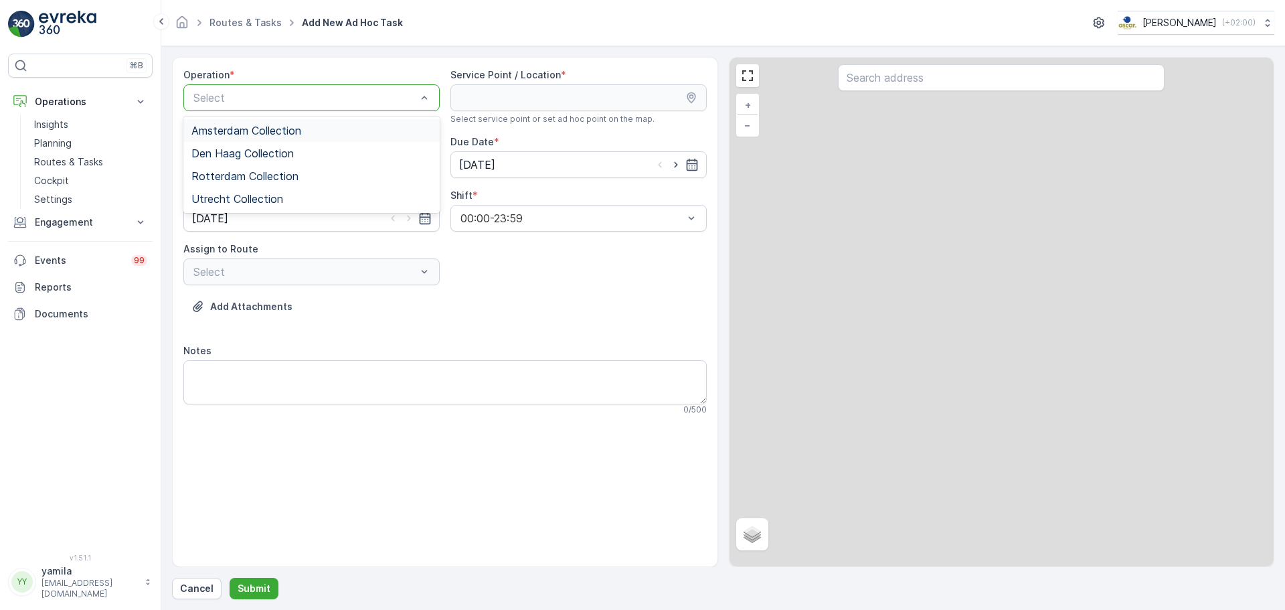
drag, startPoint x: 240, startPoint y: 112, endPoint x: 234, endPoint y: 123, distance: 12.9
click at [234, 111] on div "4 results available. Use Up and Down to choose options, press Enter to select t…" at bounding box center [311, 97] width 256 height 27
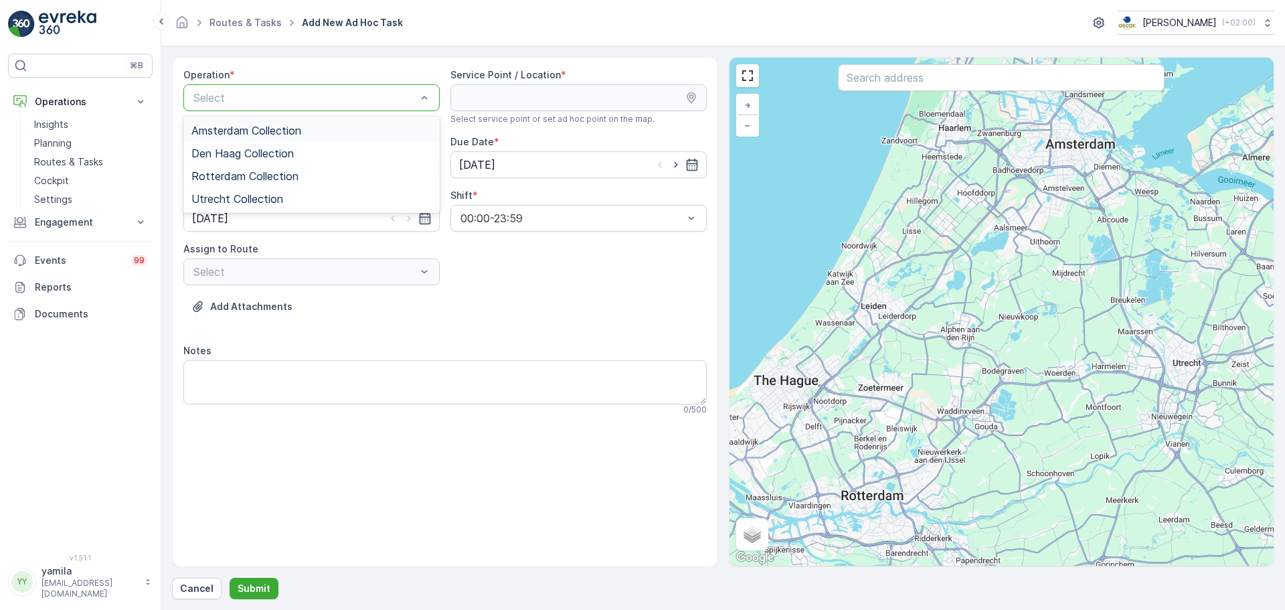
click at [234, 123] on div "Amsterdam Collection" at bounding box center [311, 130] width 256 height 23
click at [915, 86] on input "text" at bounding box center [1001, 77] width 327 height 27
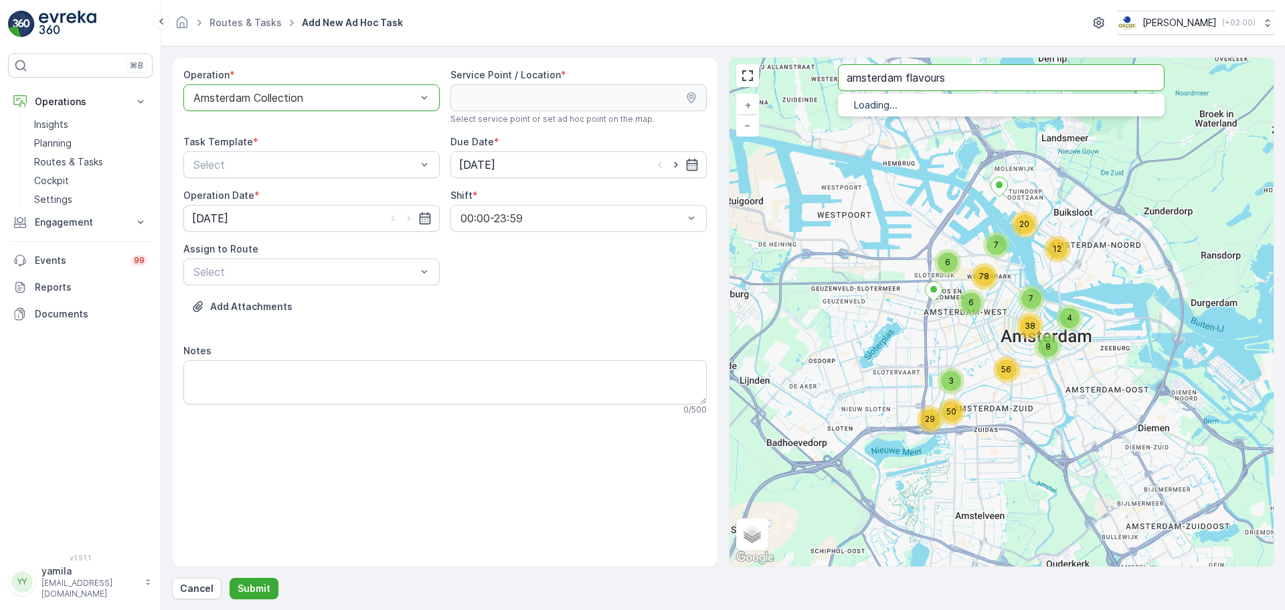
type input "amsterdam flavours"
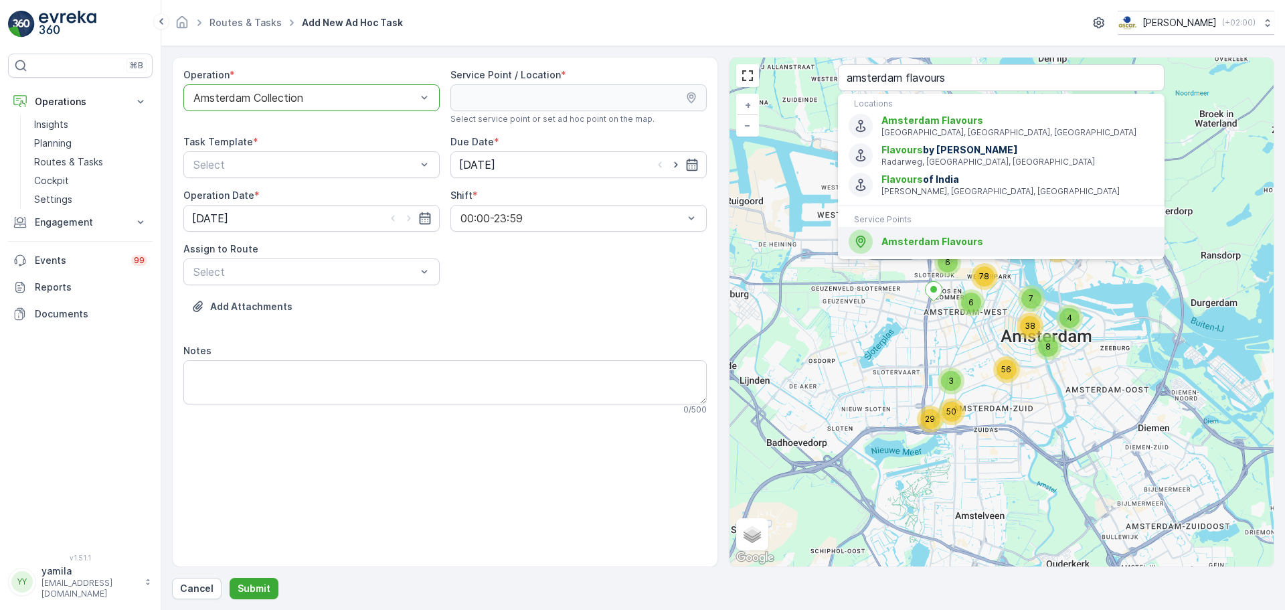
click at [926, 242] on span "Amsterdam Flavours" at bounding box center [933, 241] width 102 height 11
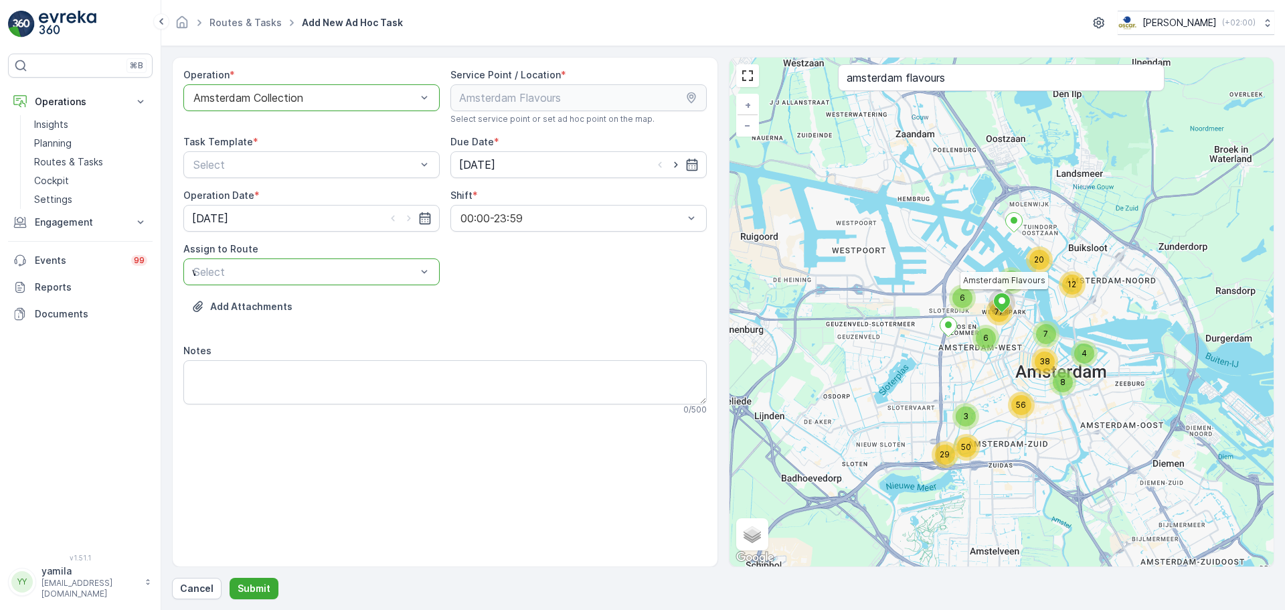
click at [386, 276] on div "w" at bounding box center [305, 272] width 226 height 12
type input "wg"
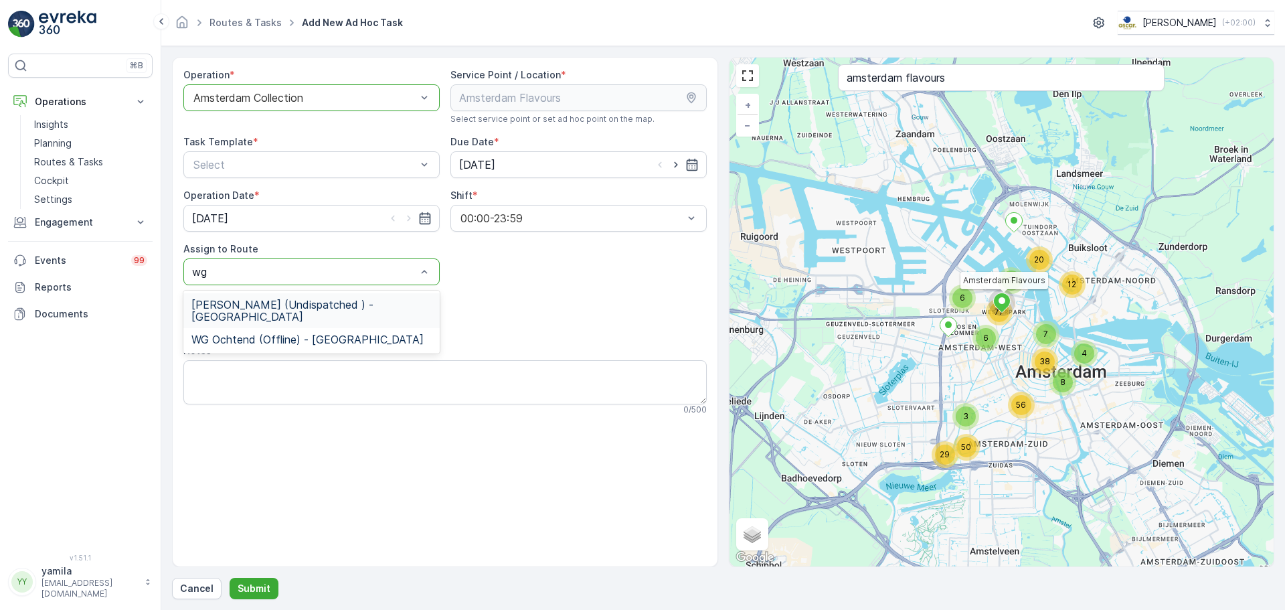
click at [297, 307] on span "WG avond (Undispatched ) - Amsterdam" at bounding box center [311, 311] width 240 height 24
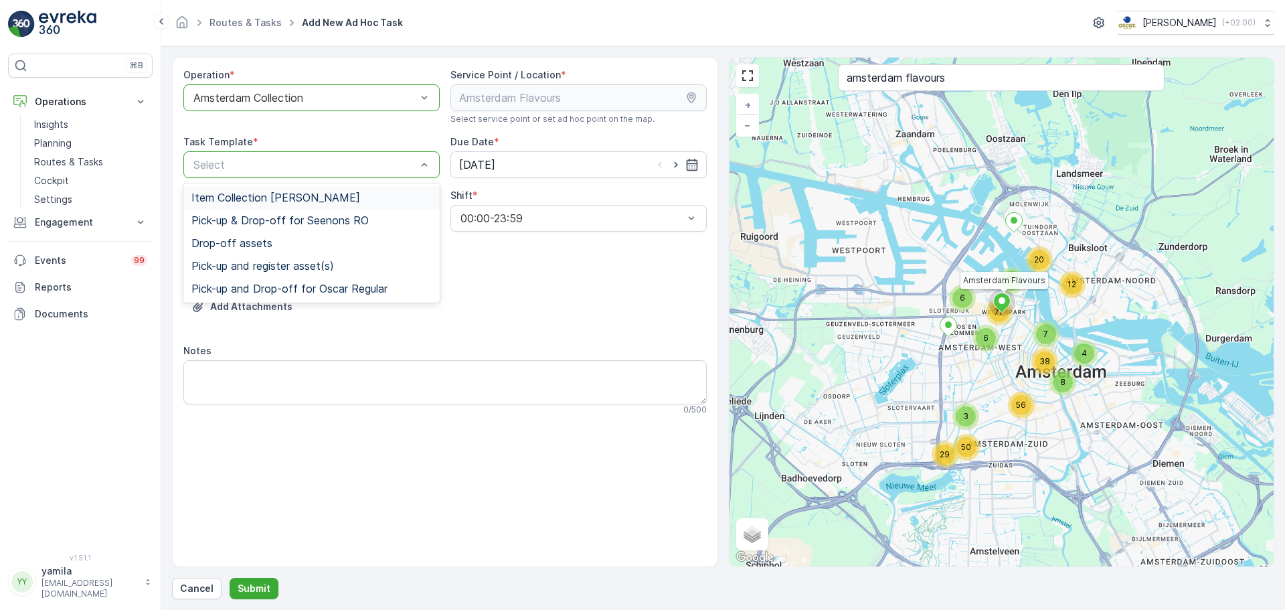
click at [272, 177] on div "Select" at bounding box center [311, 164] width 256 height 27
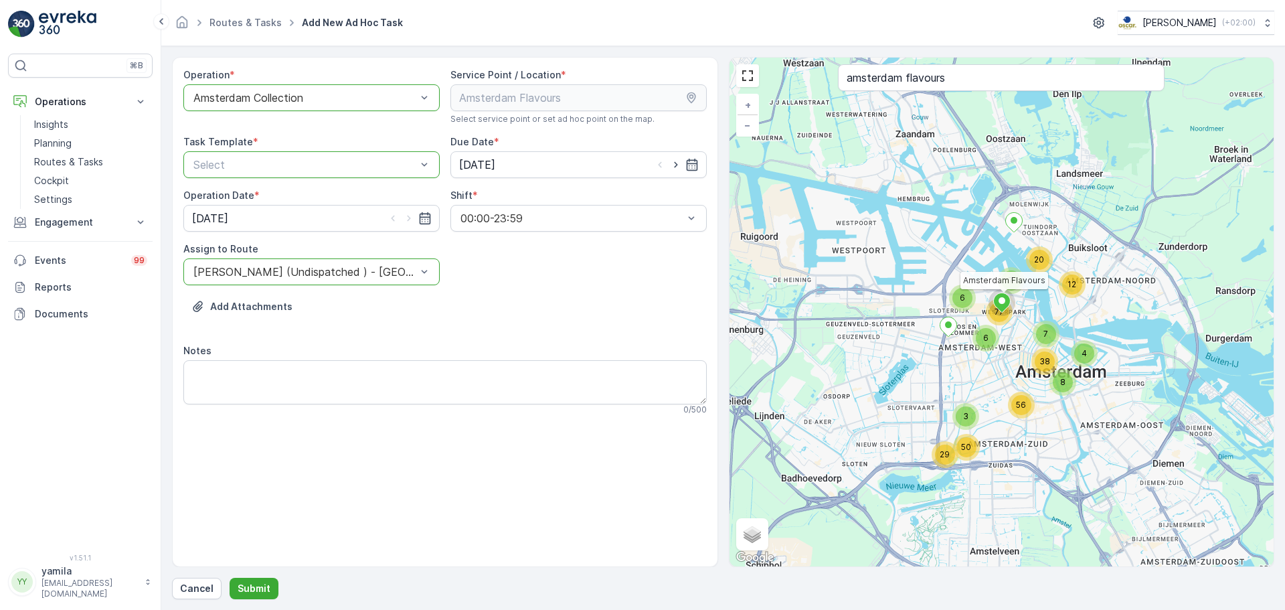
click at [257, 181] on div "Operation * option Amsterdam Collection, selected. Amsterdam Collection Service…" at bounding box center [444, 246] width 523 height 357
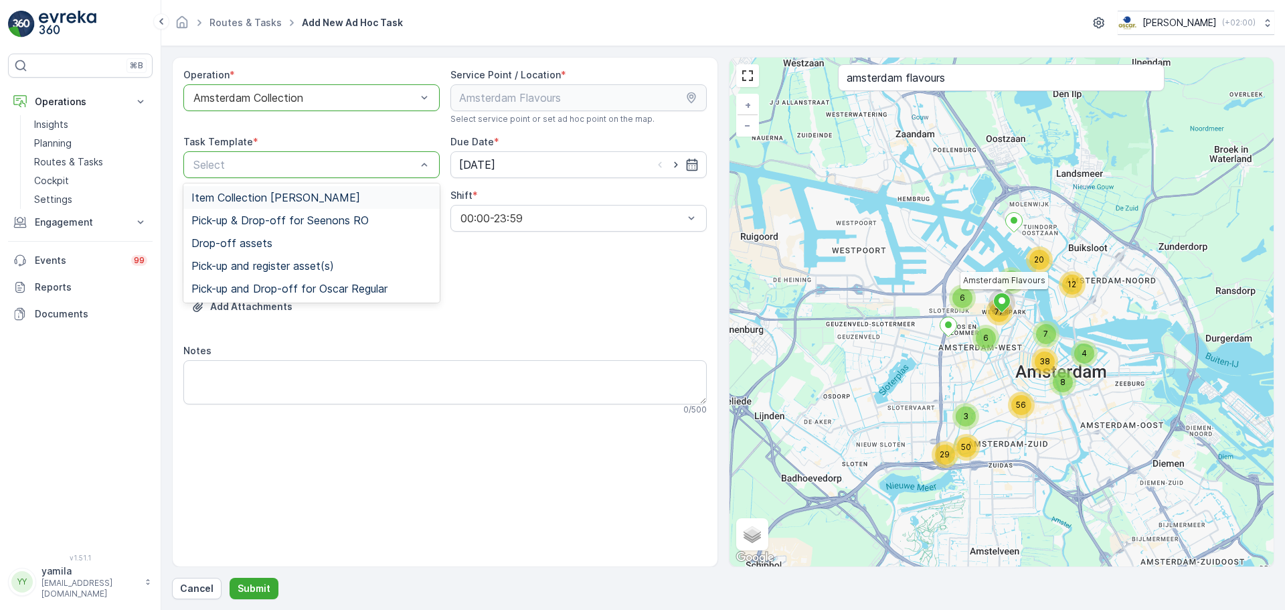
click at [236, 193] on span "Item Collection Oscar Regulier" at bounding box center [275, 197] width 169 height 12
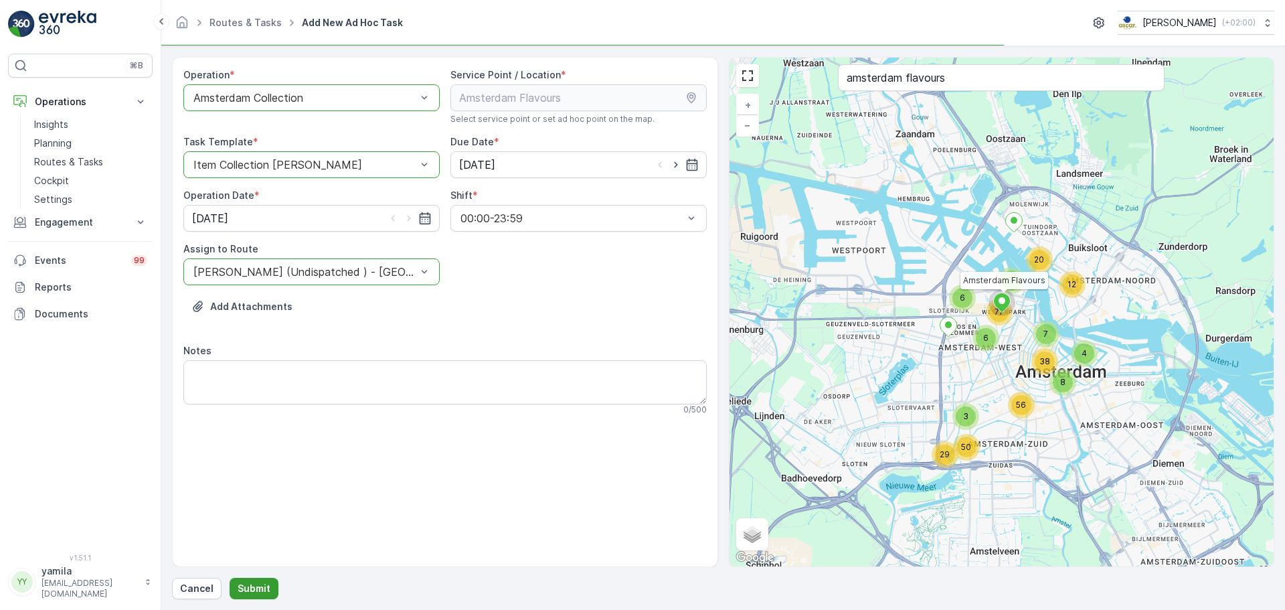
click at [244, 465] on p "Submit" at bounding box center [254, 588] width 33 height 13
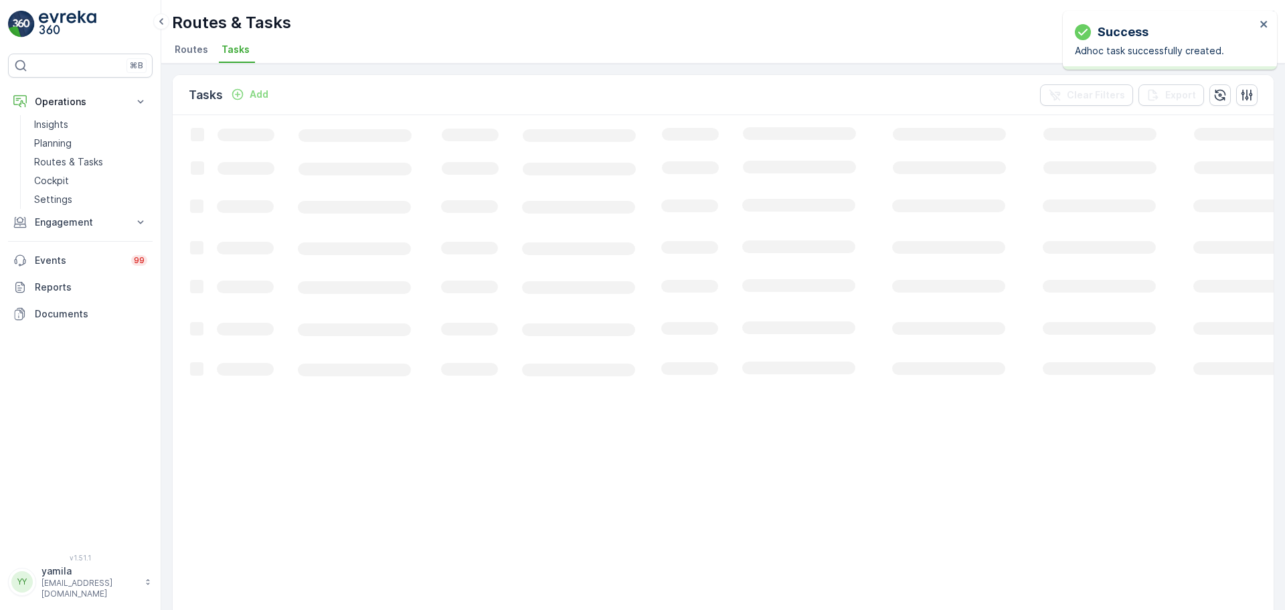
click at [1028, 15] on div "Success Adhoc task successfully created." at bounding box center [1170, 40] width 214 height 59
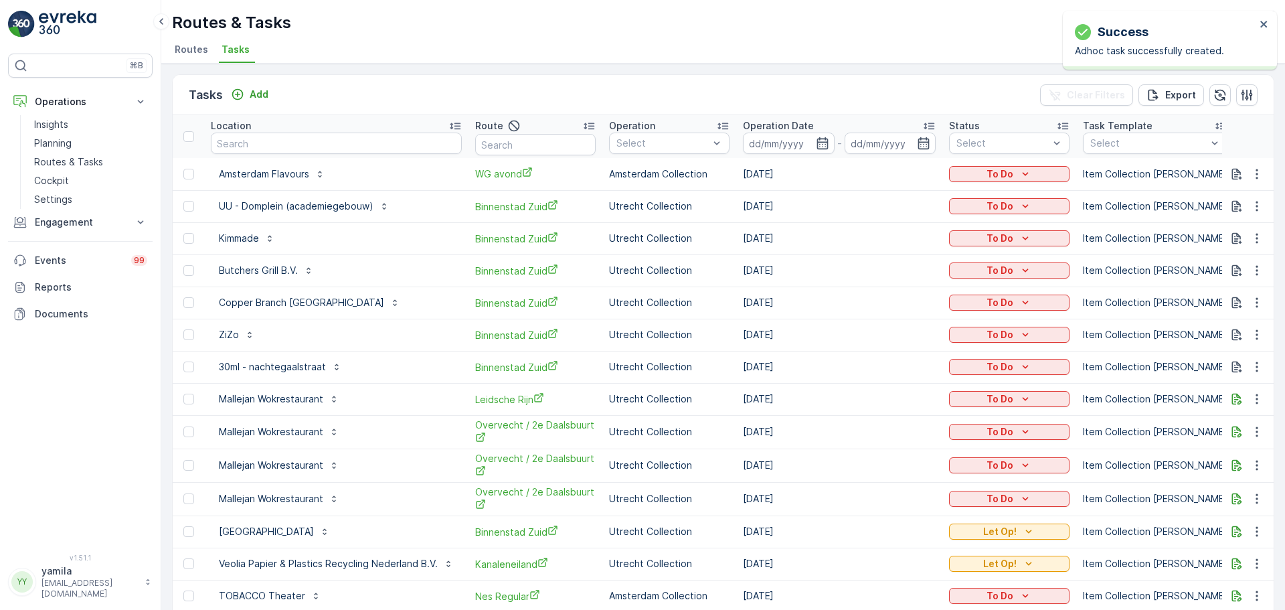
click at [1028, 25] on div "Success Adhoc task successfully created." at bounding box center [1165, 40] width 189 height 43
click at [1028, 24] on icon "close" at bounding box center [1264, 24] width 9 height 11
click at [1028, 183] on div "To Do" at bounding box center [1009, 174] width 120 height 19
click at [1027, 175] on icon "To Do" at bounding box center [1025, 173] width 13 height 13
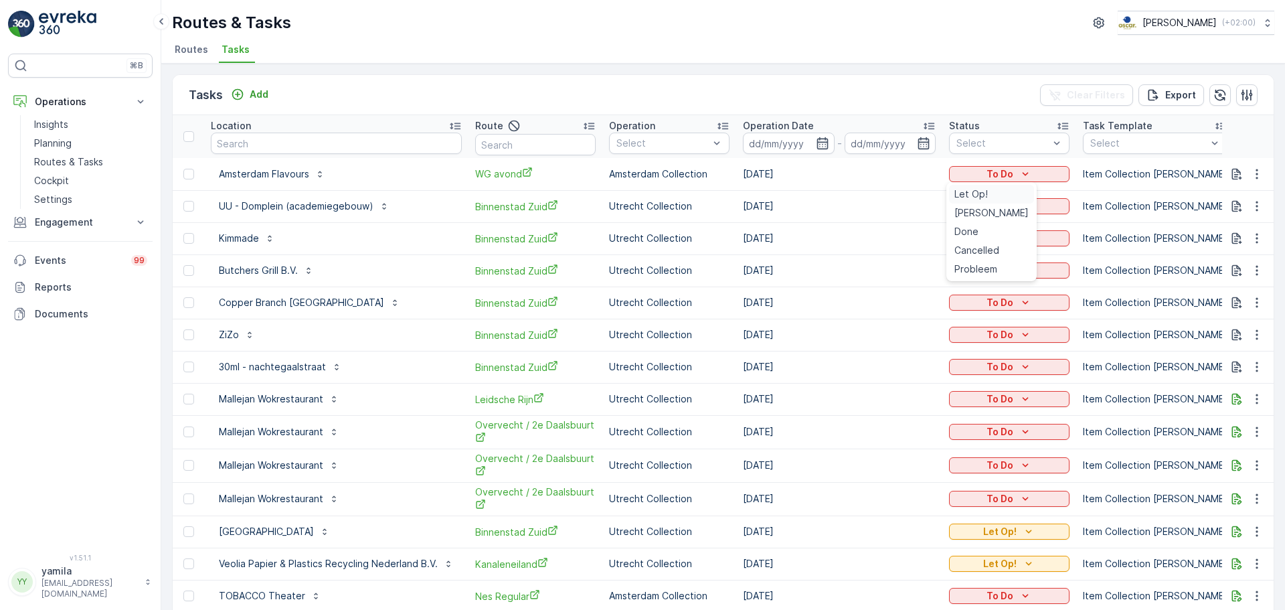
click at [973, 194] on span "Let Op!" at bounding box center [971, 193] width 33 height 13
click at [984, 176] on p "Let Op!" at bounding box center [999, 173] width 33 height 13
click at [1028, 177] on icon "button" at bounding box center [1236, 173] width 13 height 13
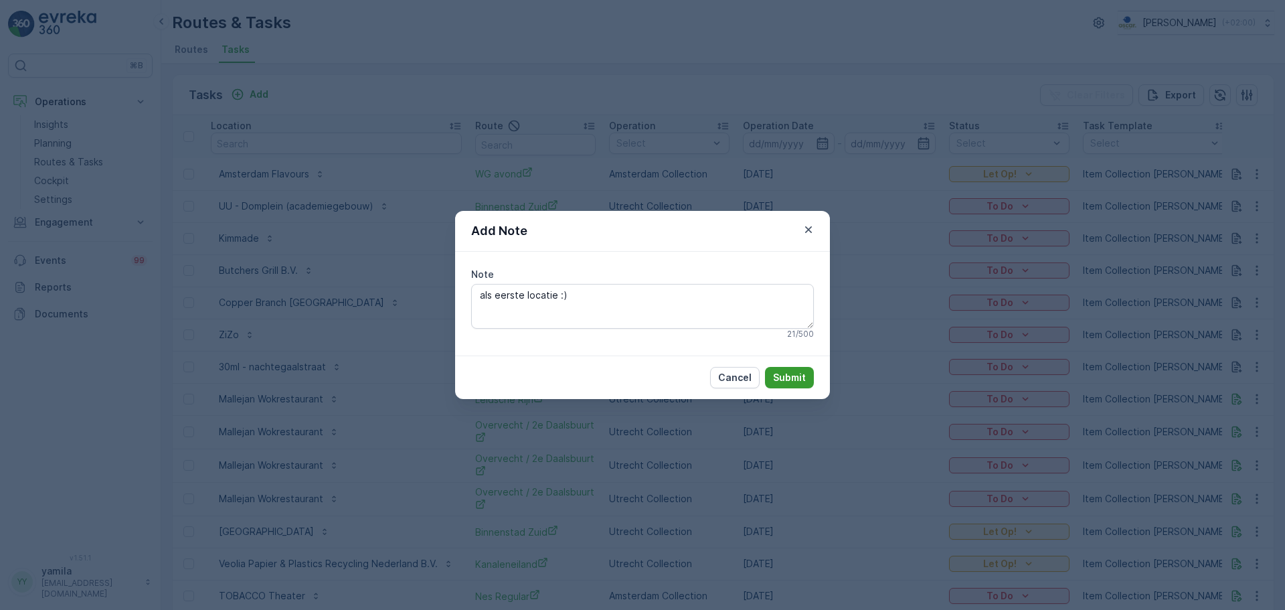
type textarea "als eerste locatie :)"
click at [780, 374] on p "Submit" at bounding box center [789, 377] width 33 height 13
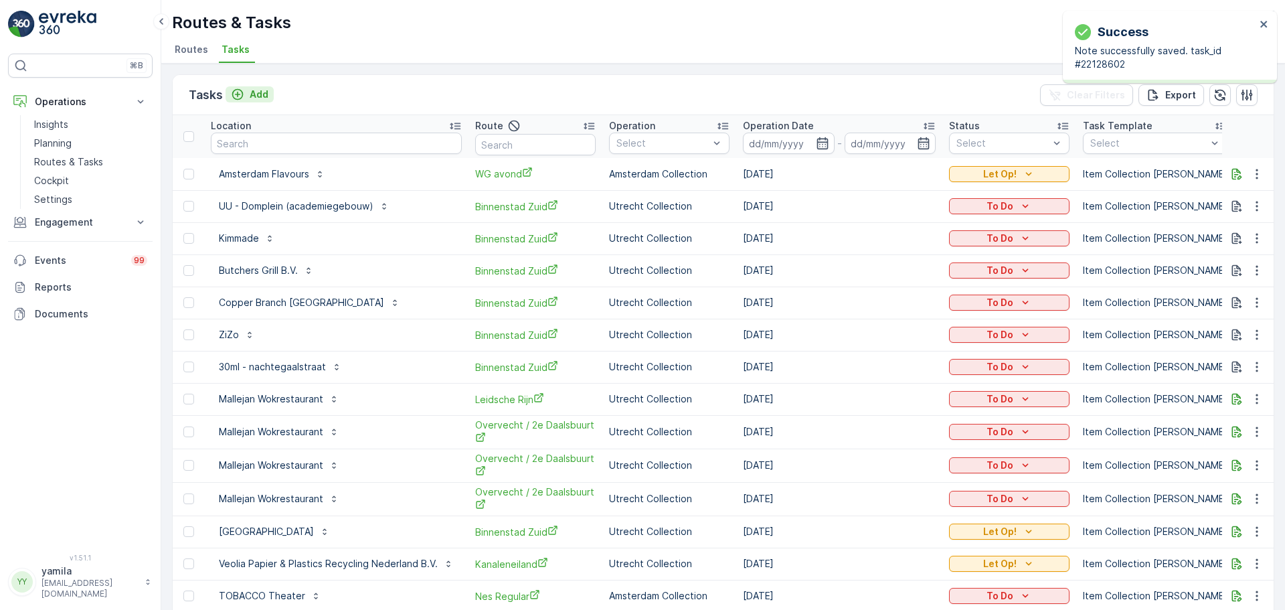
click at [251, 96] on p "Add" at bounding box center [259, 94] width 19 height 13
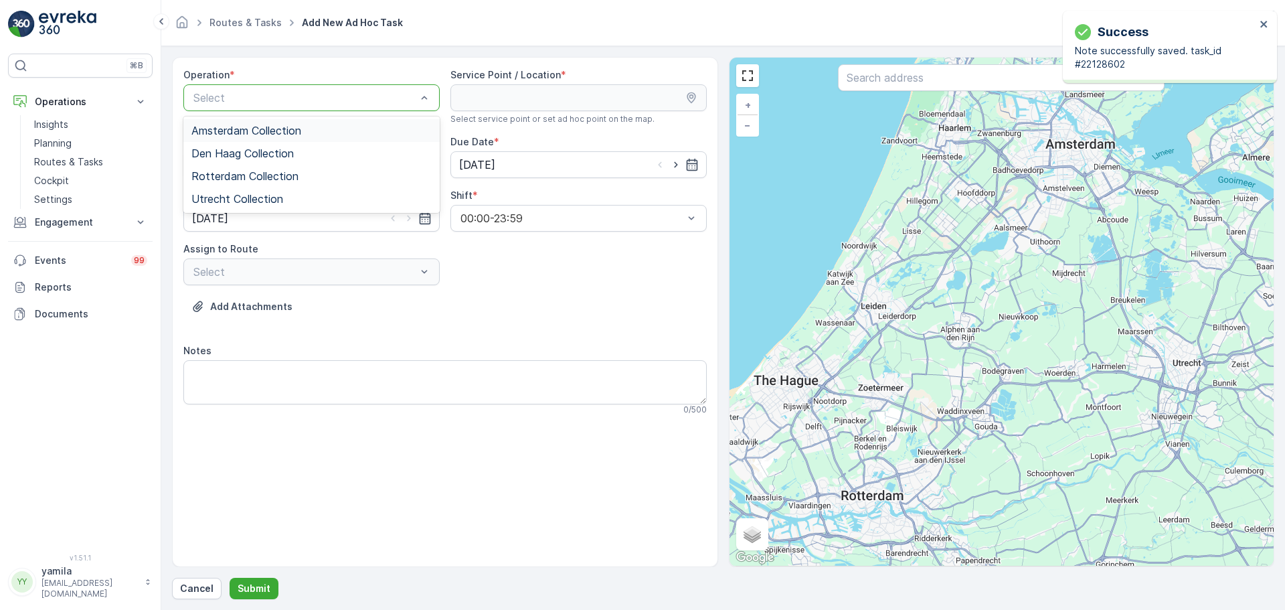
click at [220, 129] on span "Amsterdam Collection" at bounding box center [246, 131] width 110 height 12
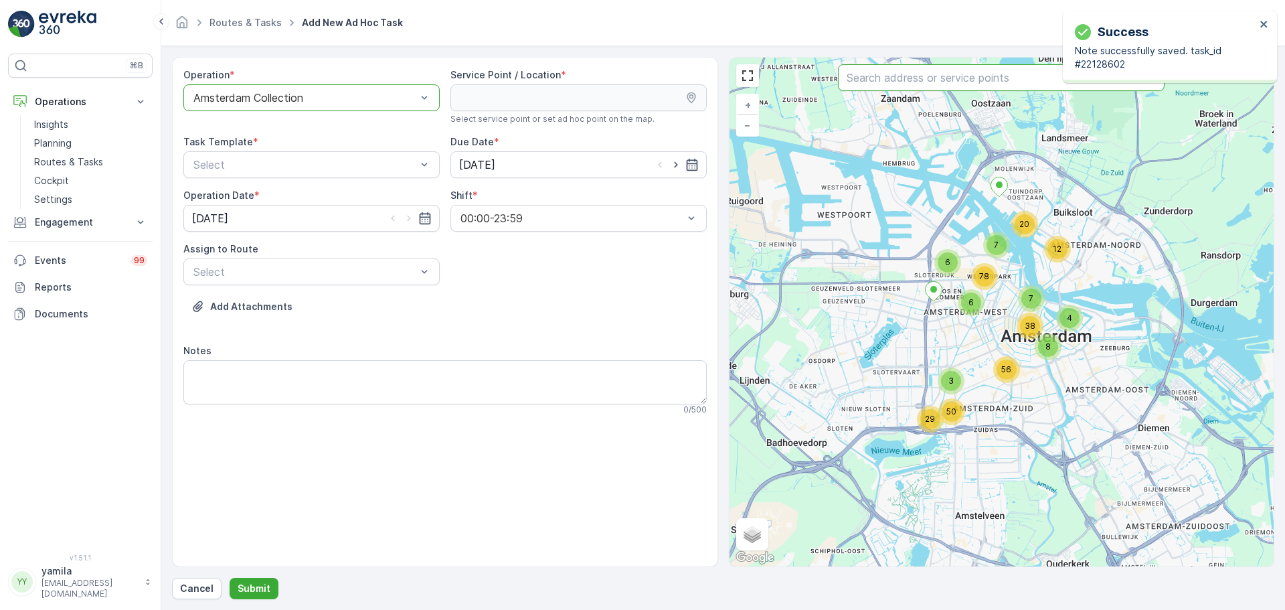
click at [937, 75] on input "text" at bounding box center [1001, 77] width 327 height 27
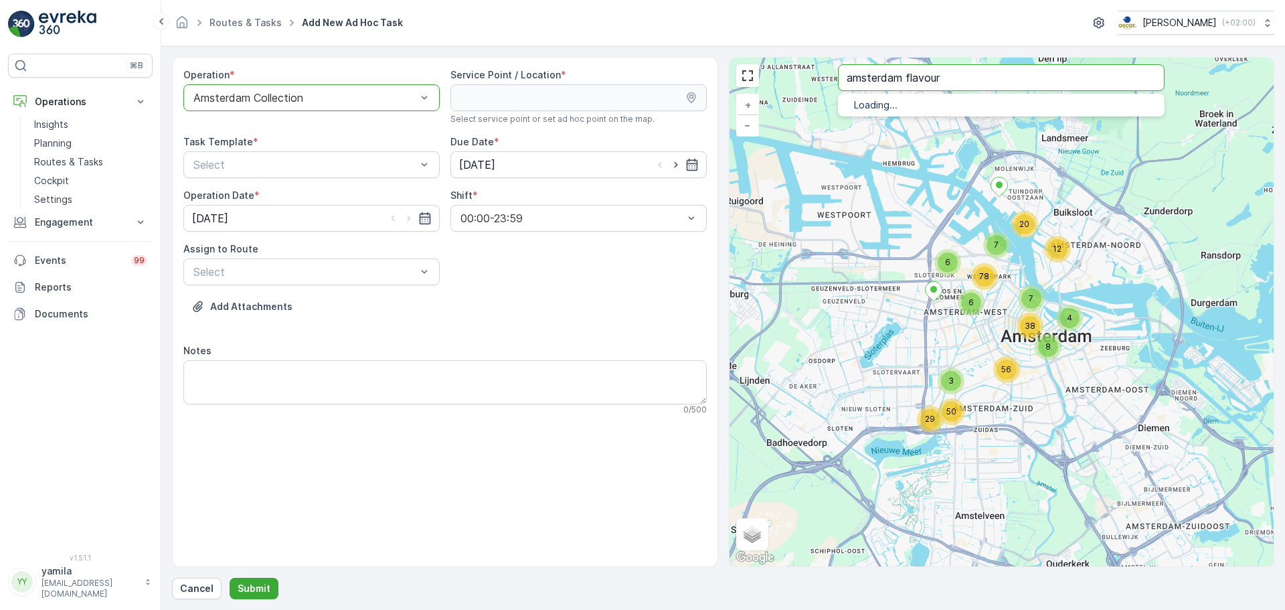
type input "amsterdam flavour"
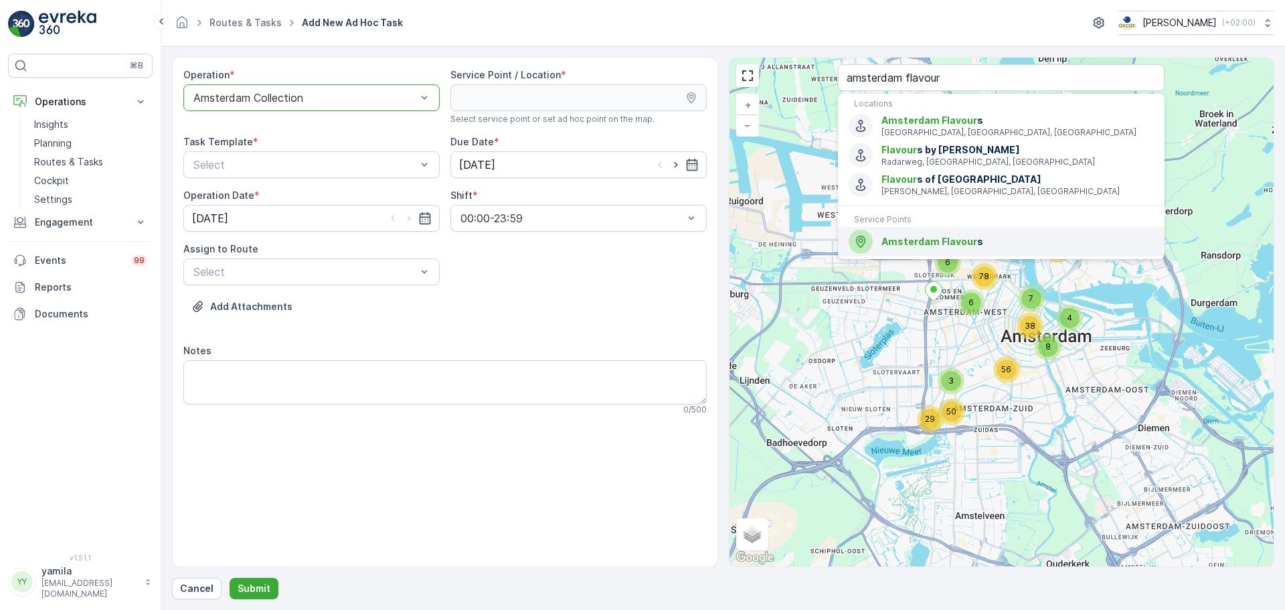
click at [908, 242] on span "Amsterdam Flavour" at bounding box center [930, 241] width 96 height 11
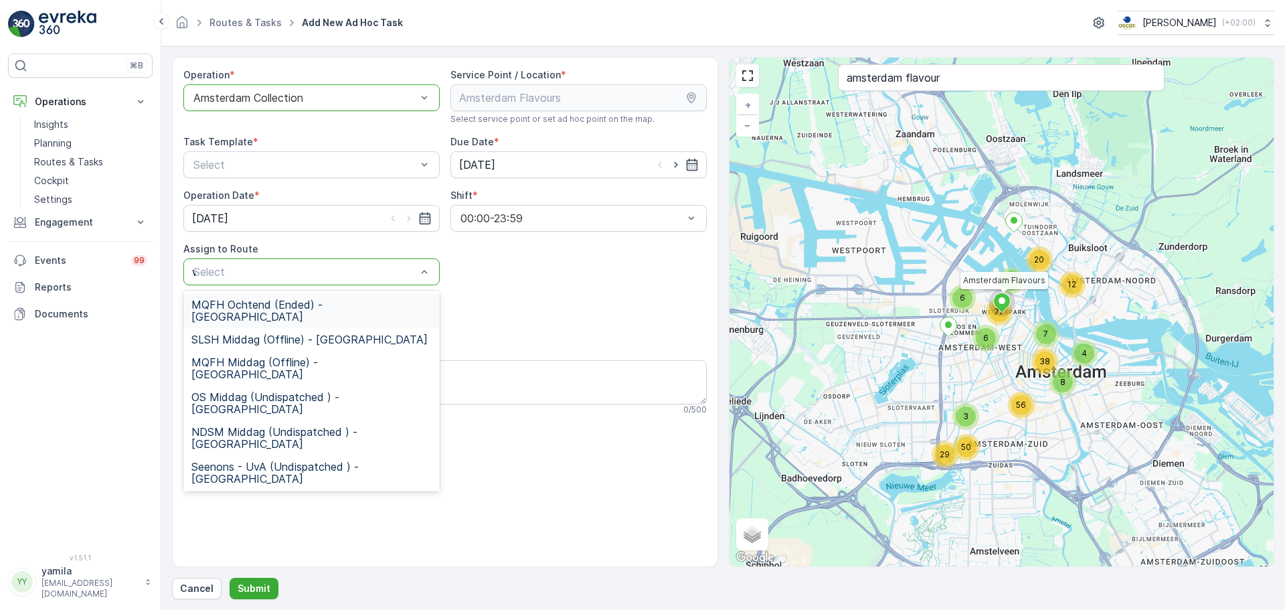
type input "wg"
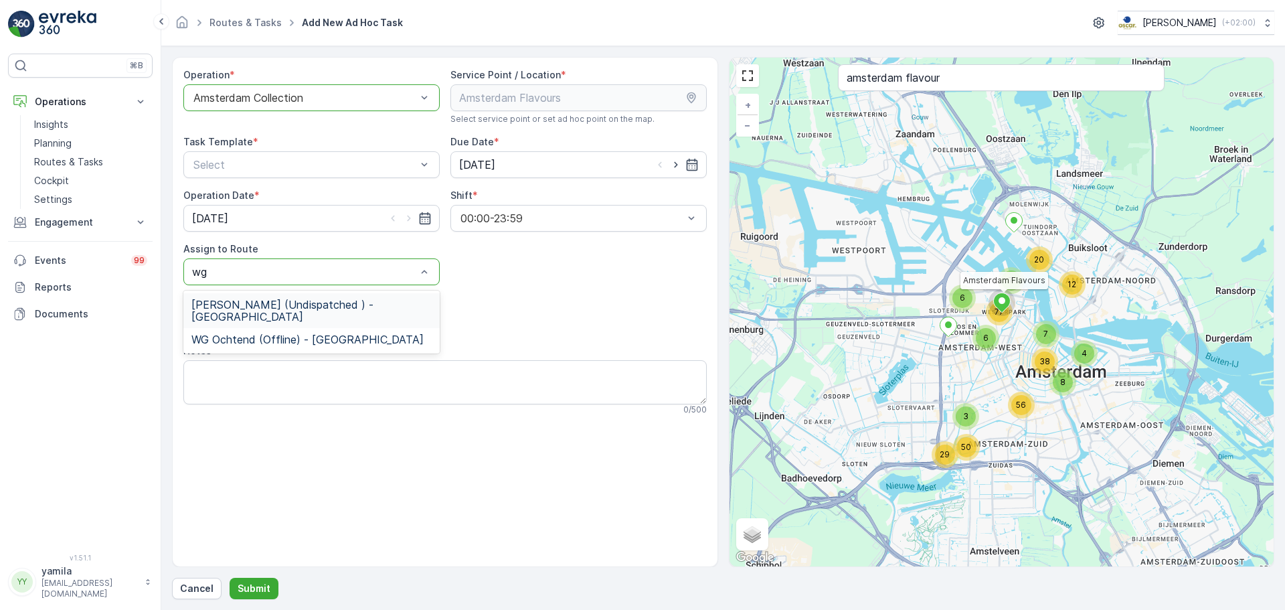
click at [275, 305] on span "WG avond (Undispatched ) - Amsterdam" at bounding box center [311, 311] width 240 height 24
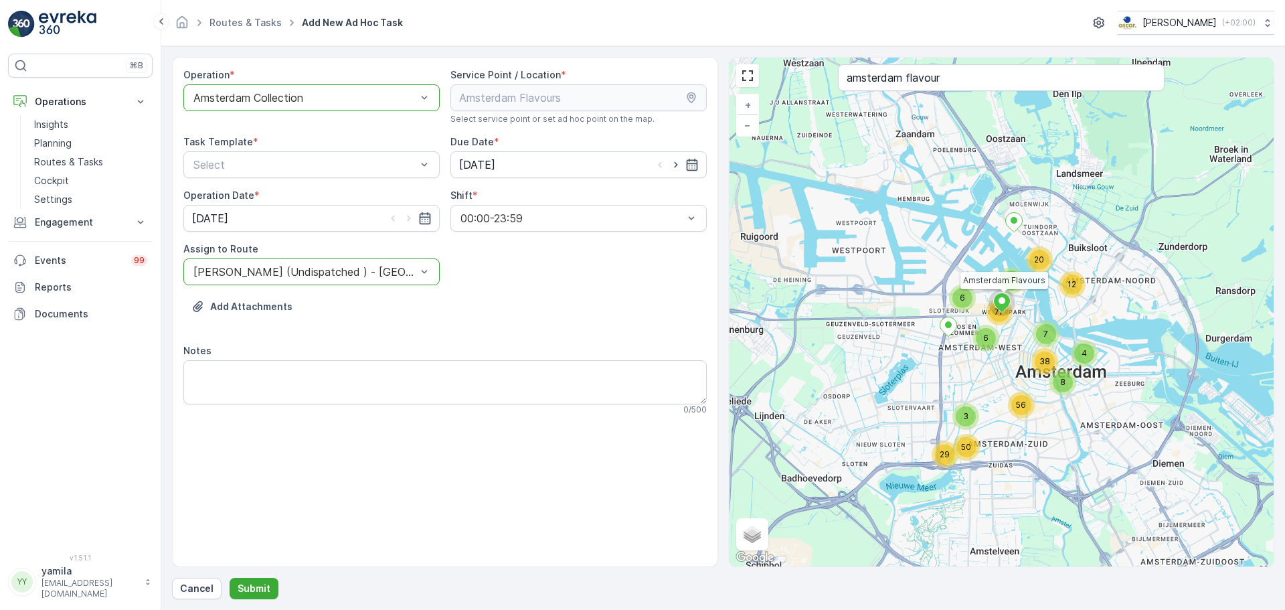
click at [309, 148] on div "Task Template *" at bounding box center [311, 141] width 256 height 13
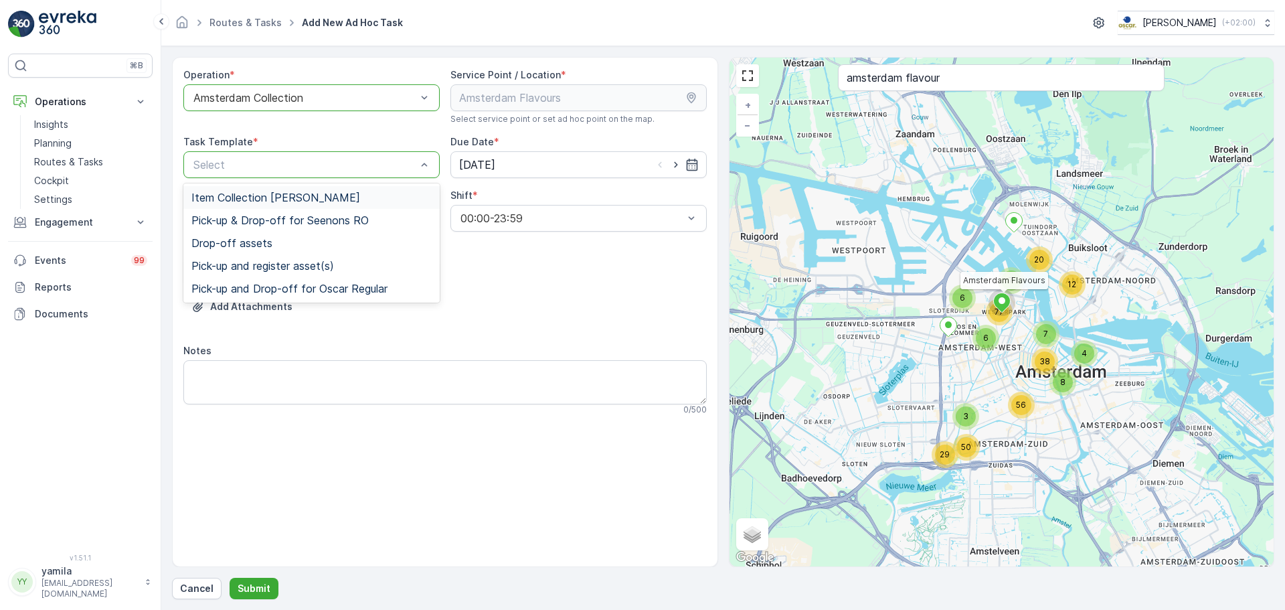
click at [247, 206] on div "Item Collection Oscar Regulier" at bounding box center [311, 197] width 256 height 23
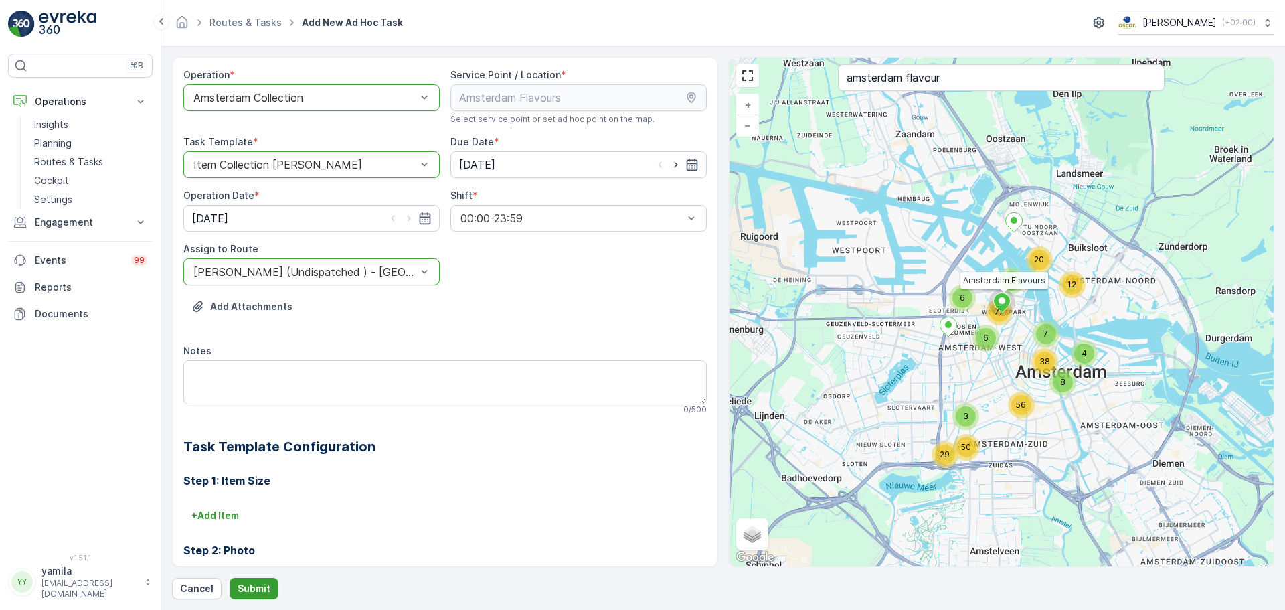
click at [246, 465] on p "Submit" at bounding box center [254, 588] width 33 height 13
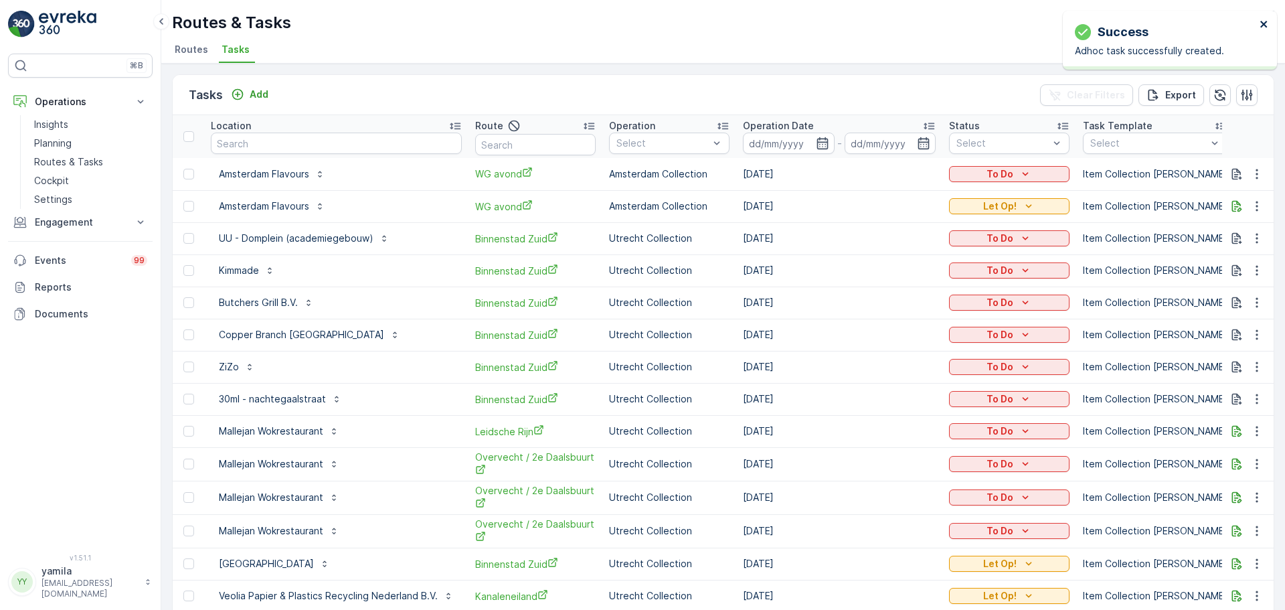
click at [1028, 19] on icon "close" at bounding box center [1264, 24] width 9 height 11
click at [74, 163] on p "Routes & Tasks" at bounding box center [68, 161] width 69 height 13
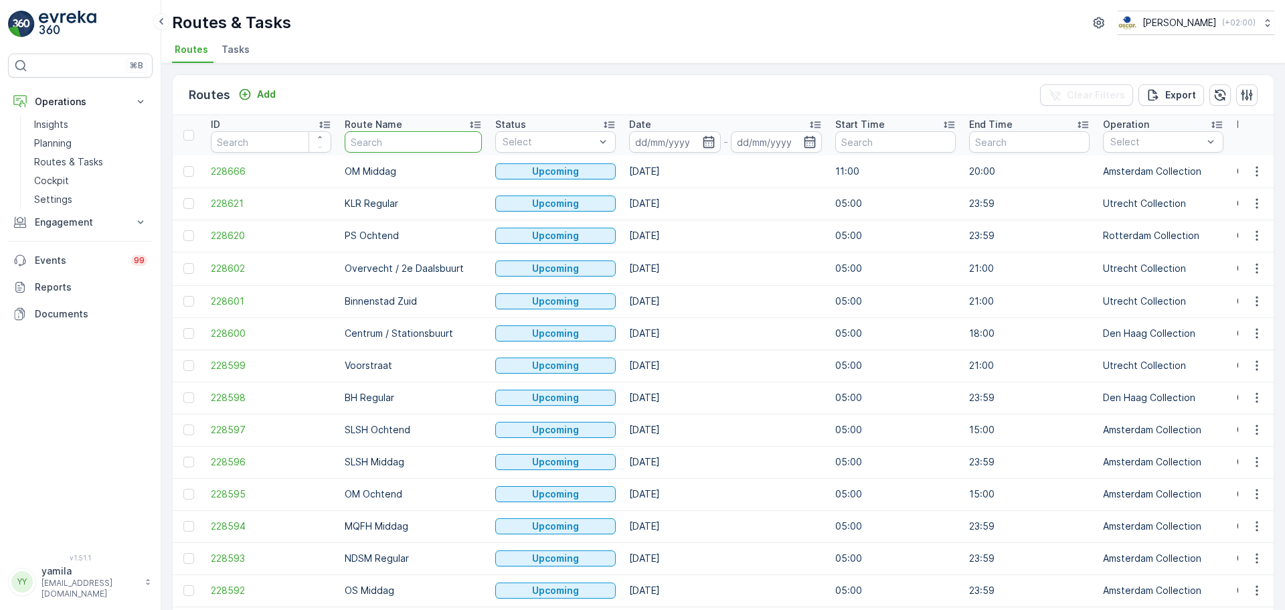
click at [377, 145] on input "text" at bounding box center [413, 141] width 137 height 21
type input "rijksoverheid"
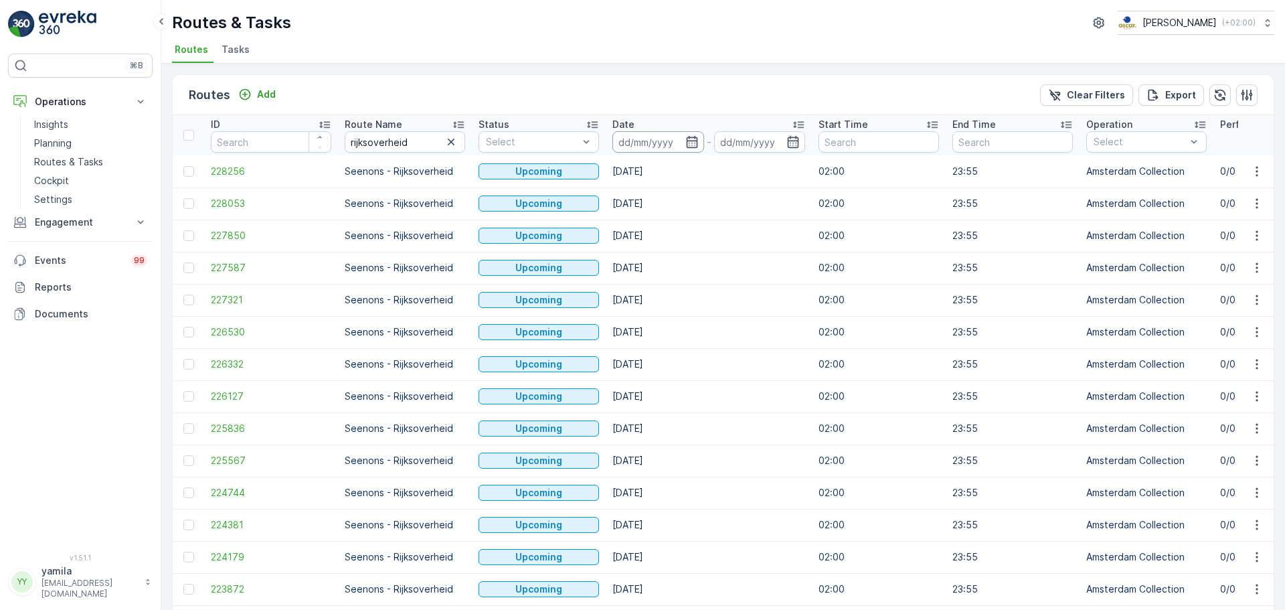
click at [640, 144] on input at bounding box center [659, 141] width 92 height 21
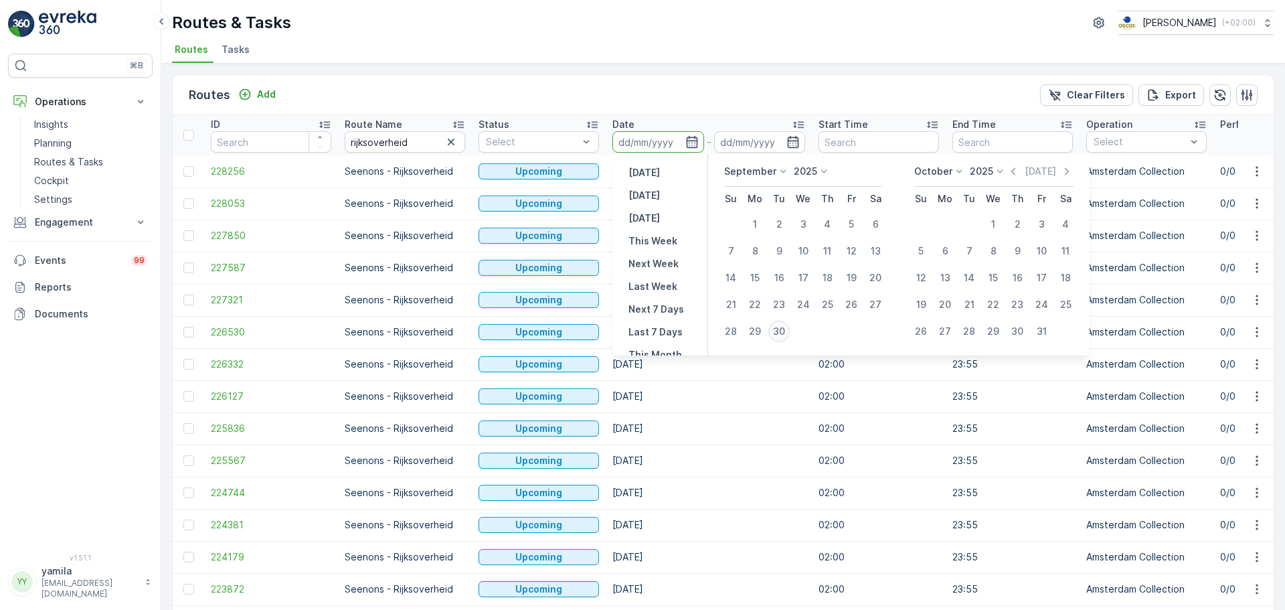
click at [782, 334] on div "30" at bounding box center [779, 331] width 21 height 21
type input "[DATE]"
click at [782, 334] on div "30" at bounding box center [779, 331] width 21 height 21
type input "[DATE]"
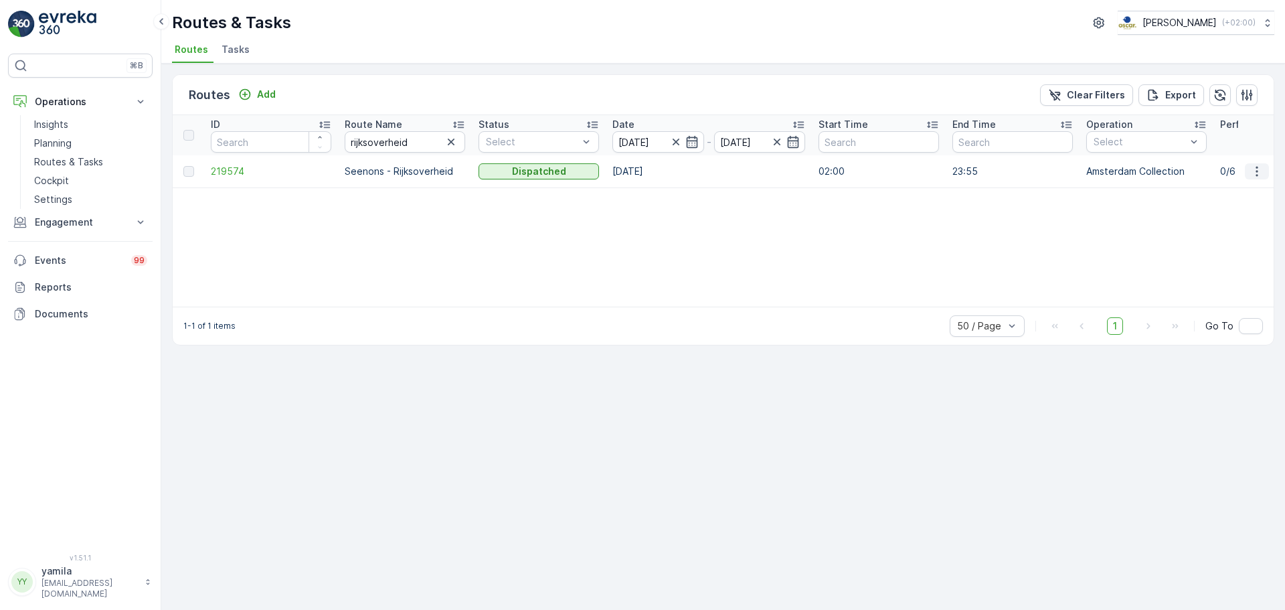
click at [1028, 175] on icon "button" at bounding box center [1257, 171] width 2 height 10
click at [1028, 189] on span "See More Details" at bounding box center [1226, 191] width 78 height 13
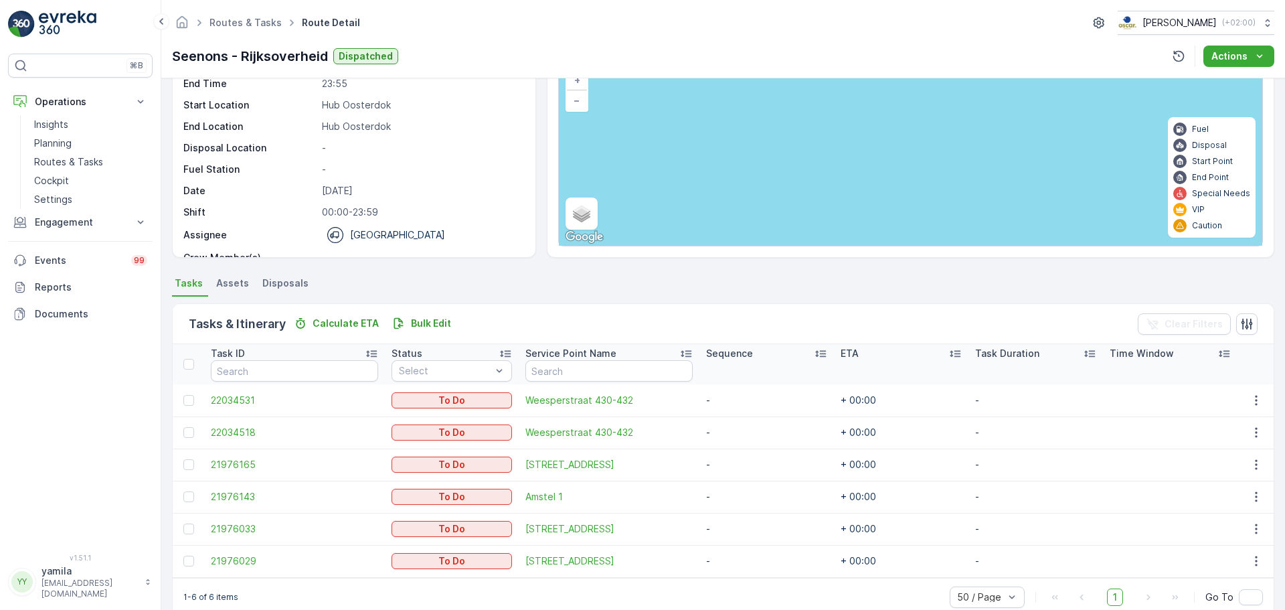
scroll to position [123, 0]
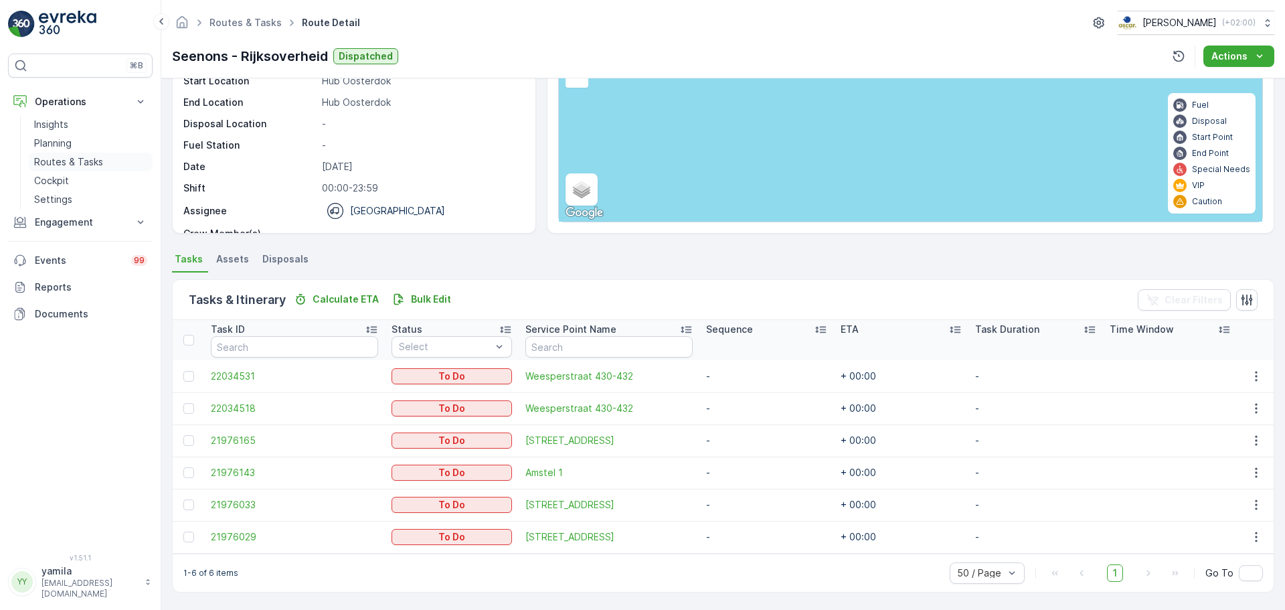
click at [83, 169] on link "Routes & Tasks" at bounding box center [91, 162] width 124 height 19
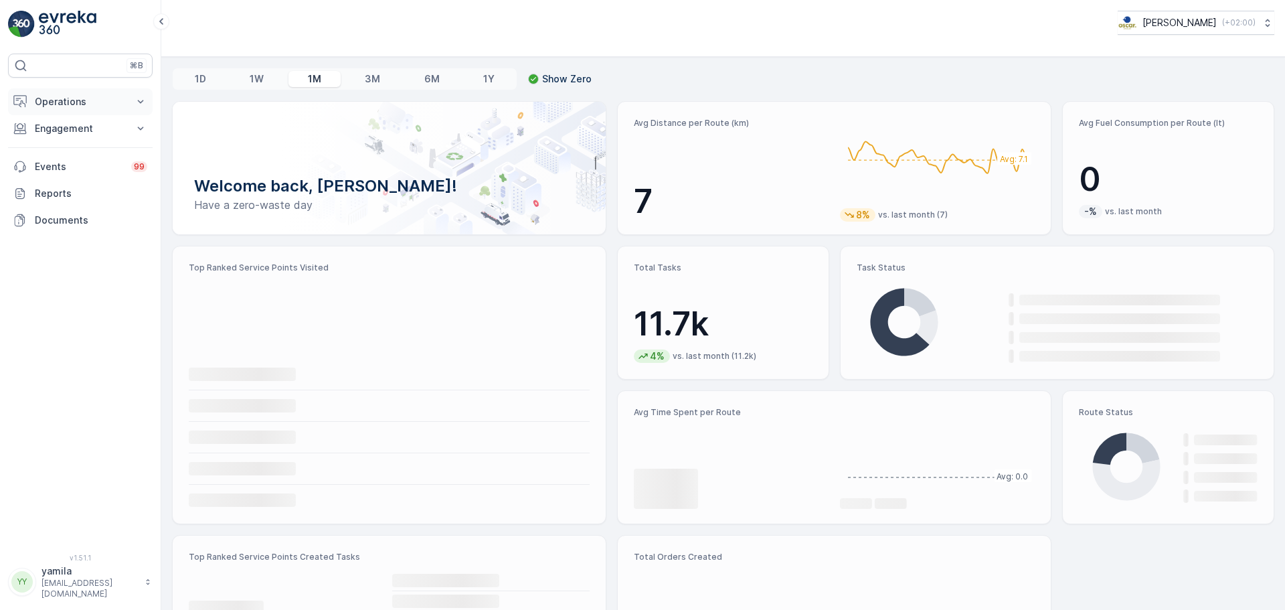
click at [86, 94] on button "Operations" at bounding box center [80, 101] width 145 height 27
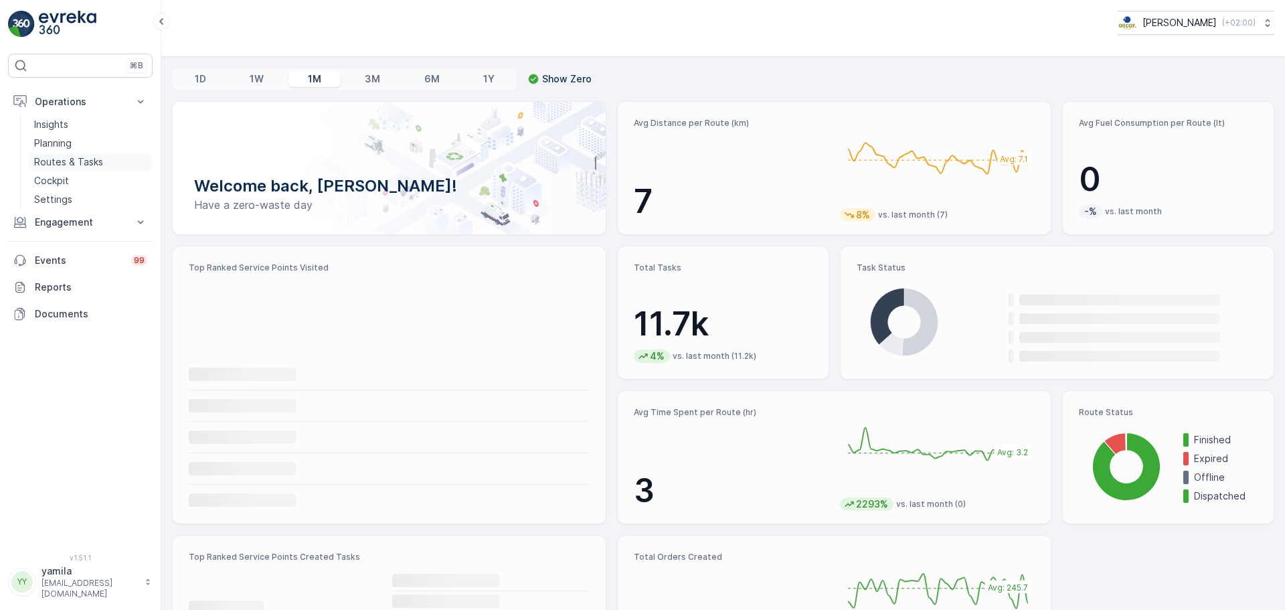
click at [66, 164] on p "Routes & Tasks" at bounding box center [68, 161] width 69 height 13
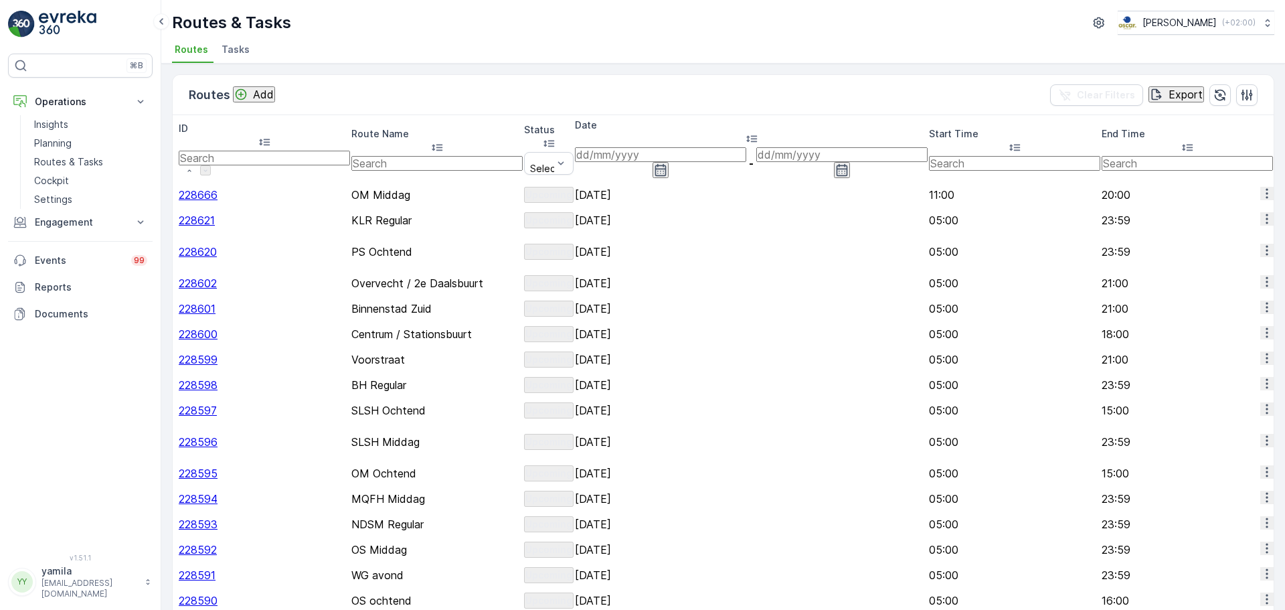
click at [361, 156] on input "text" at bounding box center [436, 163] width 171 height 15
type input "rijksoverheid"
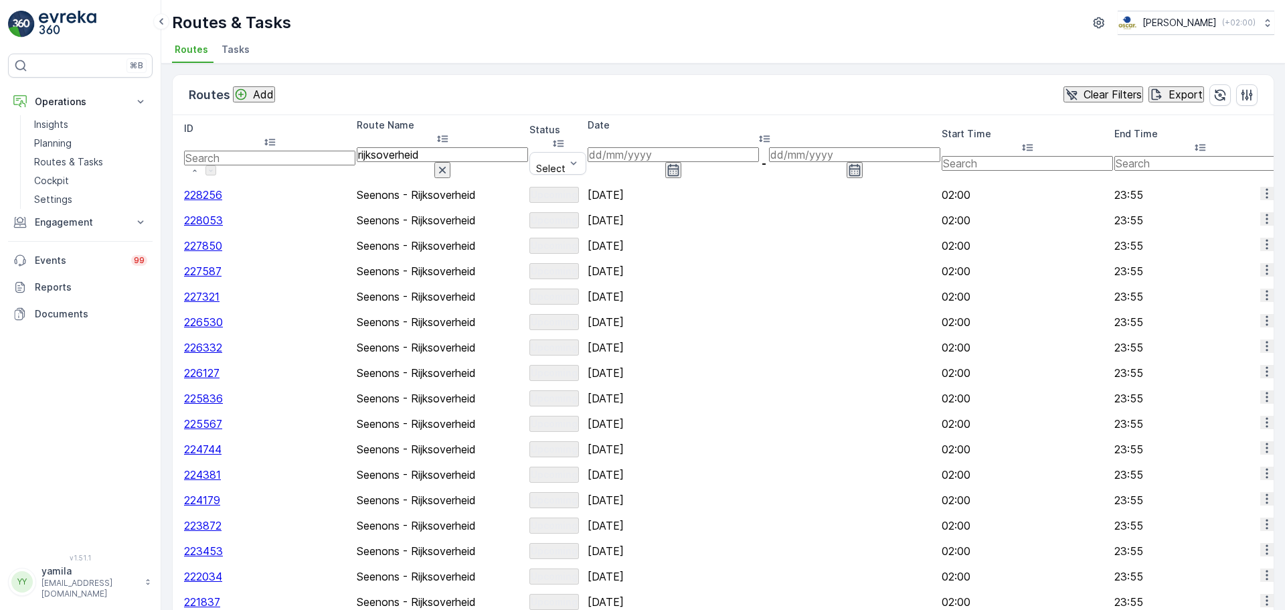
click at [657, 147] on input at bounding box center [673, 154] width 171 height 15
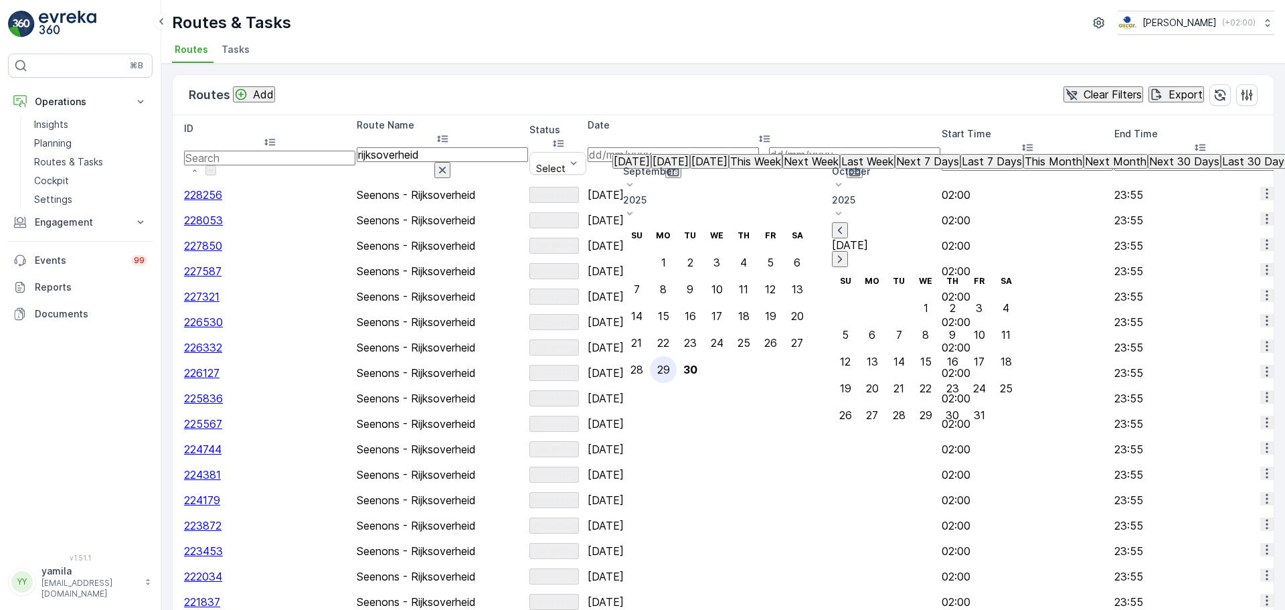
click at [670, 364] on div "29" at bounding box center [663, 370] width 13 height 12
type input "[DATE]"
click at [670, 364] on div "29" at bounding box center [663, 370] width 13 height 12
type input "[DATE]"
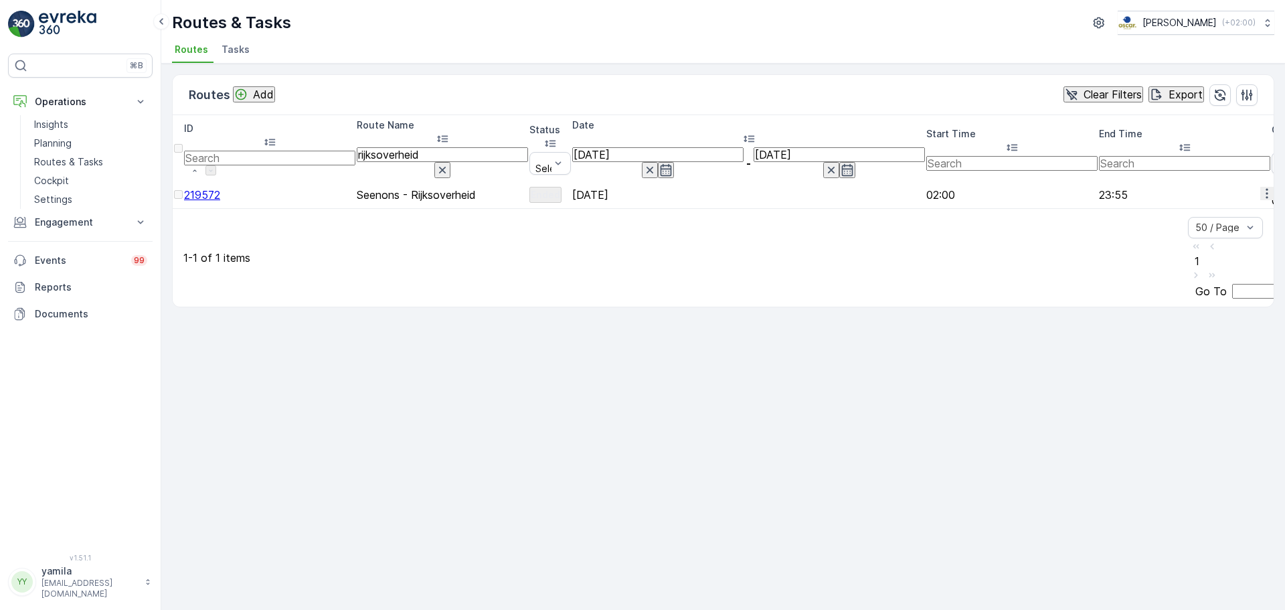
click at [1261, 187] on icon "button" at bounding box center [1267, 193] width 13 height 13
click at [1230, 193] on span "See More Details" at bounding box center [1234, 192] width 78 height 13
